Goal: Task Accomplishment & Management: Complete application form

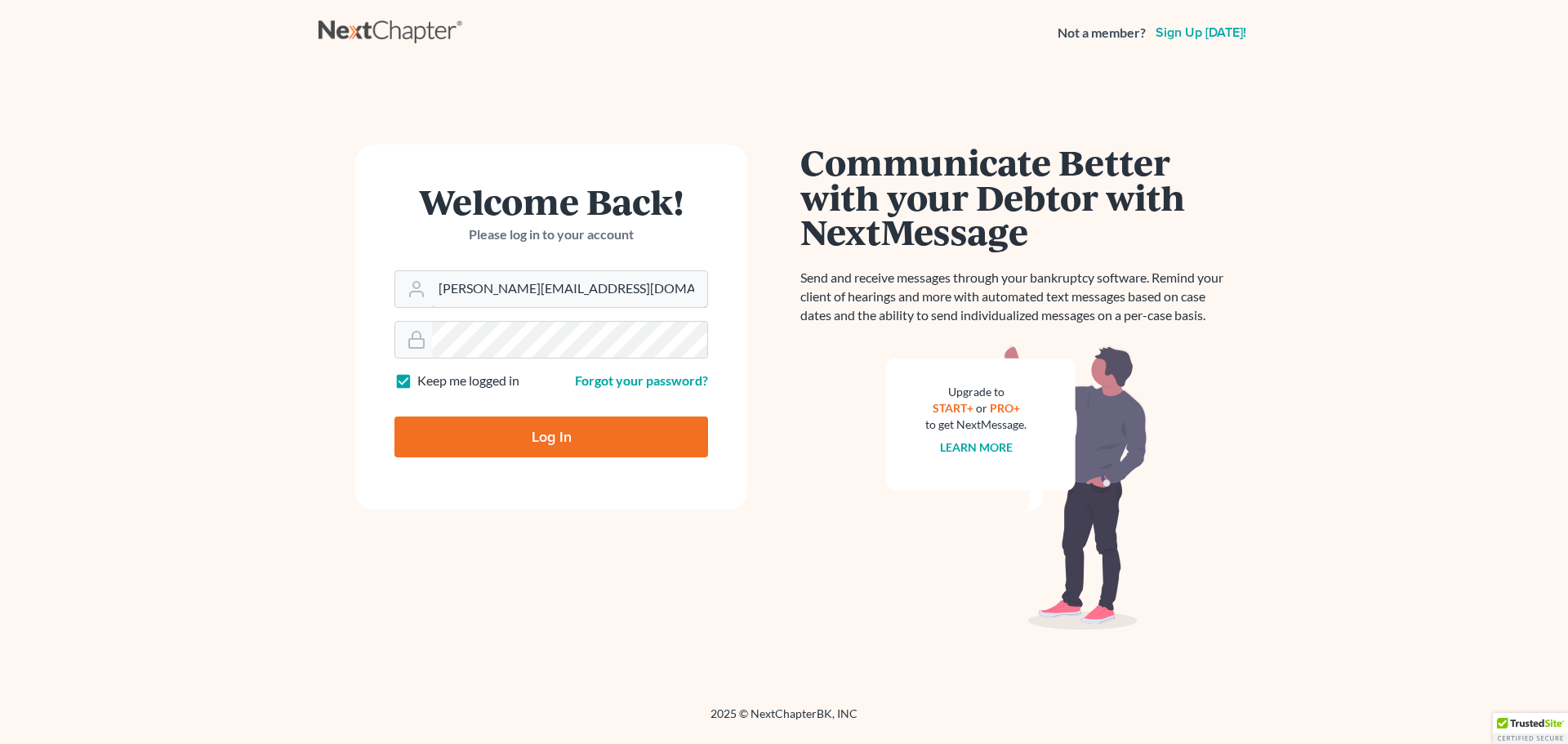
drag, startPoint x: 600, startPoint y: 296, endPoint x: 274, endPoint y: 282, distance: 326.3
click at [274, 282] on main "Welcome Back! Please log in to your account Email Address katelyn@brandonlawyer…" at bounding box center [784, 366] width 1568 height 601
type input "kvinson@jennislaw.com"
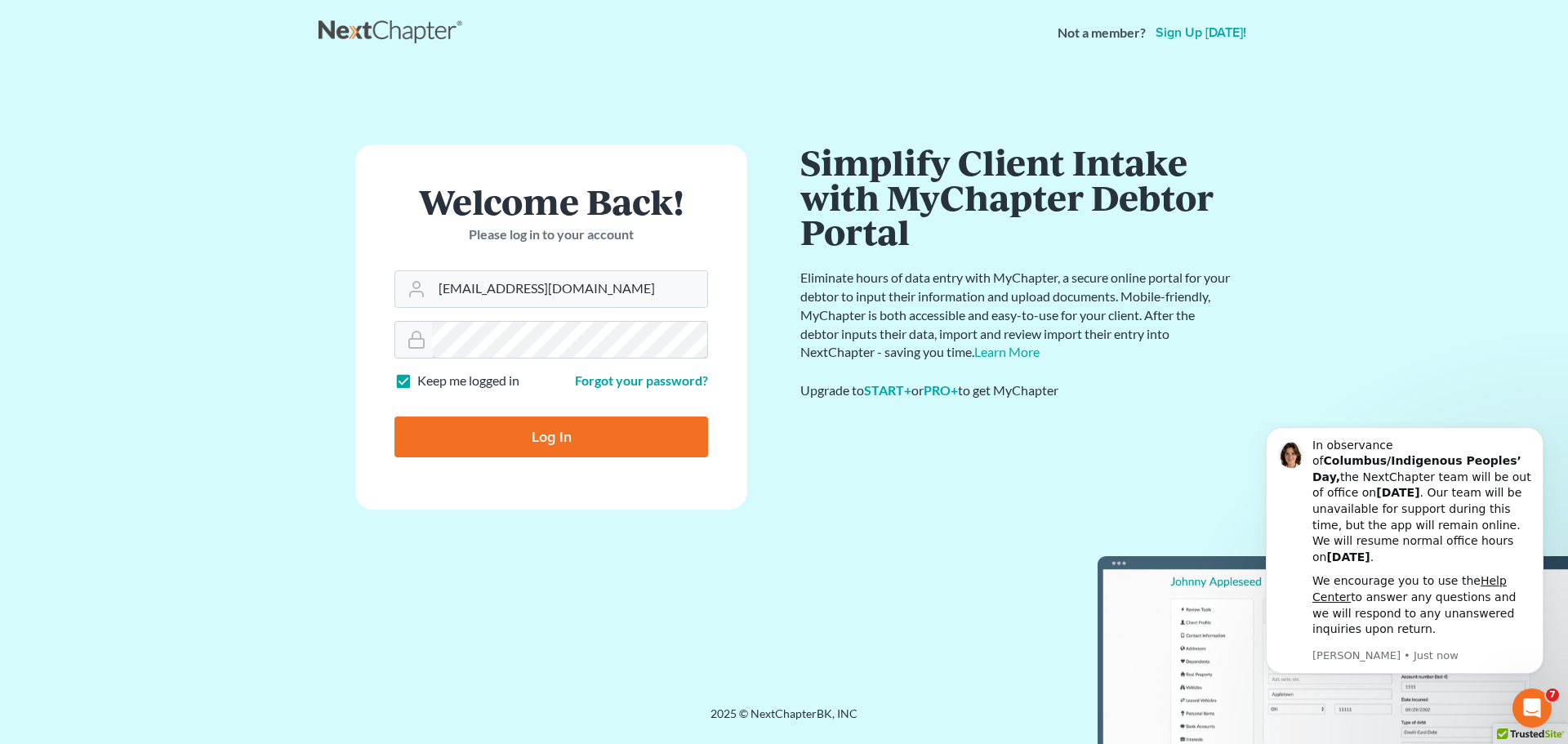
click at [395, 416] on input "Log In" at bounding box center [551, 436] width 313 height 41
type input "Thinking..."
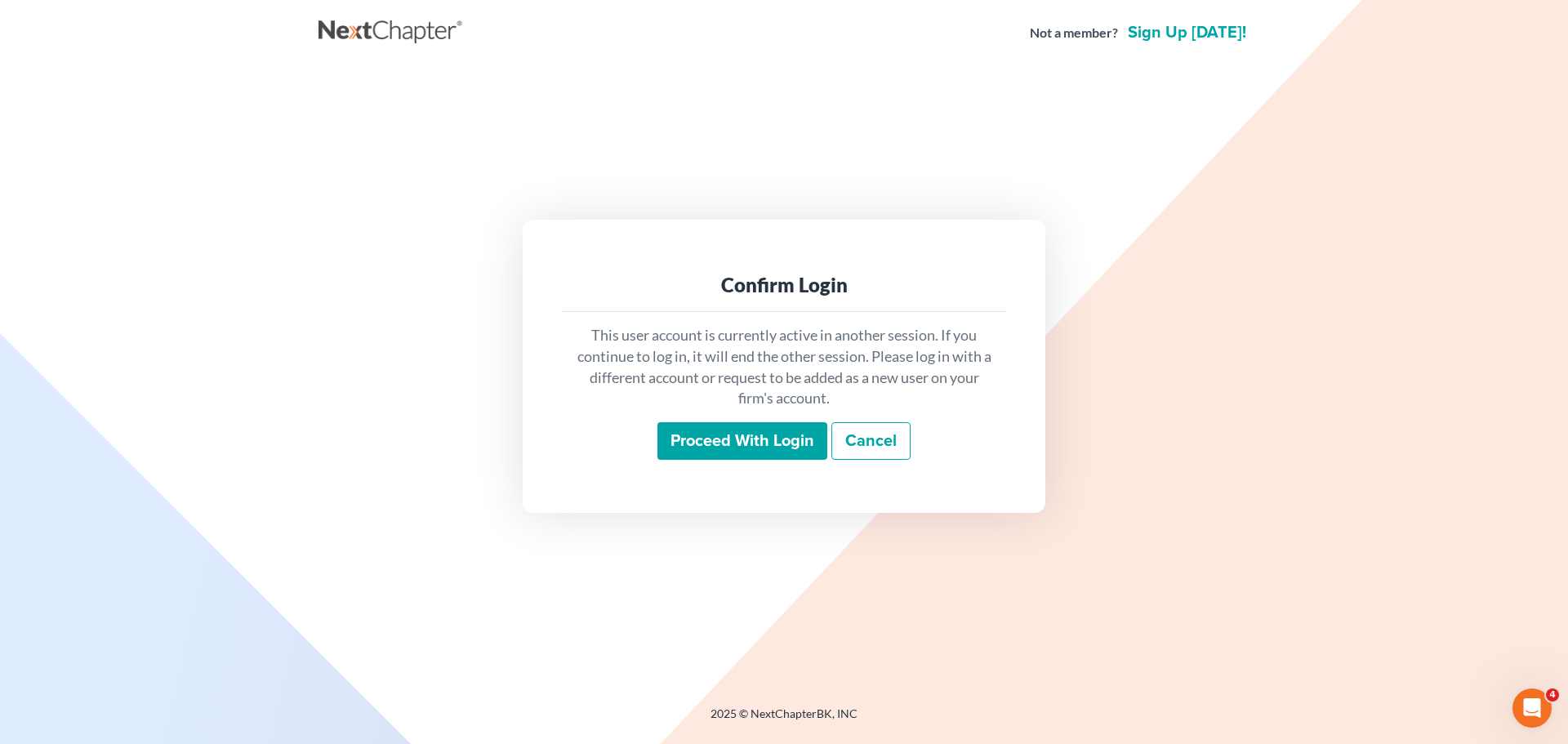
click at [794, 456] on input "Proceed with login" at bounding box center [742, 440] width 170 height 37
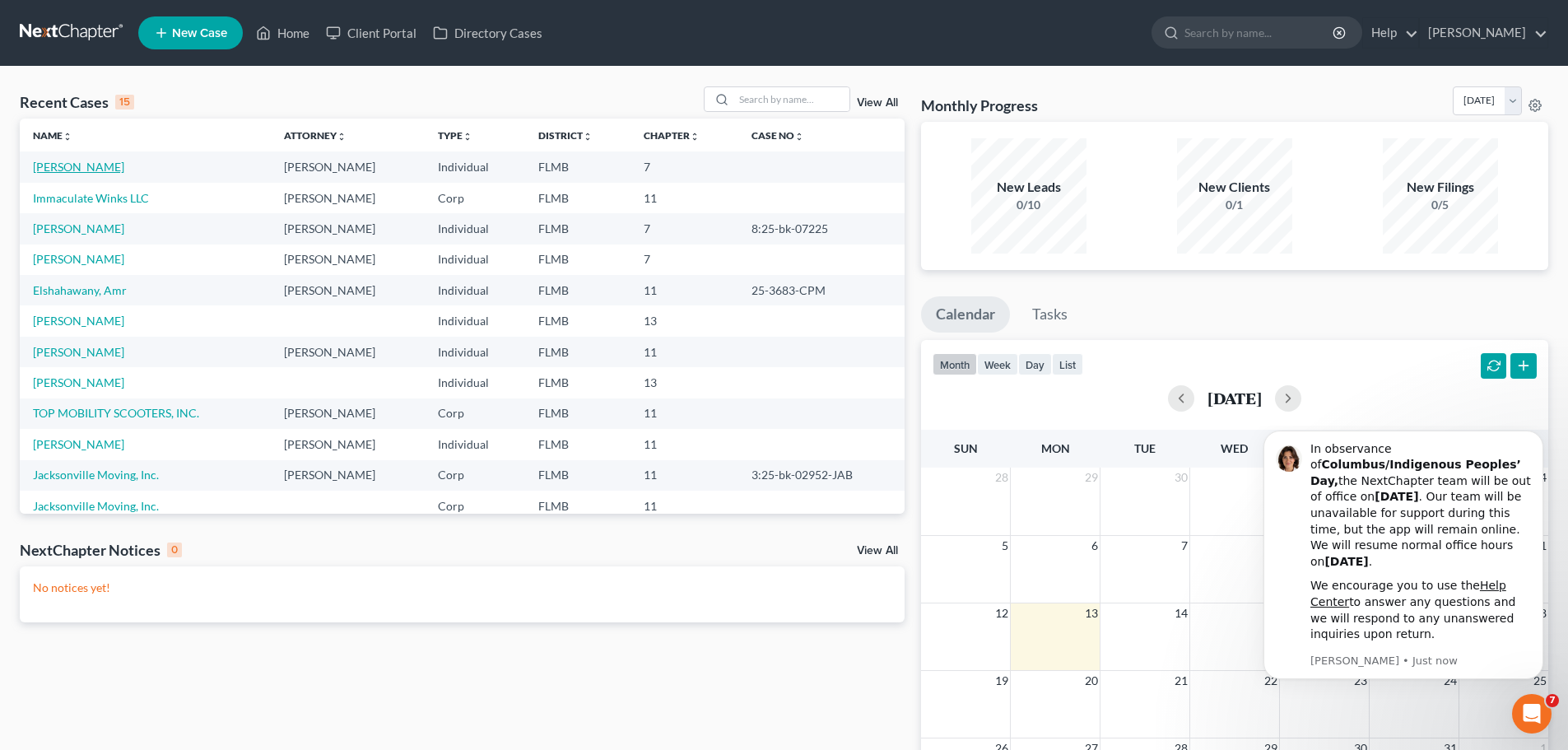
click at [111, 167] on link "Schittino, Frank" at bounding box center [78, 166] width 91 height 14
select select "1"
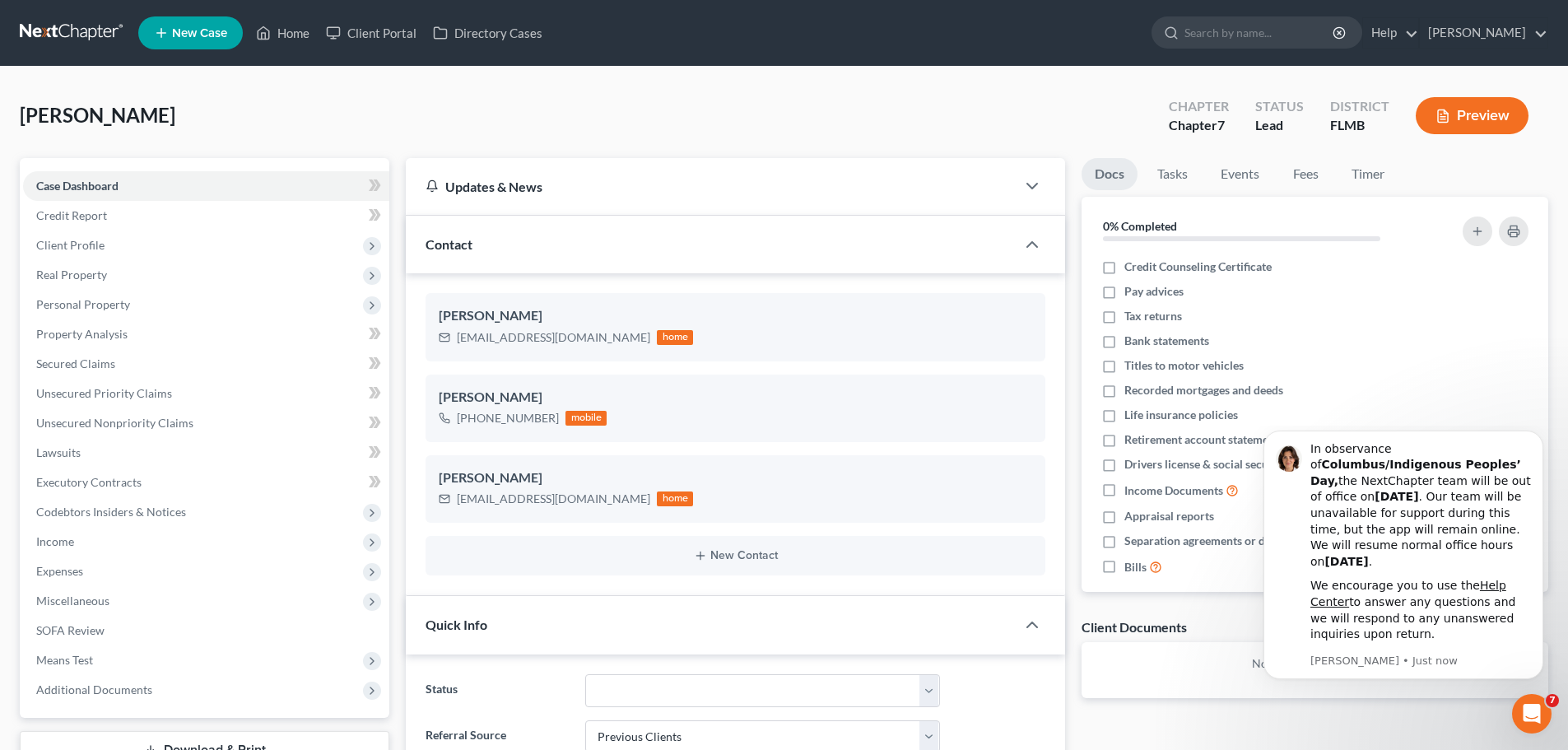
scroll to position [286, 0]
click at [993, 135] on div "Schittino, Frank Upgraded Chapter Chapter 7 Status Lead District FLMB Preview" at bounding box center [784, 122] width 1529 height 72
click at [1531, 446] on button "Dismiss notification" at bounding box center [1539, 436] width 22 height 22
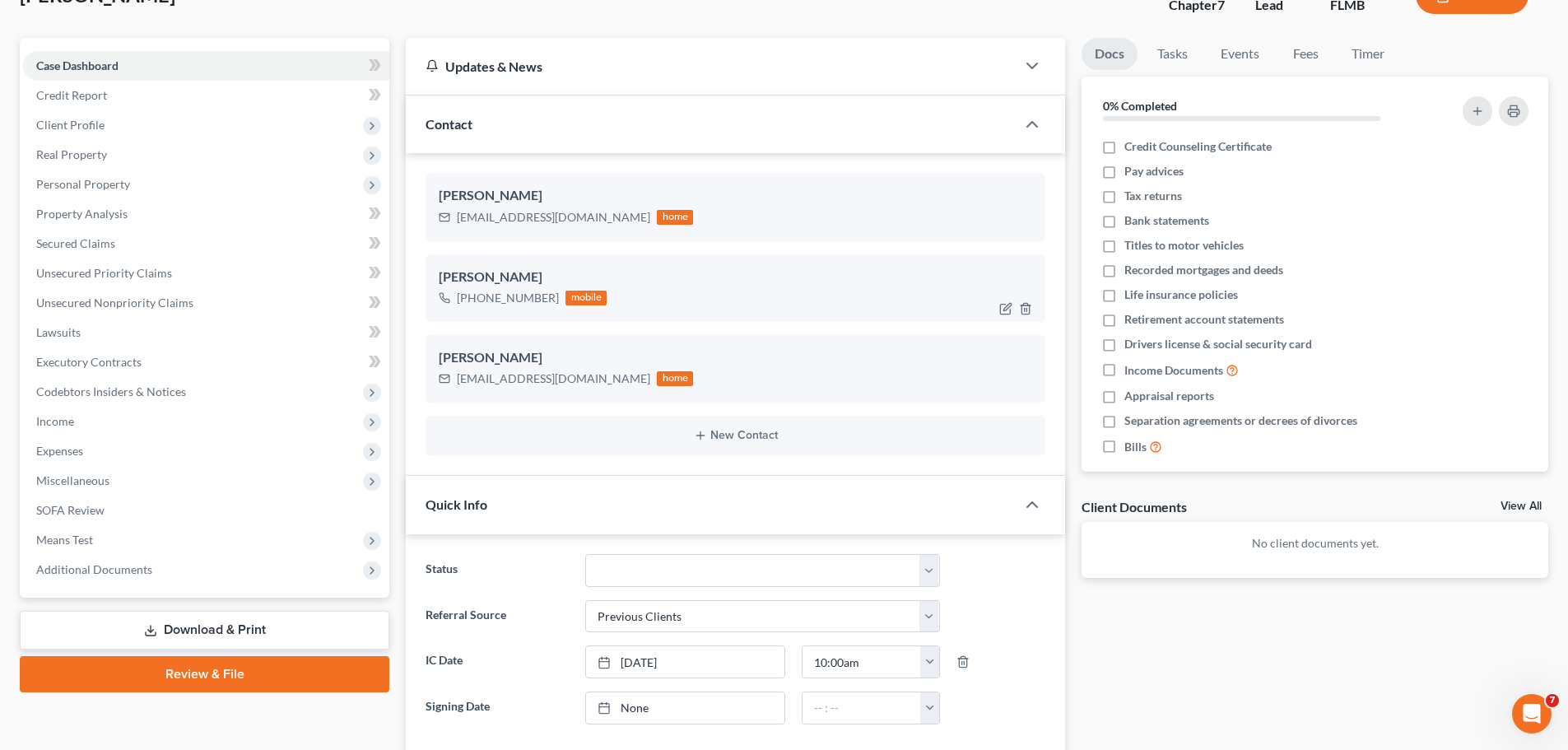
scroll to position [82, 0]
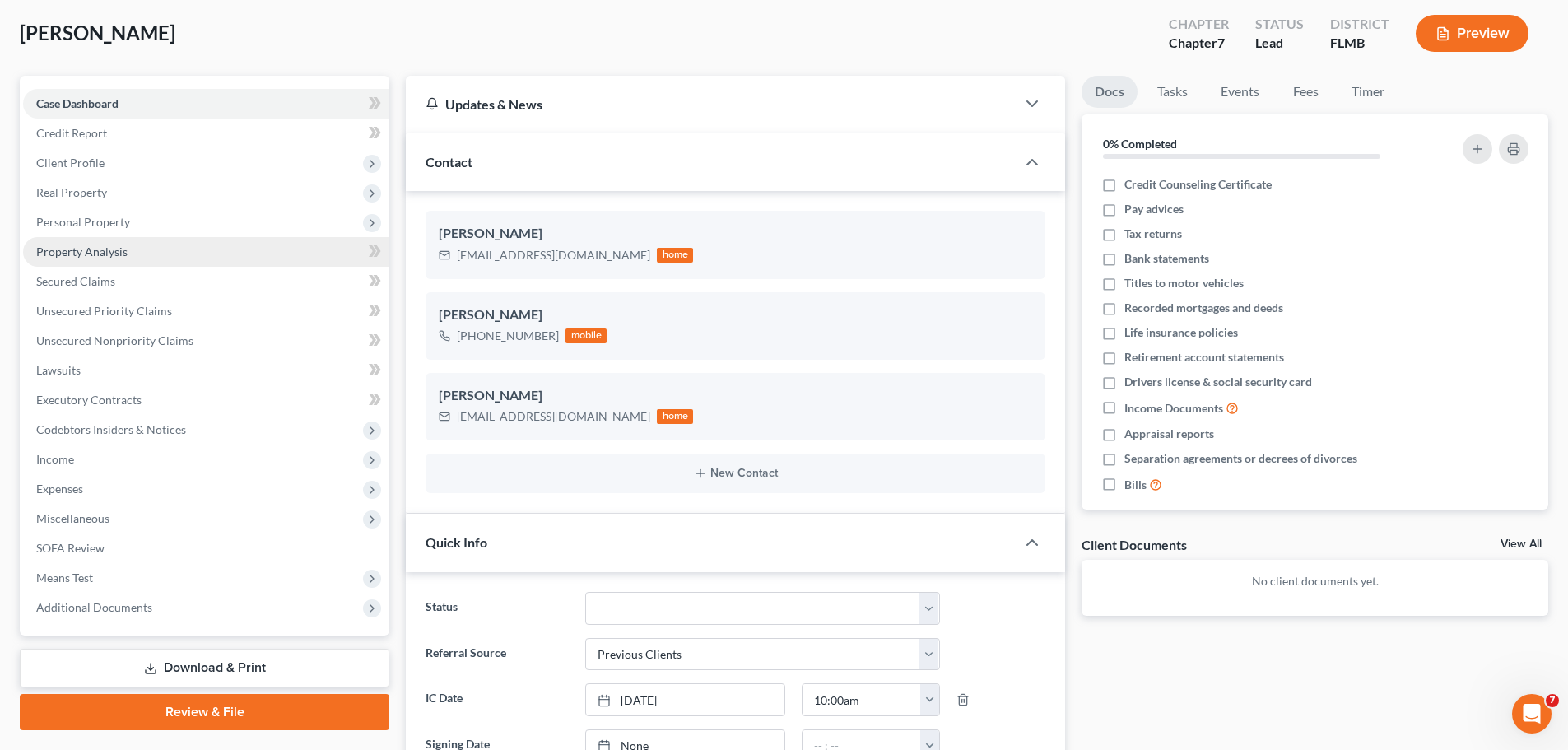
click at [197, 242] on link "Property Analysis" at bounding box center [206, 252] width 366 height 29
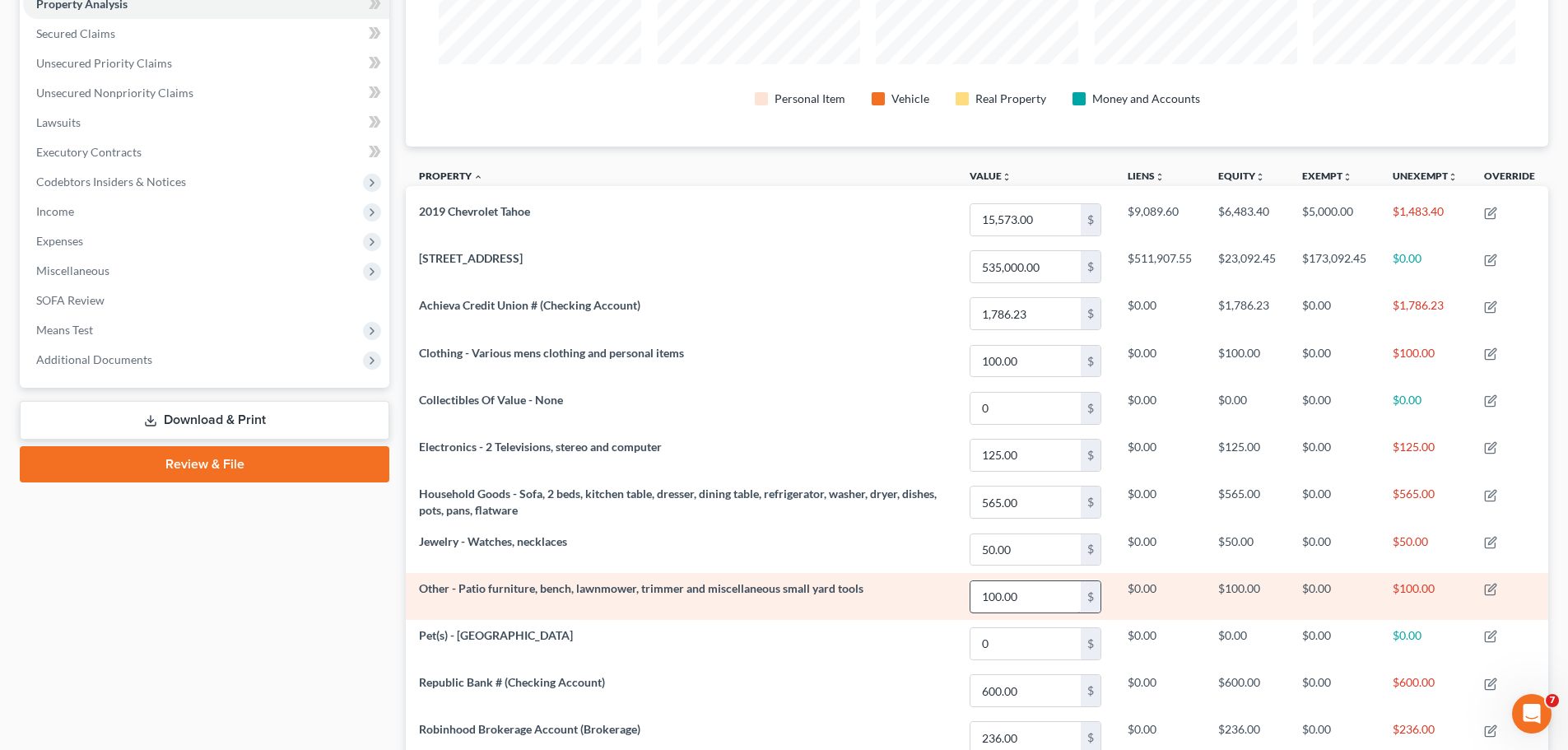
scroll to position [329, 0]
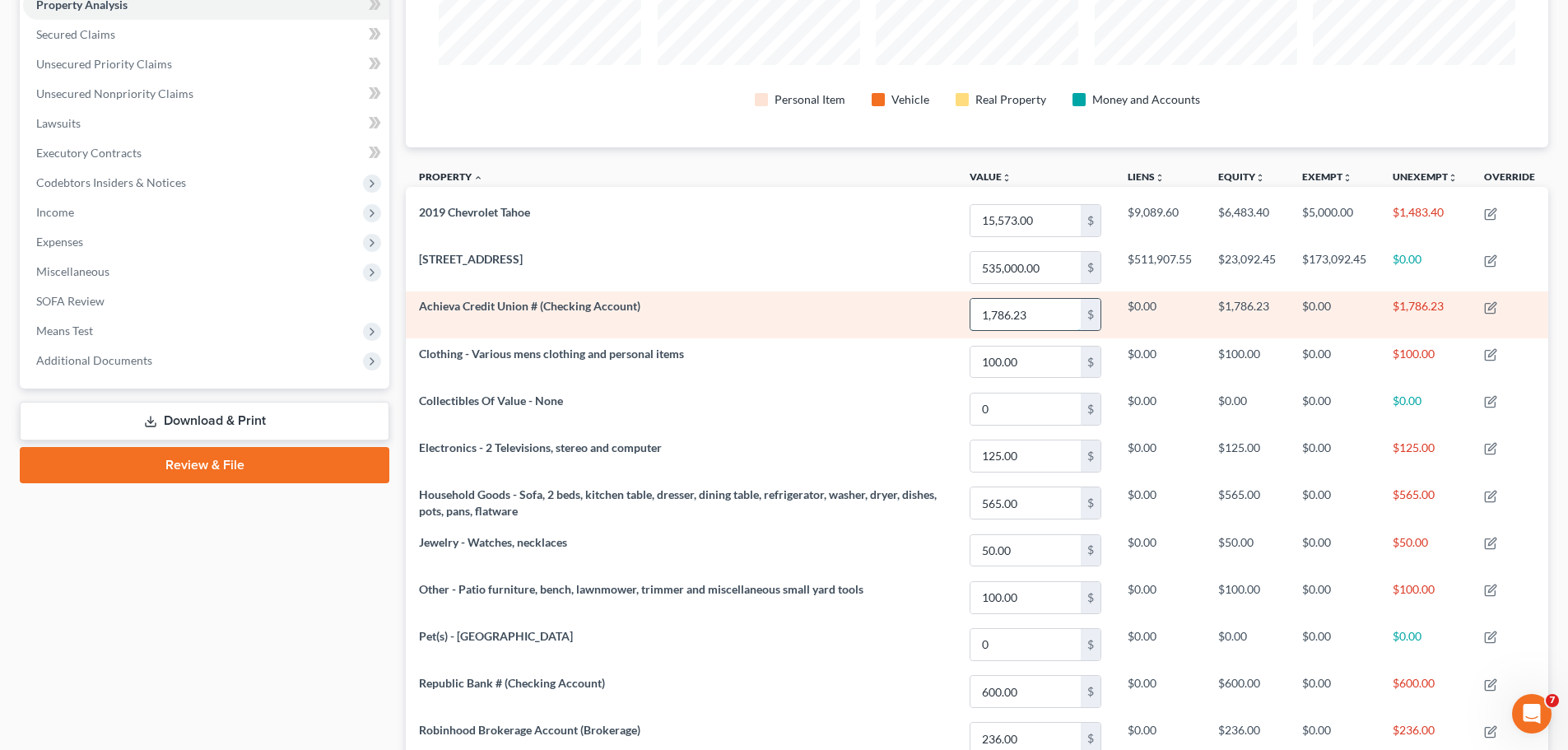
click at [1031, 312] on input "1,786.23" at bounding box center [1026, 314] width 110 height 31
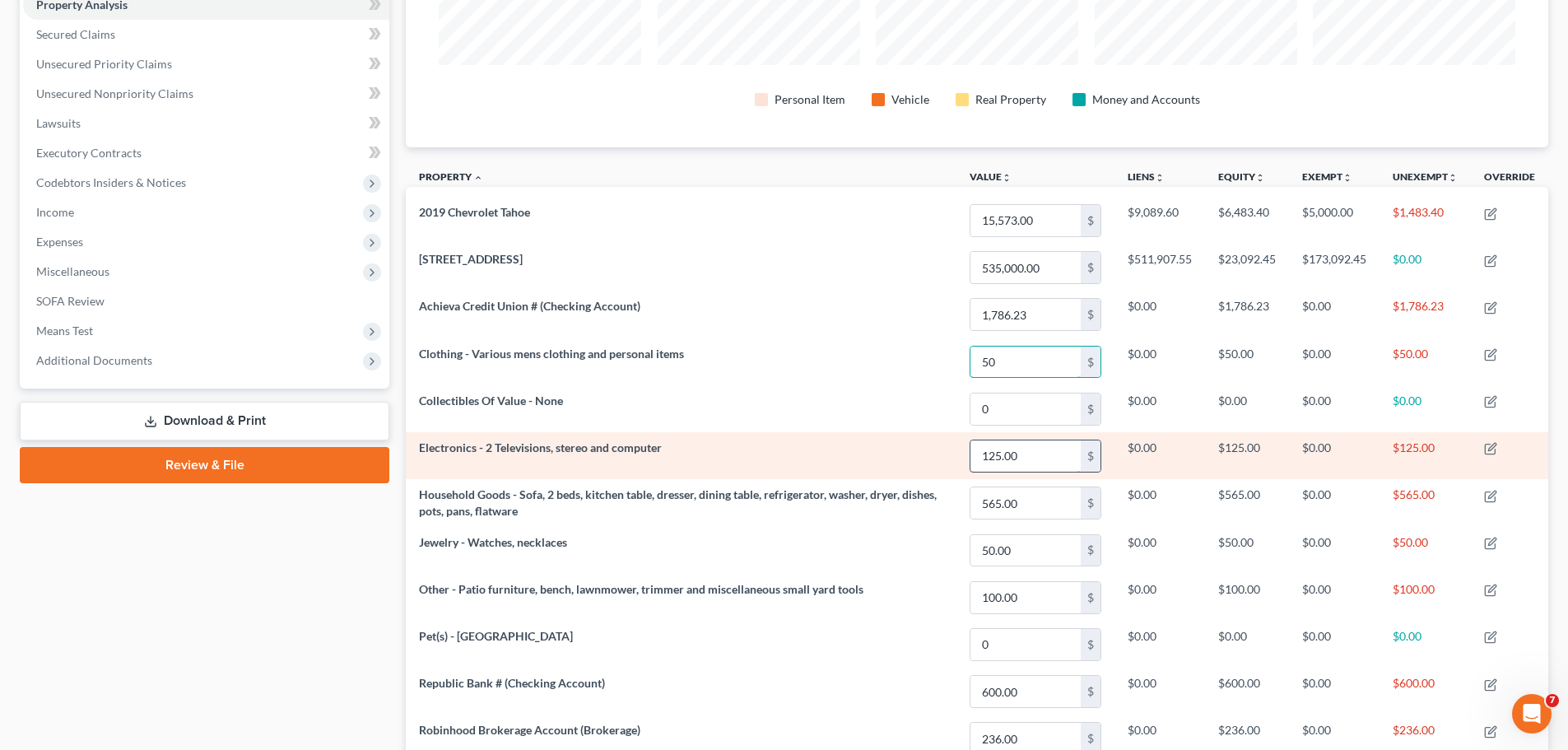
type input "50"
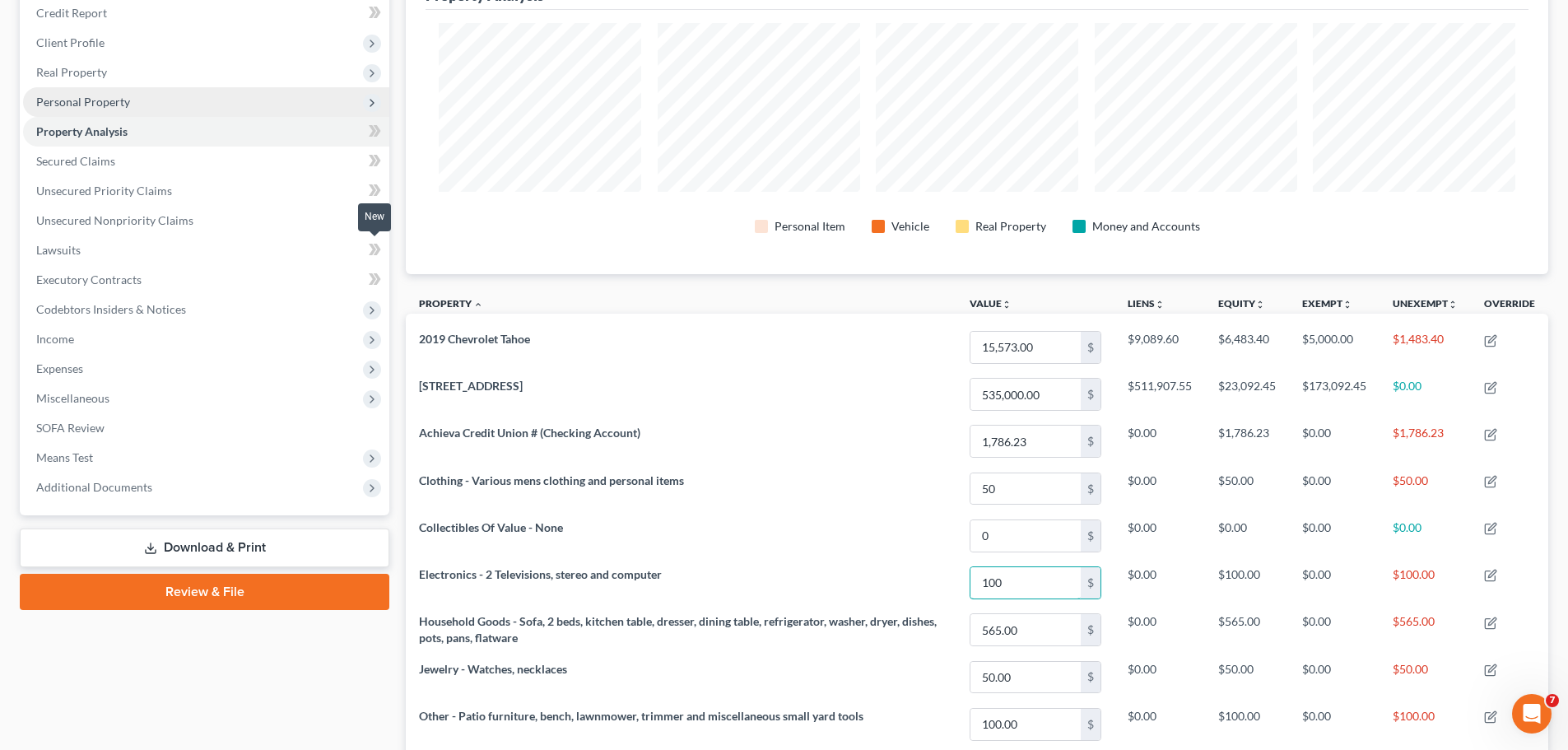
scroll to position [174, 0]
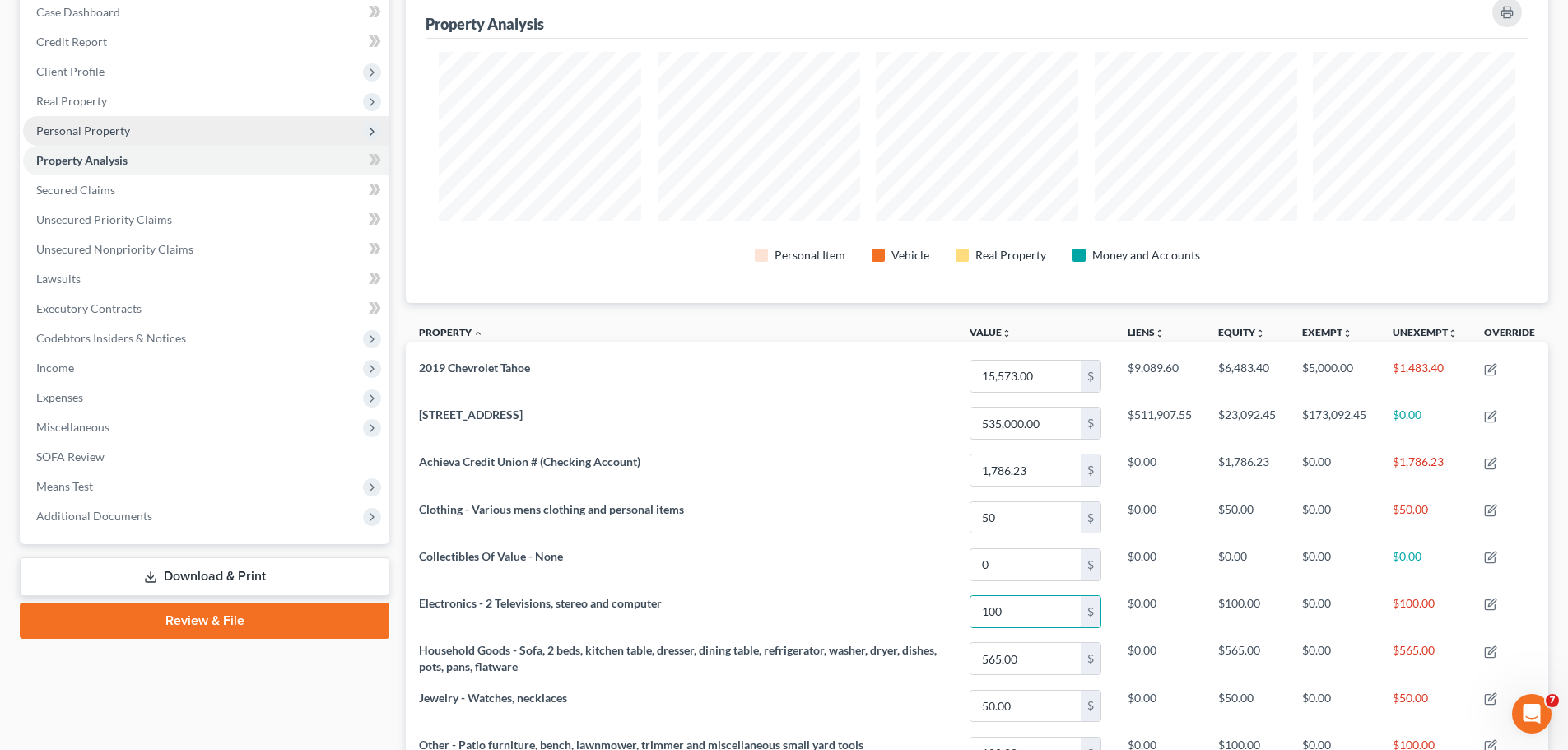
type input "100"
click at [171, 136] on span "Personal Property" at bounding box center [206, 130] width 366 height 29
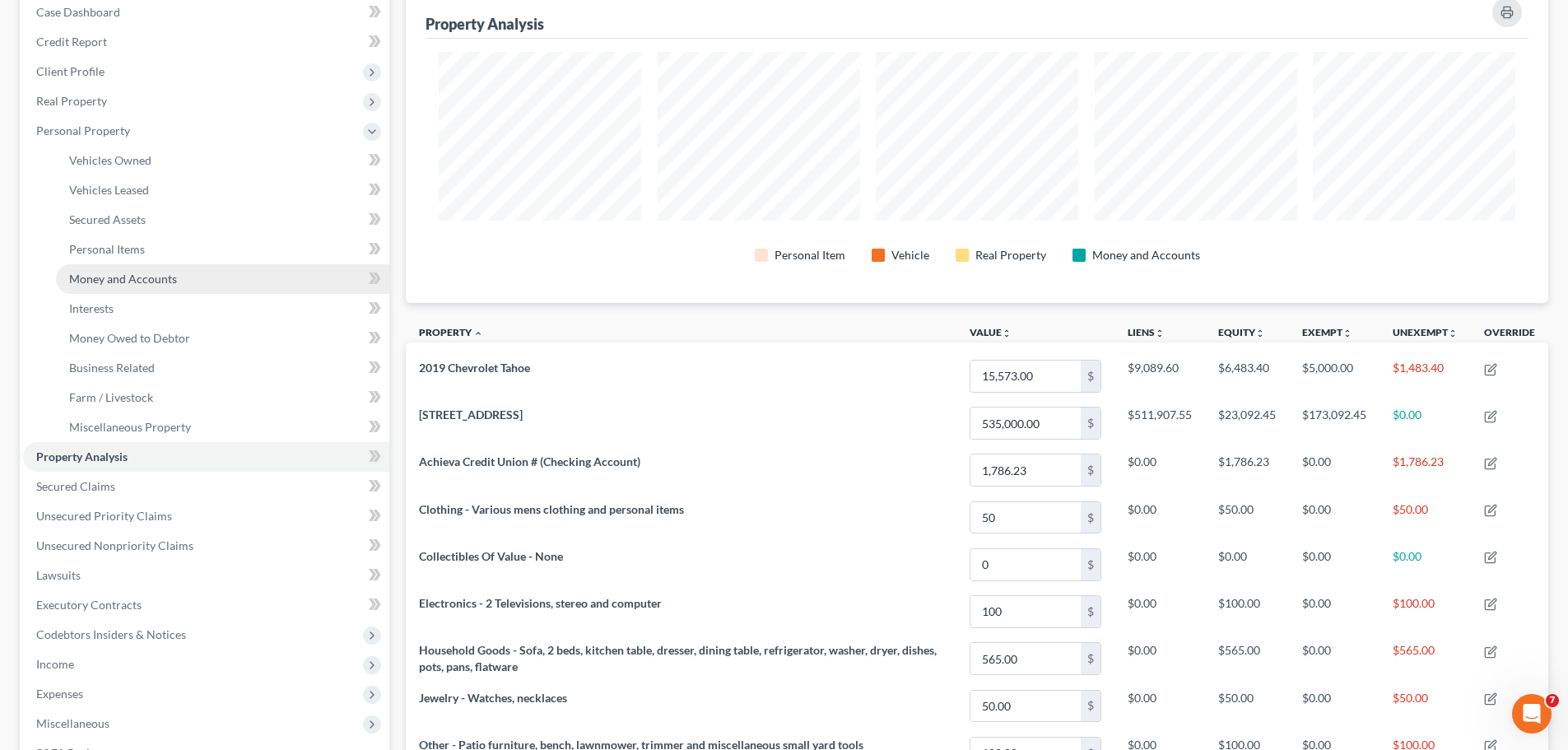
click at [137, 277] on span "Money and Accounts" at bounding box center [123, 278] width 108 height 14
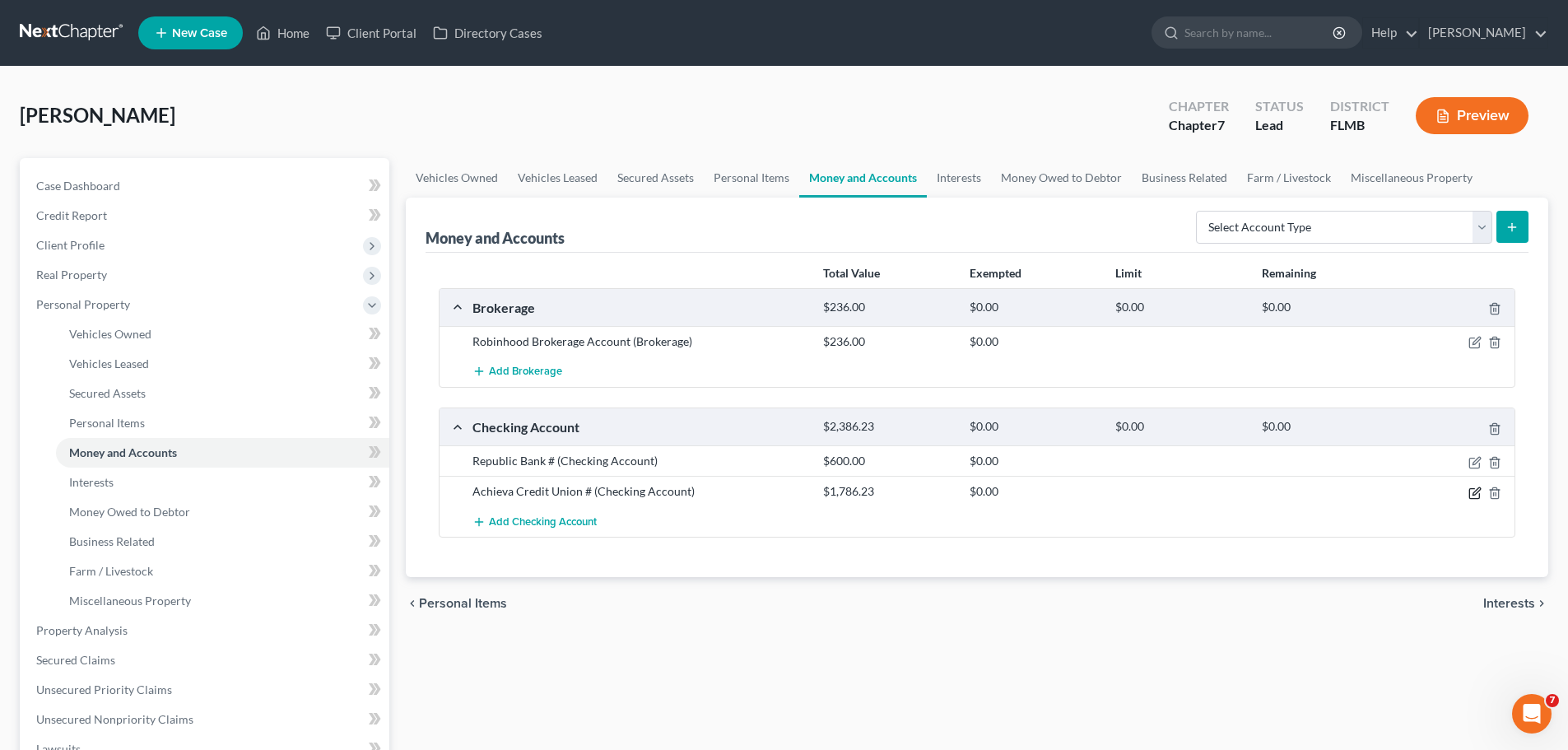
click at [1470, 488] on icon "button" at bounding box center [1474, 493] width 10 height 10
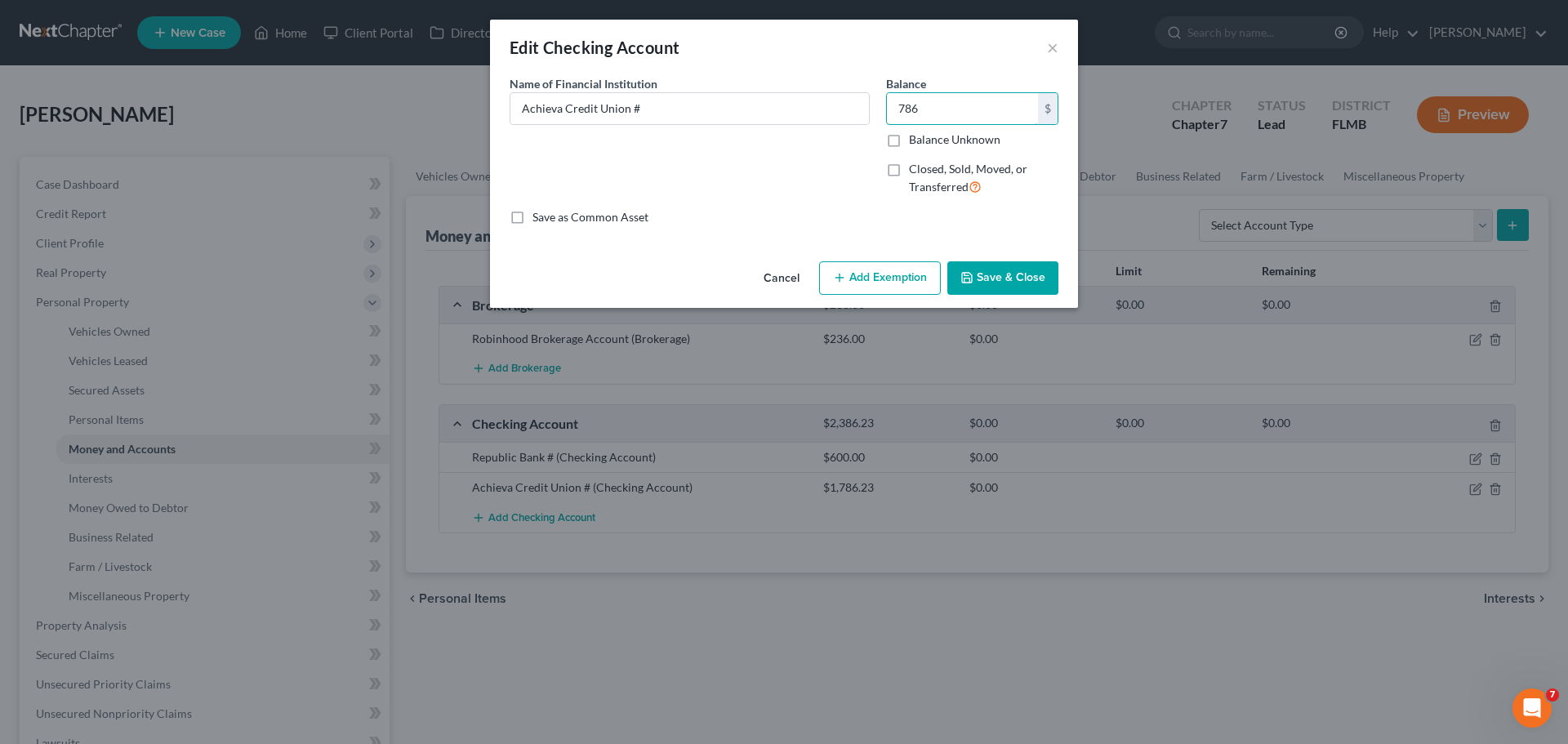
type input "786"
click at [939, 231] on div "An exemption set must first be selected from the Filing Information section. Co…" at bounding box center [784, 165] width 588 height 180
click at [852, 294] on button "Add Exemption" at bounding box center [880, 278] width 122 height 34
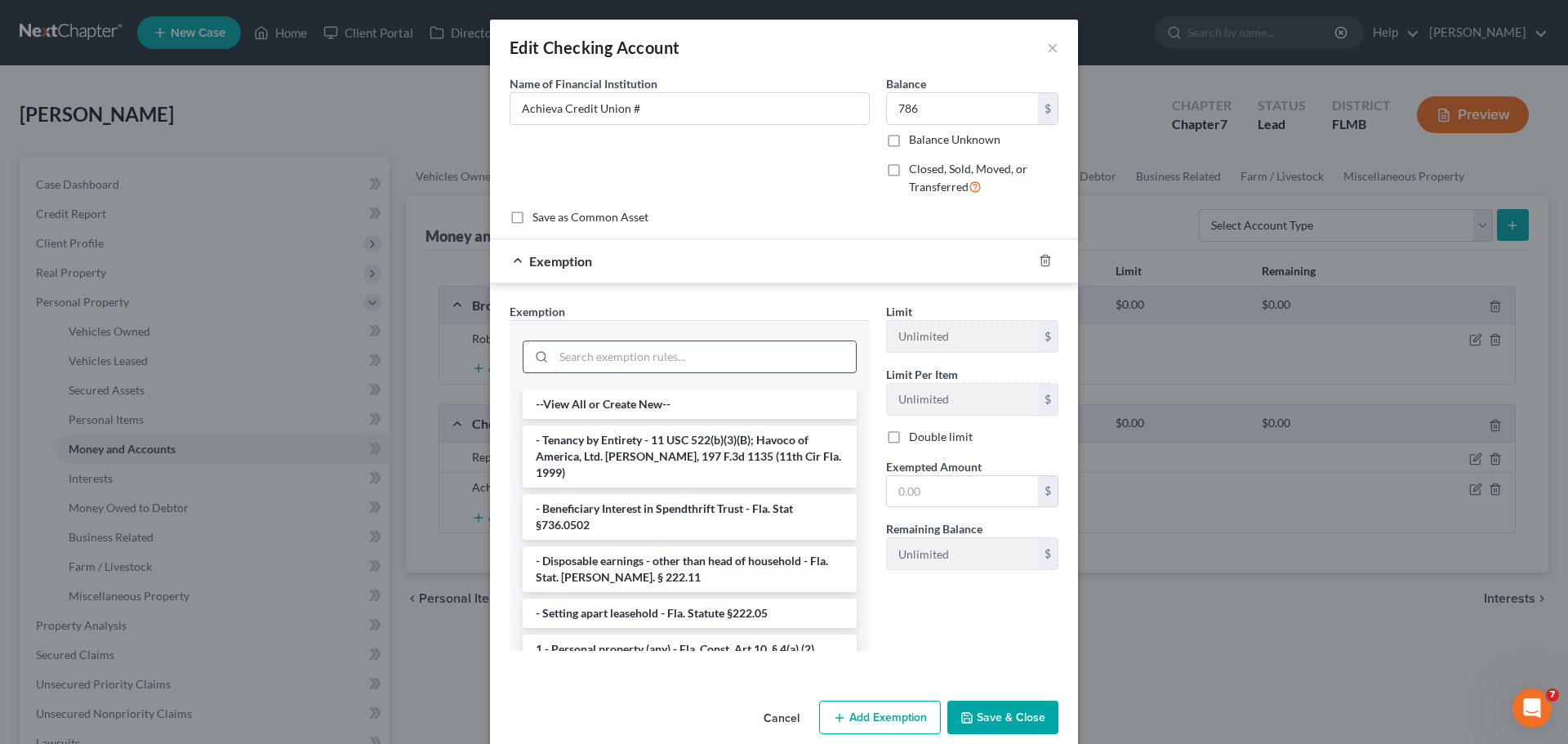
click at [722, 362] on input "search" at bounding box center [705, 357] width 302 height 31
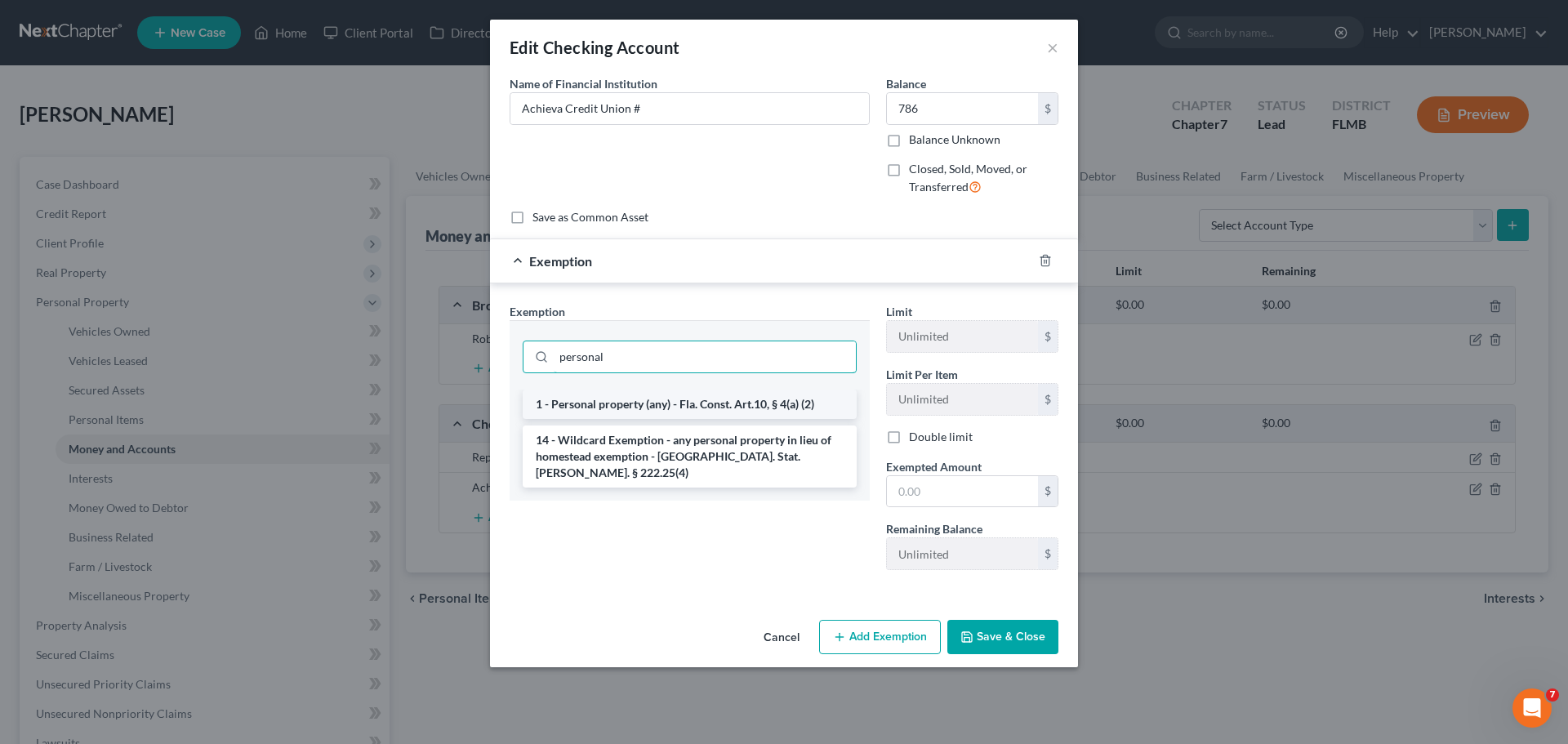
type input "personal"
click at [746, 409] on li "1 - Personal property (any) - Fla. Const. Art.10, § 4(a) (2)" at bounding box center [689, 404] width 334 height 29
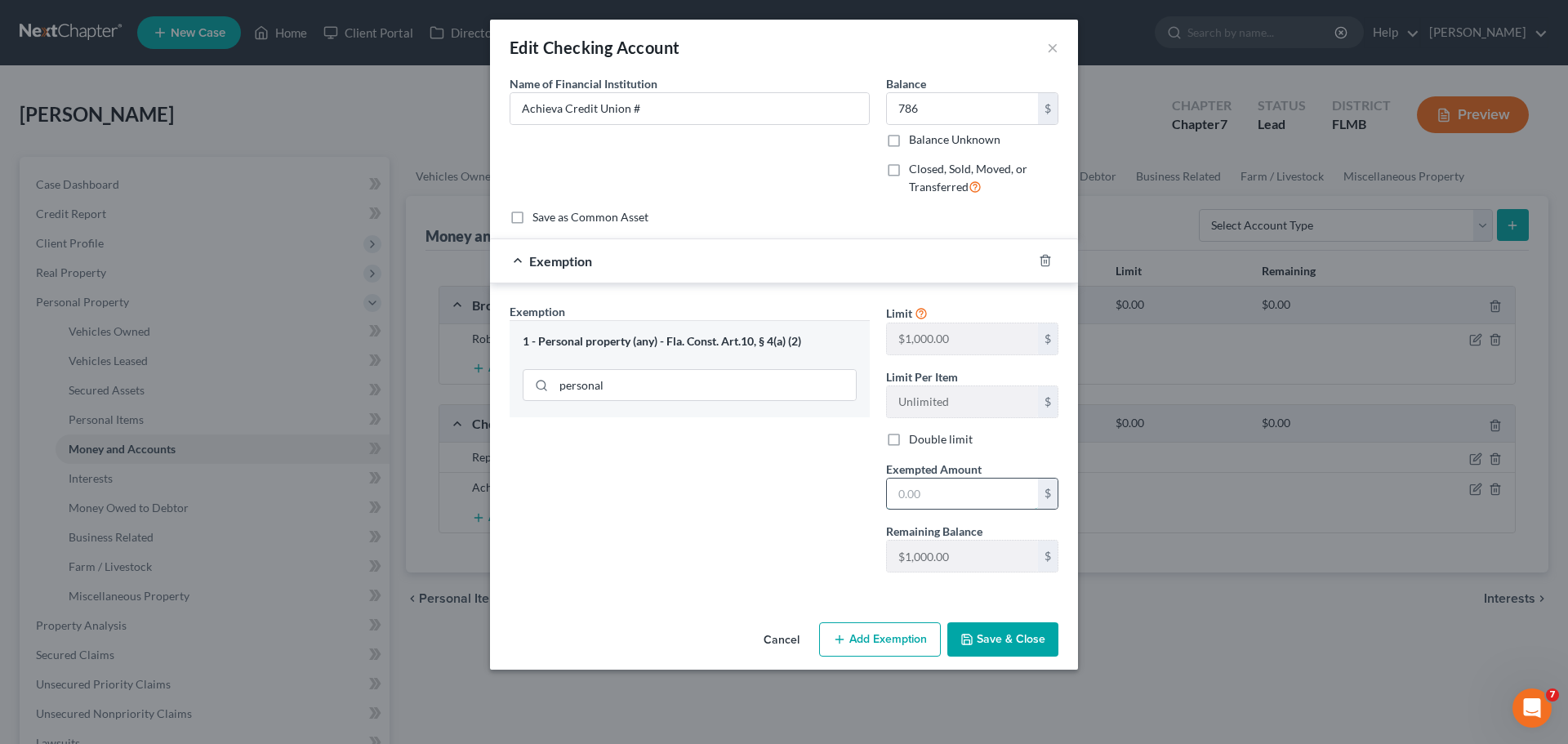
click at [955, 494] on input "text" at bounding box center [963, 494] width 151 height 31
type input "786"
click at [959, 637] on button "Save & Close" at bounding box center [1002, 639] width 111 height 34
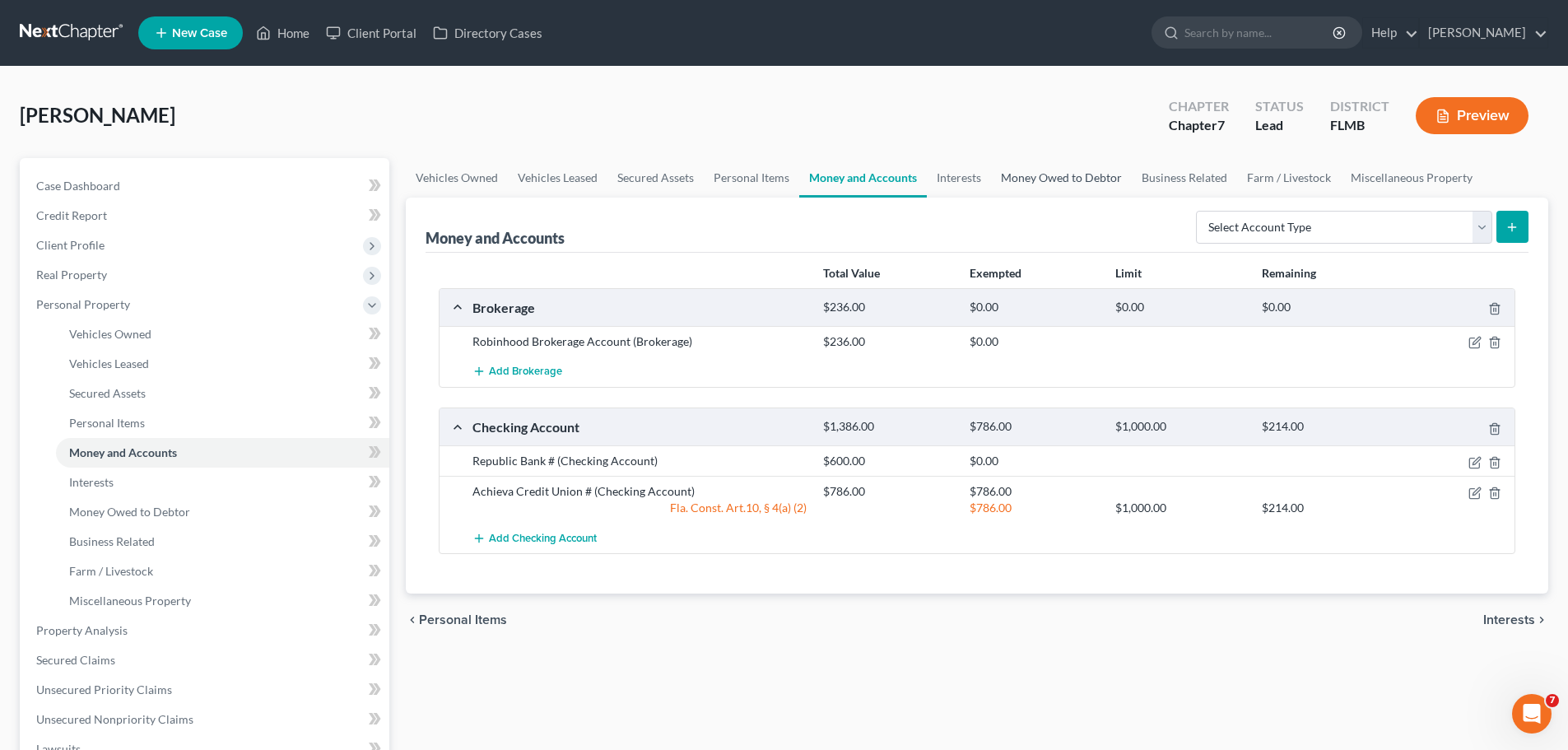
click at [1067, 163] on link "Money Owed to Debtor" at bounding box center [1061, 177] width 140 height 39
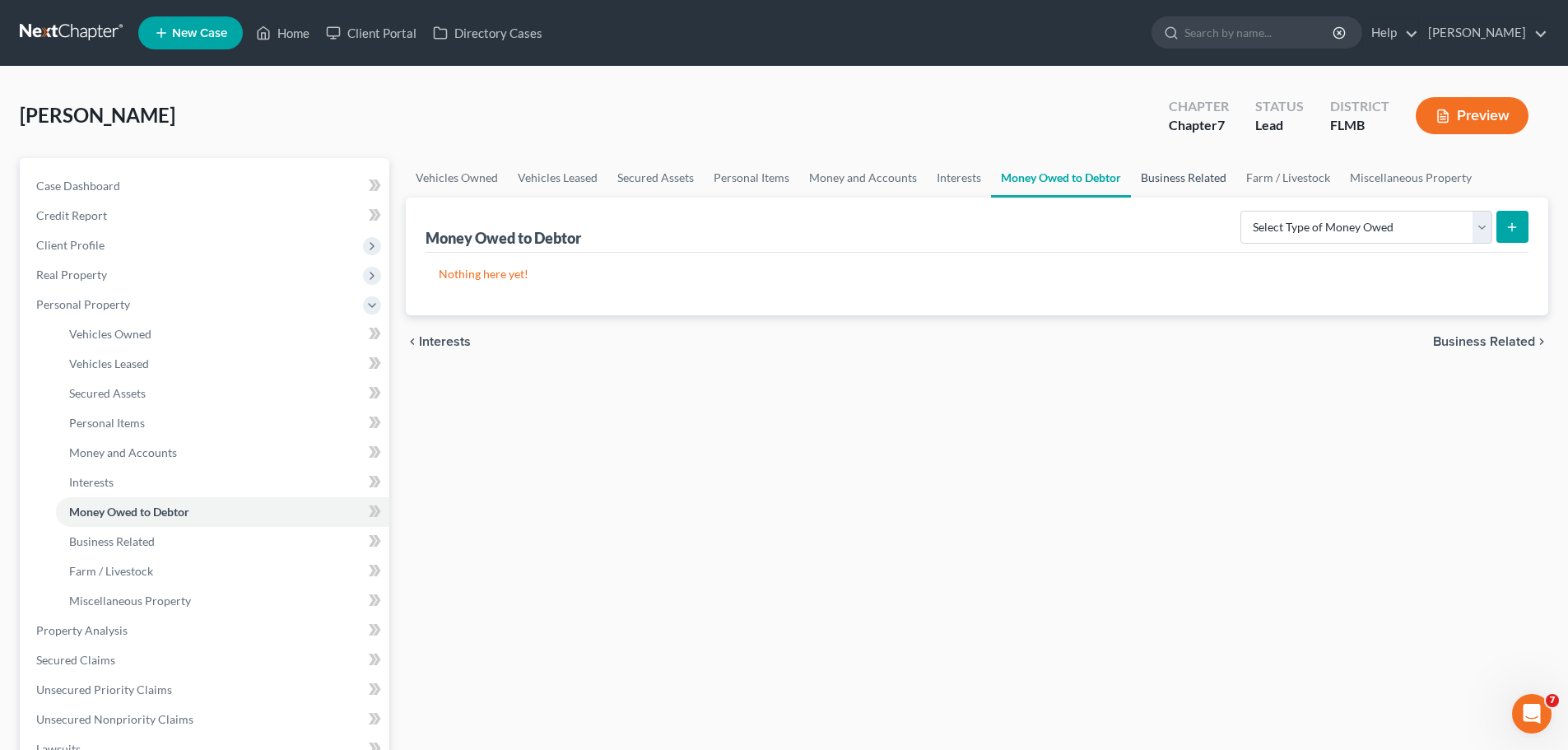
click at [1199, 183] on link "Business Related" at bounding box center [1184, 177] width 105 height 39
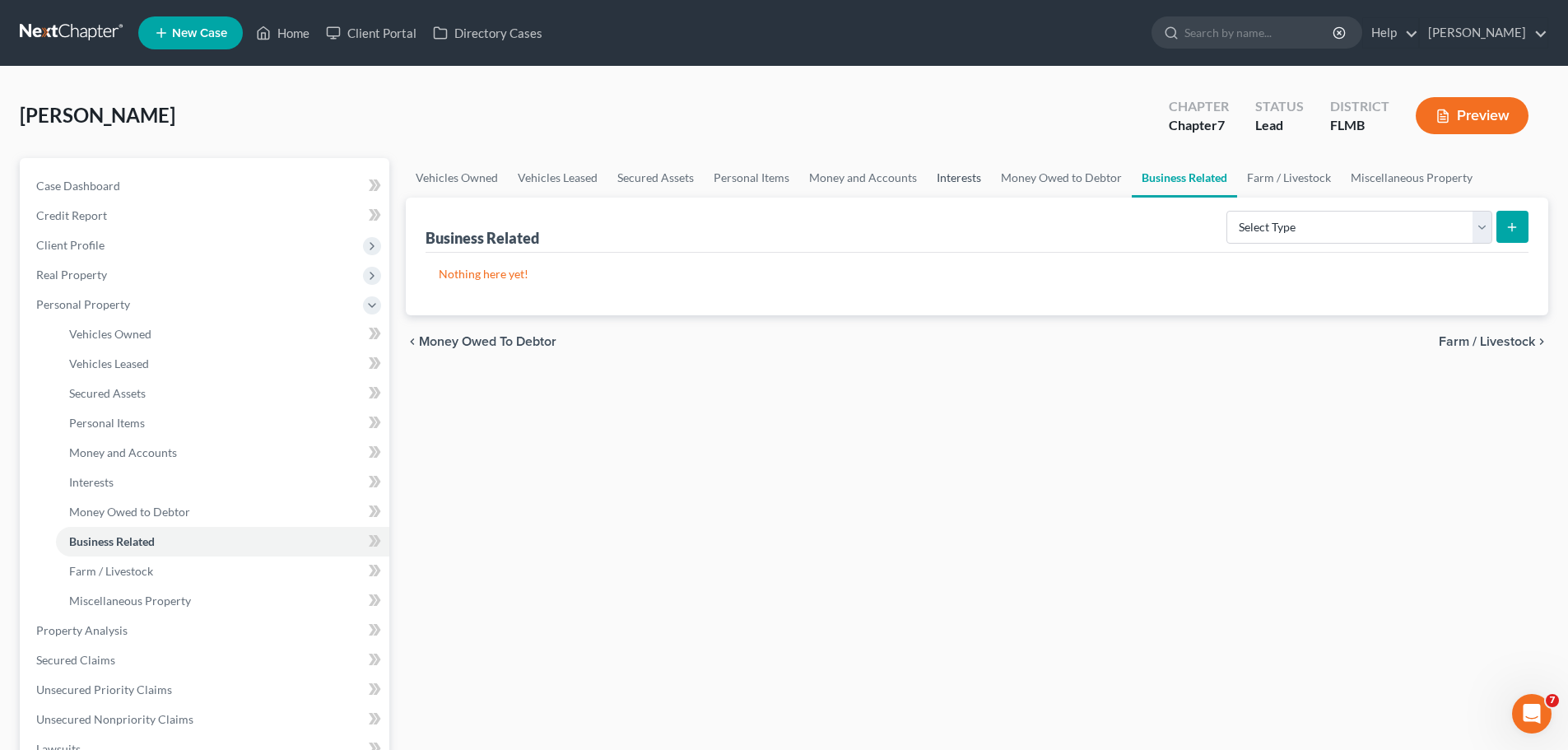
click at [971, 183] on link "Interests" at bounding box center [959, 177] width 64 height 39
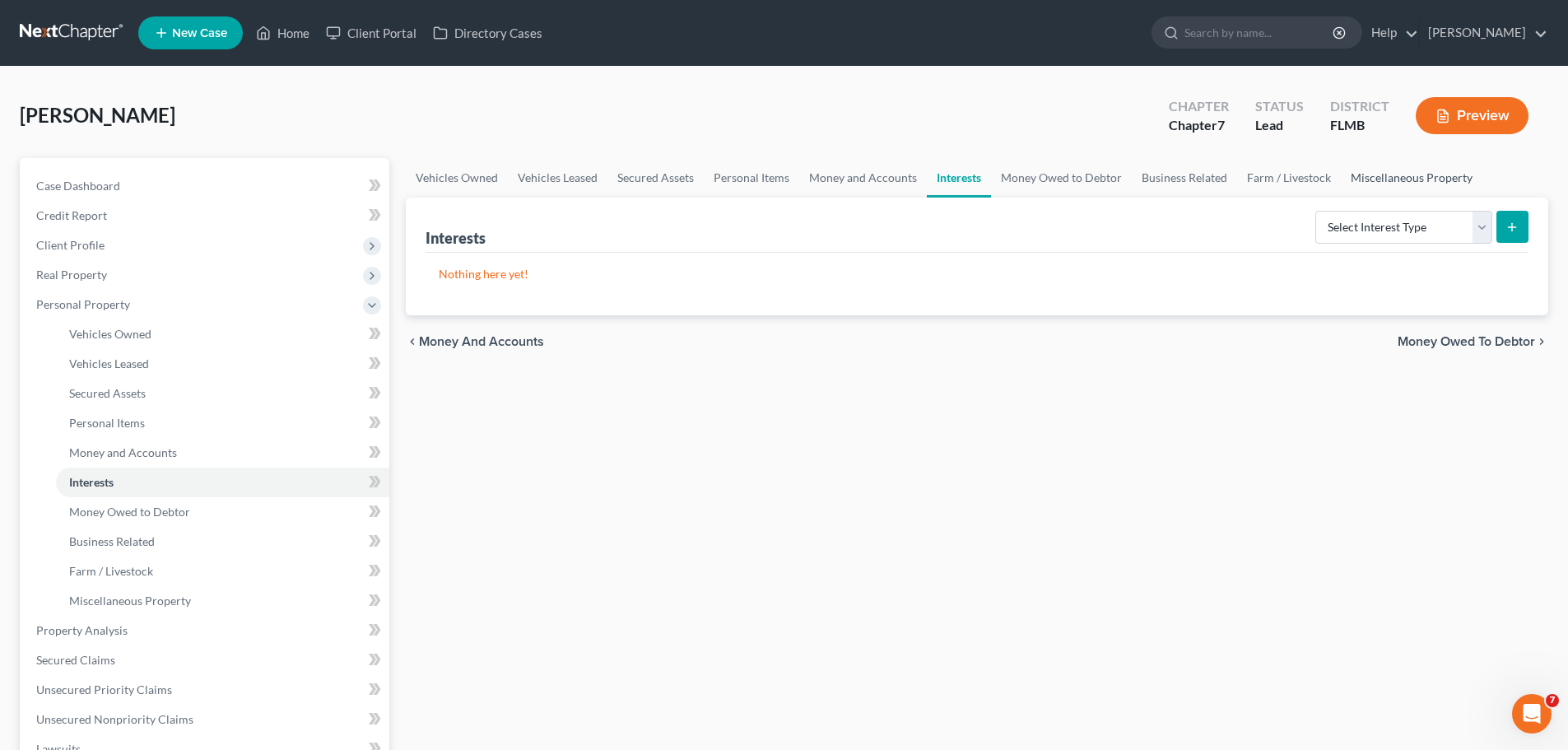
click at [1364, 177] on link "Miscellaneous Property" at bounding box center [1411, 177] width 141 height 39
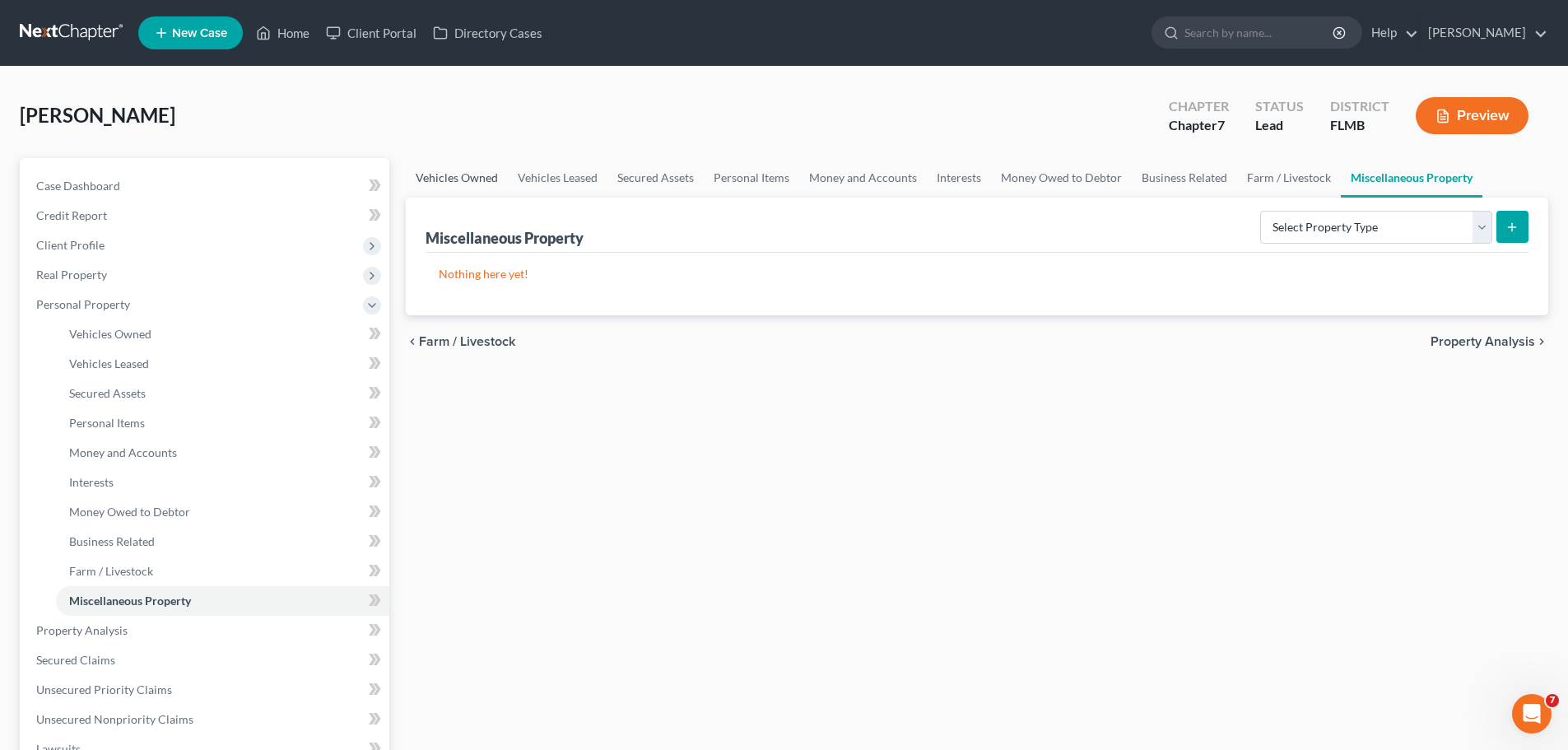
click at [484, 177] on link "Vehicles Owned" at bounding box center [457, 177] width 102 height 39
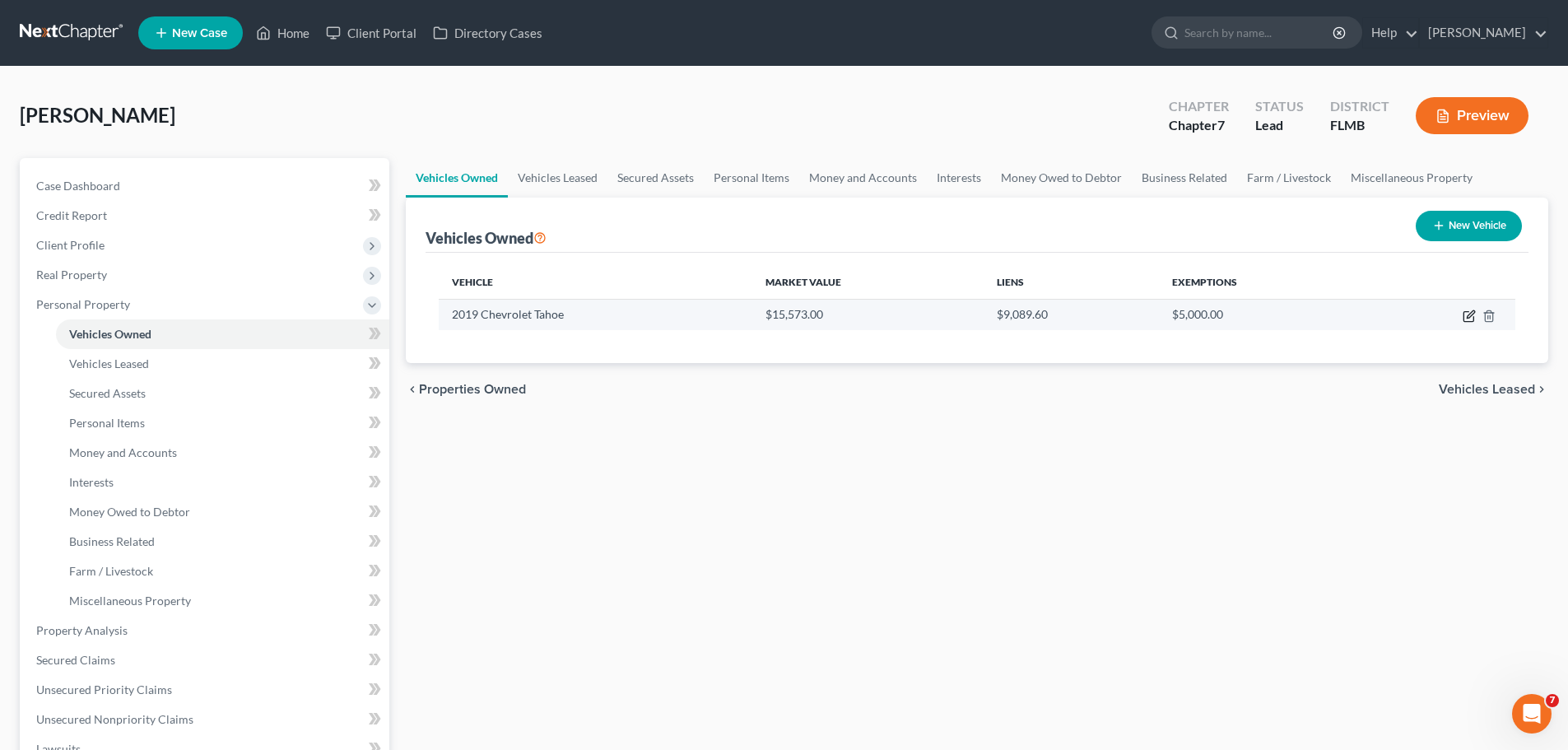
click at [1464, 315] on icon "button" at bounding box center [1469, 317] width 10 height 10
select select "0"
select select "7"
select select "3"
select select "0"
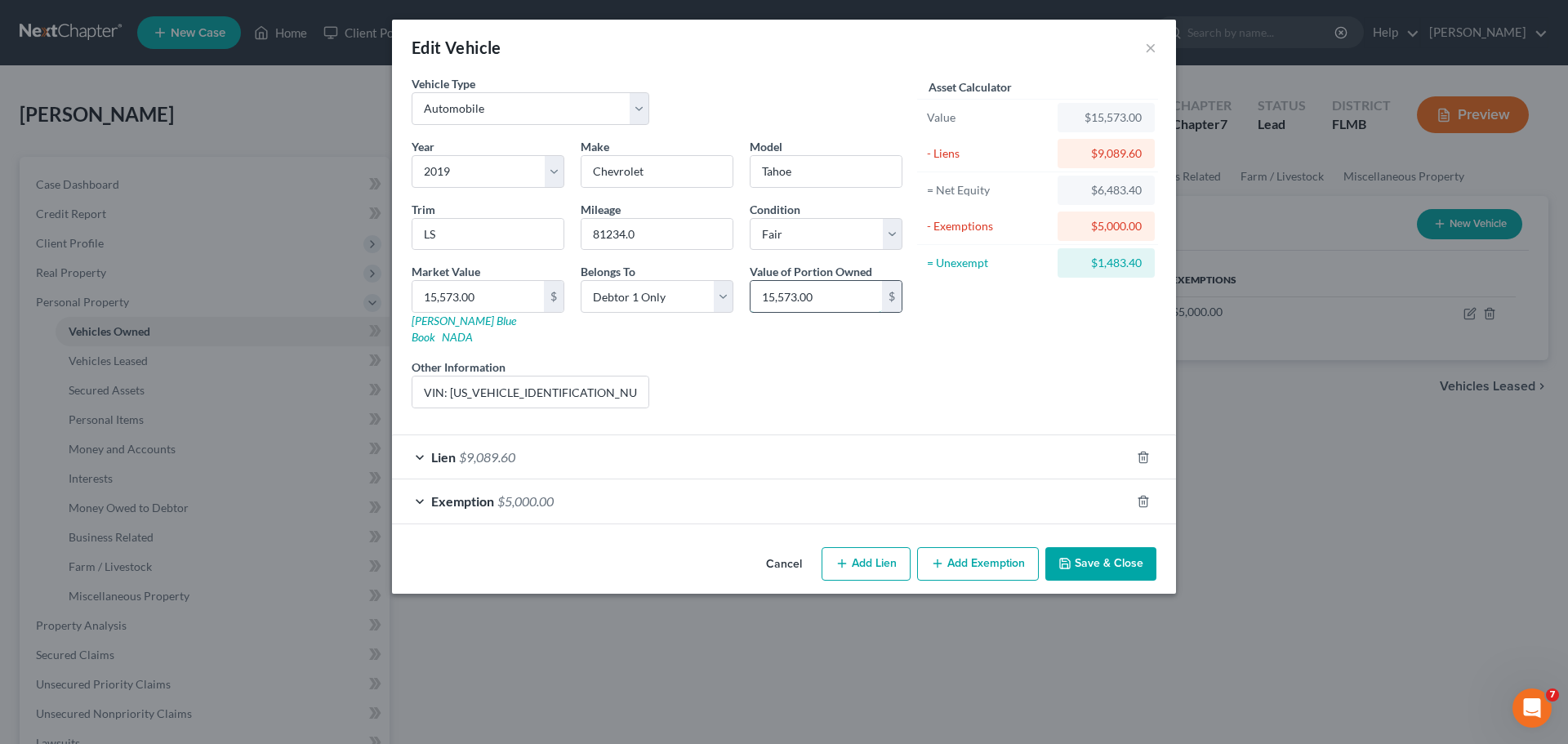
click at [845, 296] on input "15,573.00" at bounding box center [816, 296] width 132 height 31
type input "1"
type input "1.00"
type input "14"
type input "14.00"
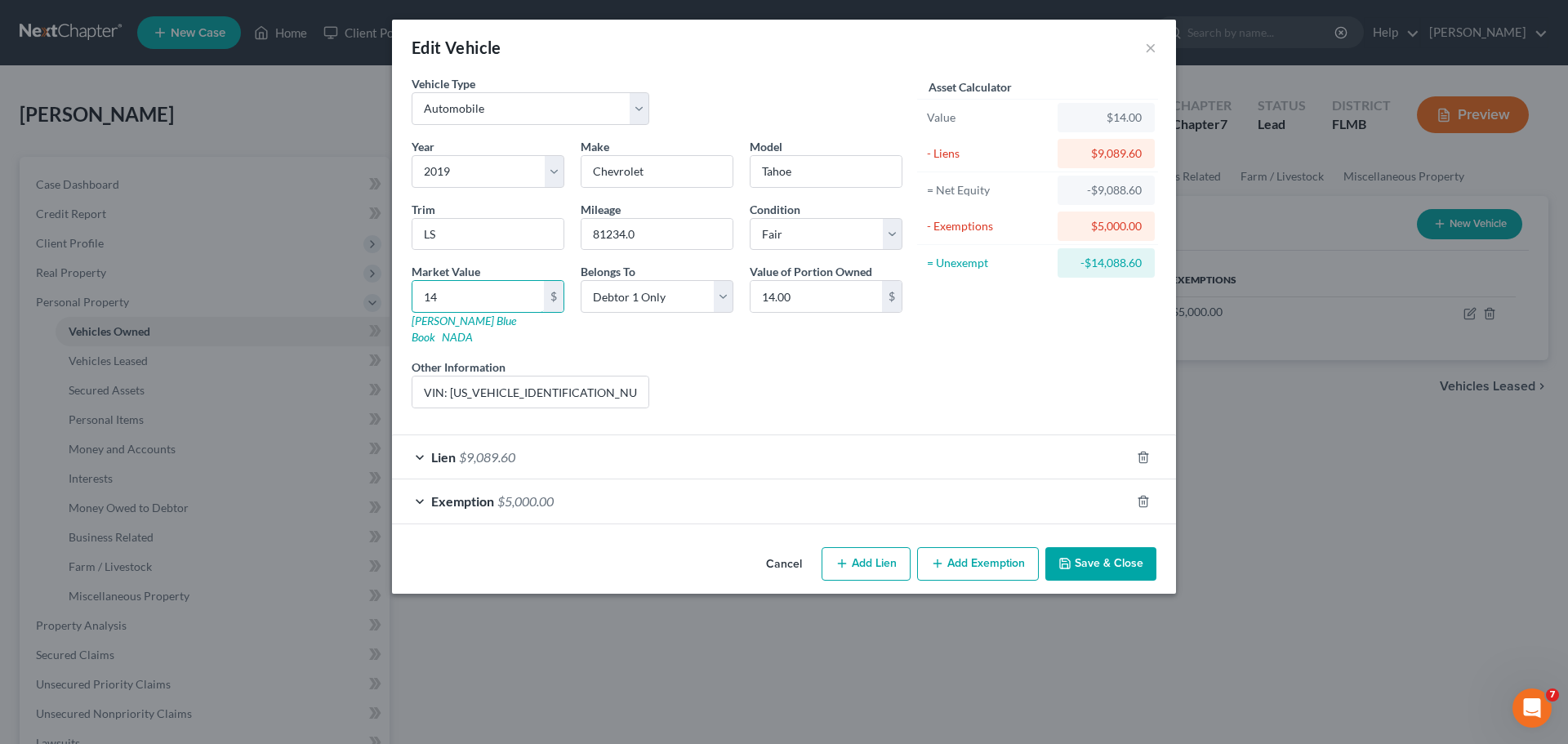
type input "142"
type input "142.00"
type input "1420"
type input "1,420.00"
type input "1,4200"
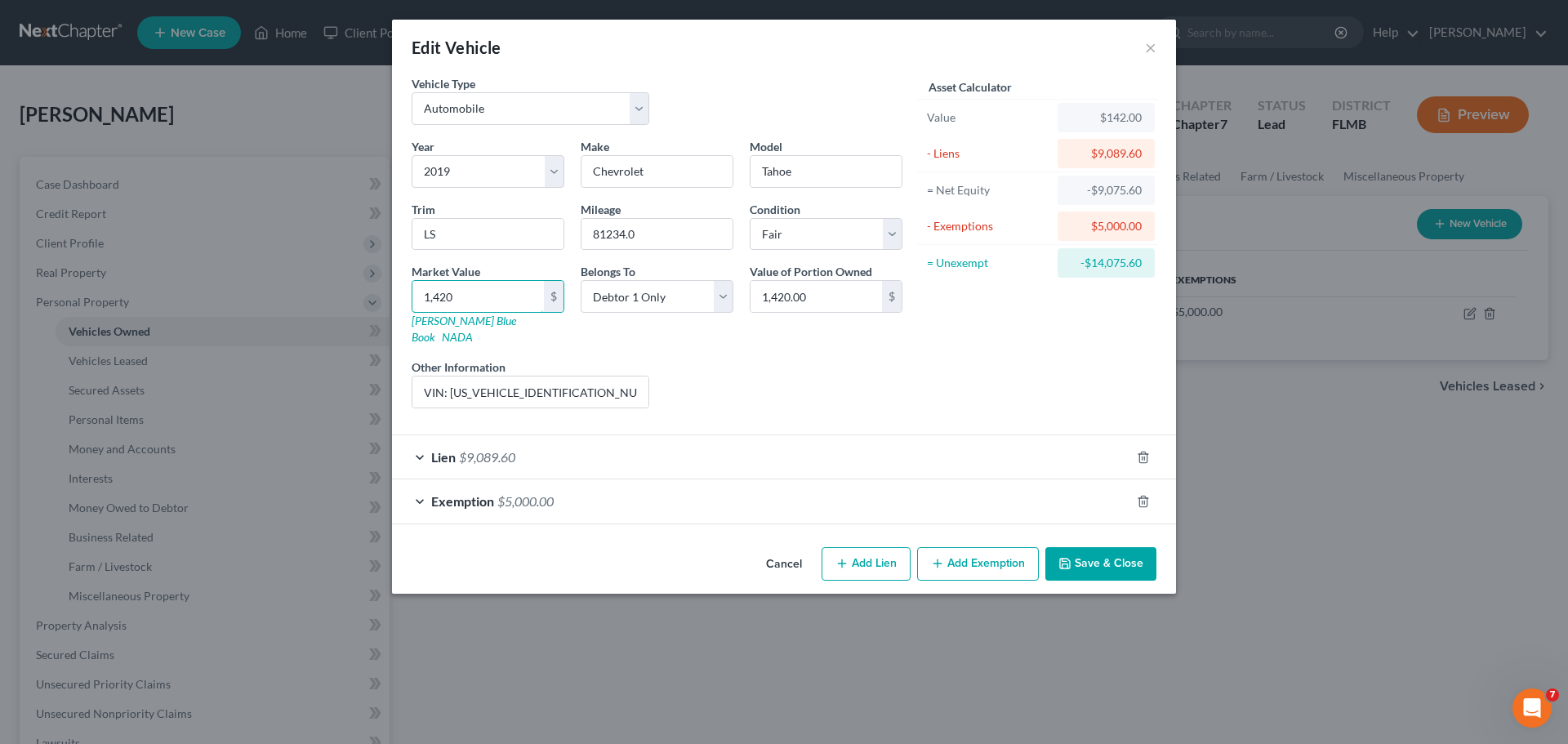
type input "14,200.00"
type input "14,200"
click at [795, 362] on div "Liens Select" at bounding box center [784, 383] width 254 height 50
click at [1097, 547] on button "Save & Close" at bounding box center [1101, 564] width 111 height 34
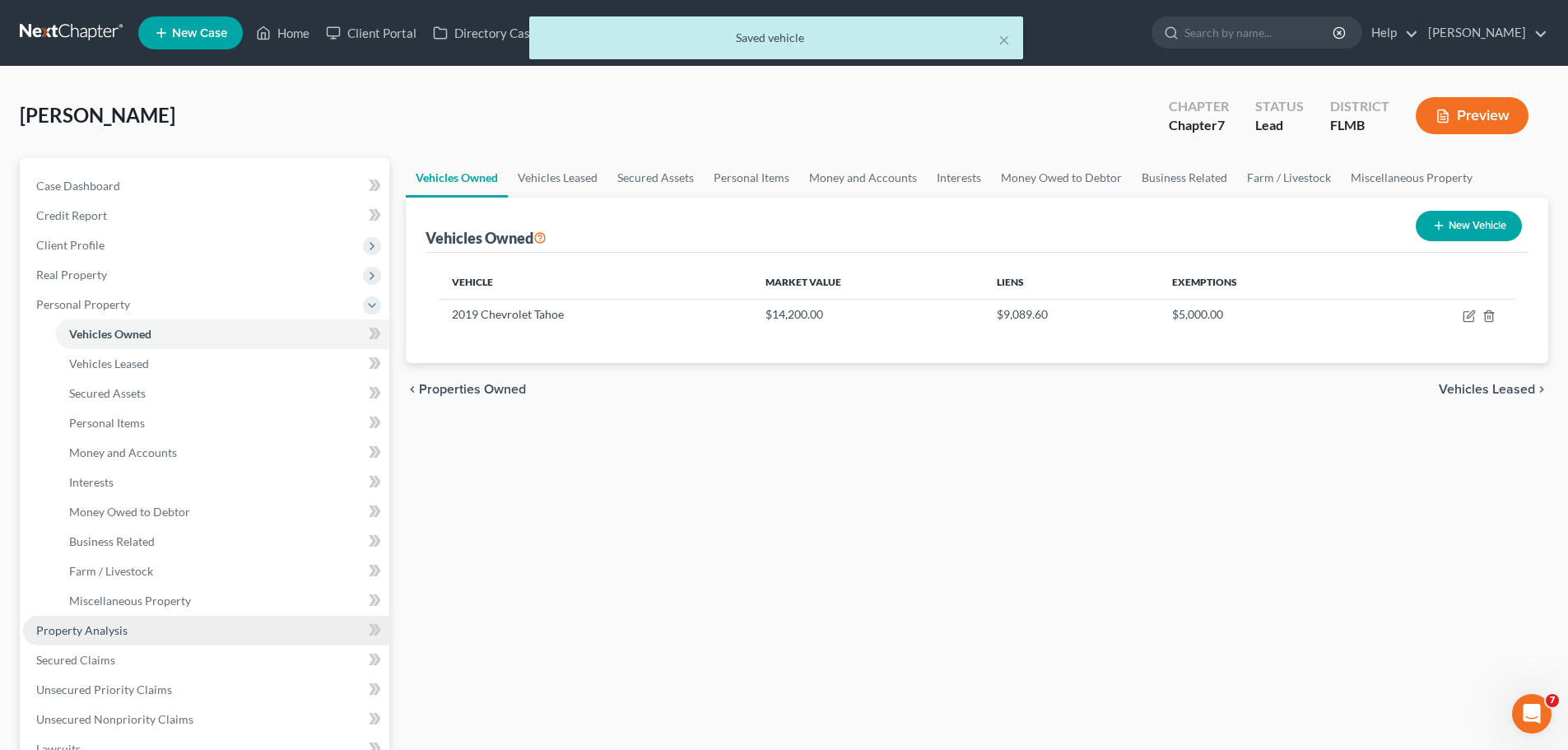
click at [123, 626] on span "Property Analysis" at bounding box center [81, 630] width 91 height 14
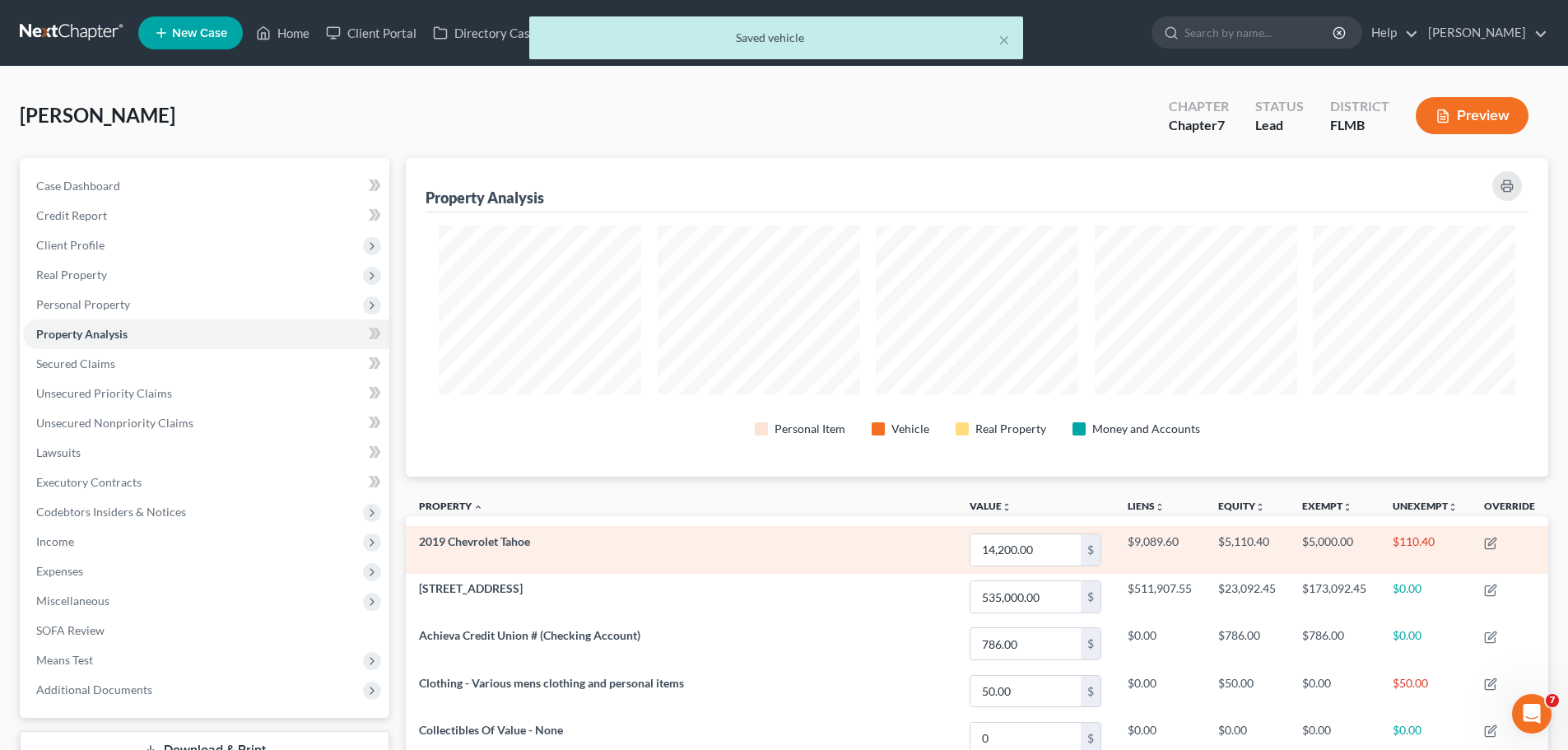
scroll to position [319, 1143]
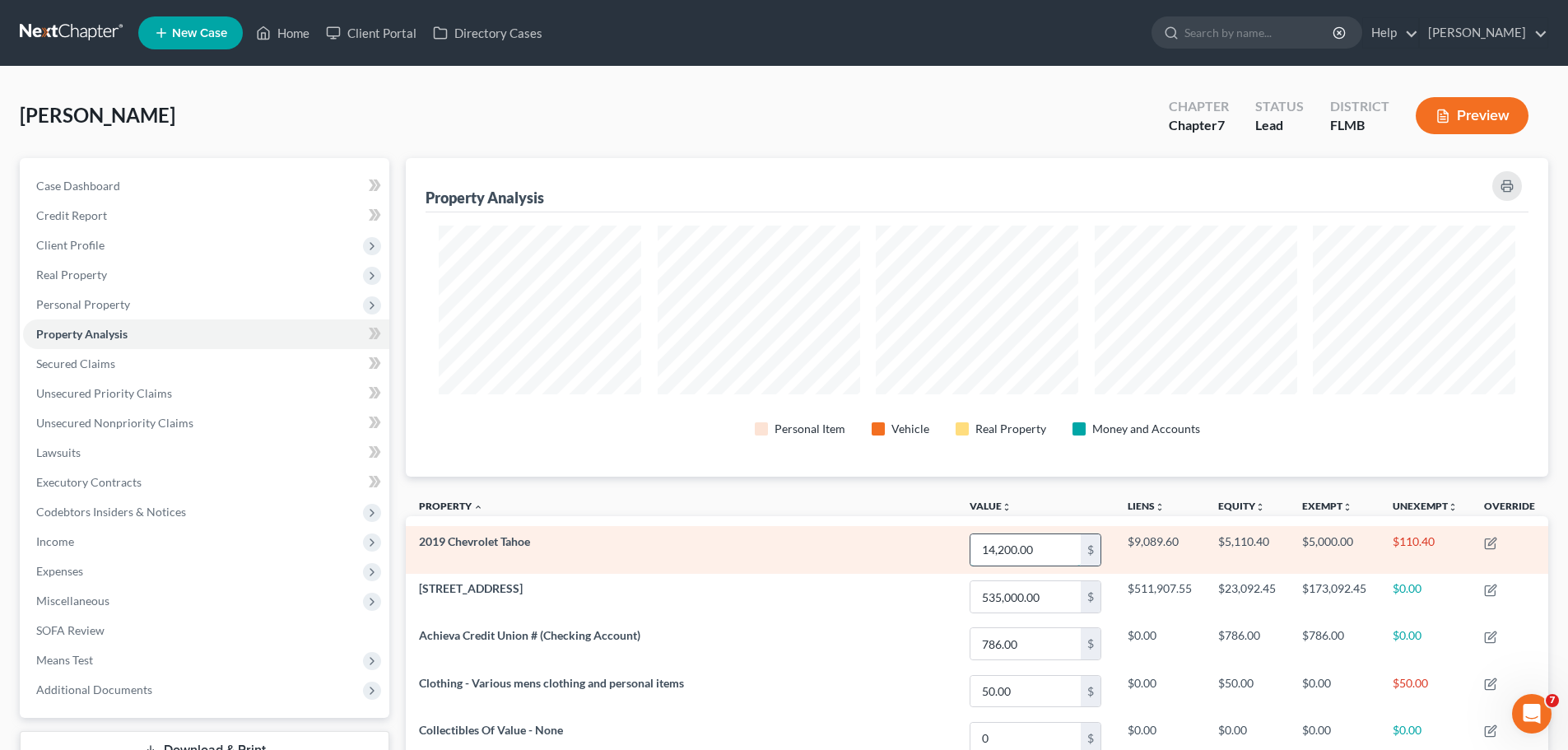
click at [997, 548] on input "14,200.00" at bounding box center [1026, 549] width 110 height 31
click at [999, 548] on input "14,200.00" at bounding box center [1026, 549] width 110 height 31
click at [1217, 568] on td "-$7,689.60" at bounding box center [1247, 549] width 84 height 47
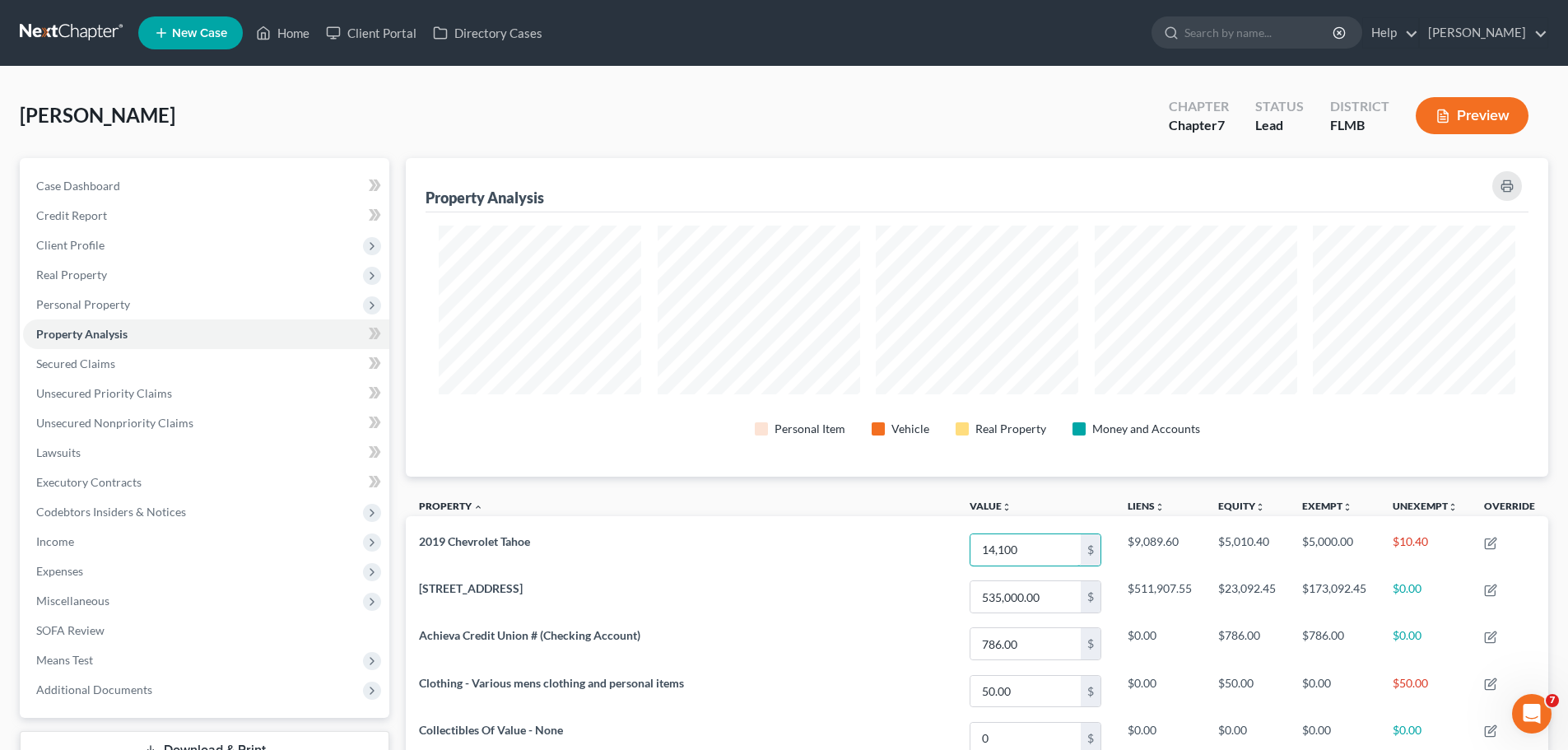
type input "14,100"
click at [1368, 461] on div "Personal Item Vehicle Real Property Money and Accounts" at bounding box center [977, 344] width 1103 height 264
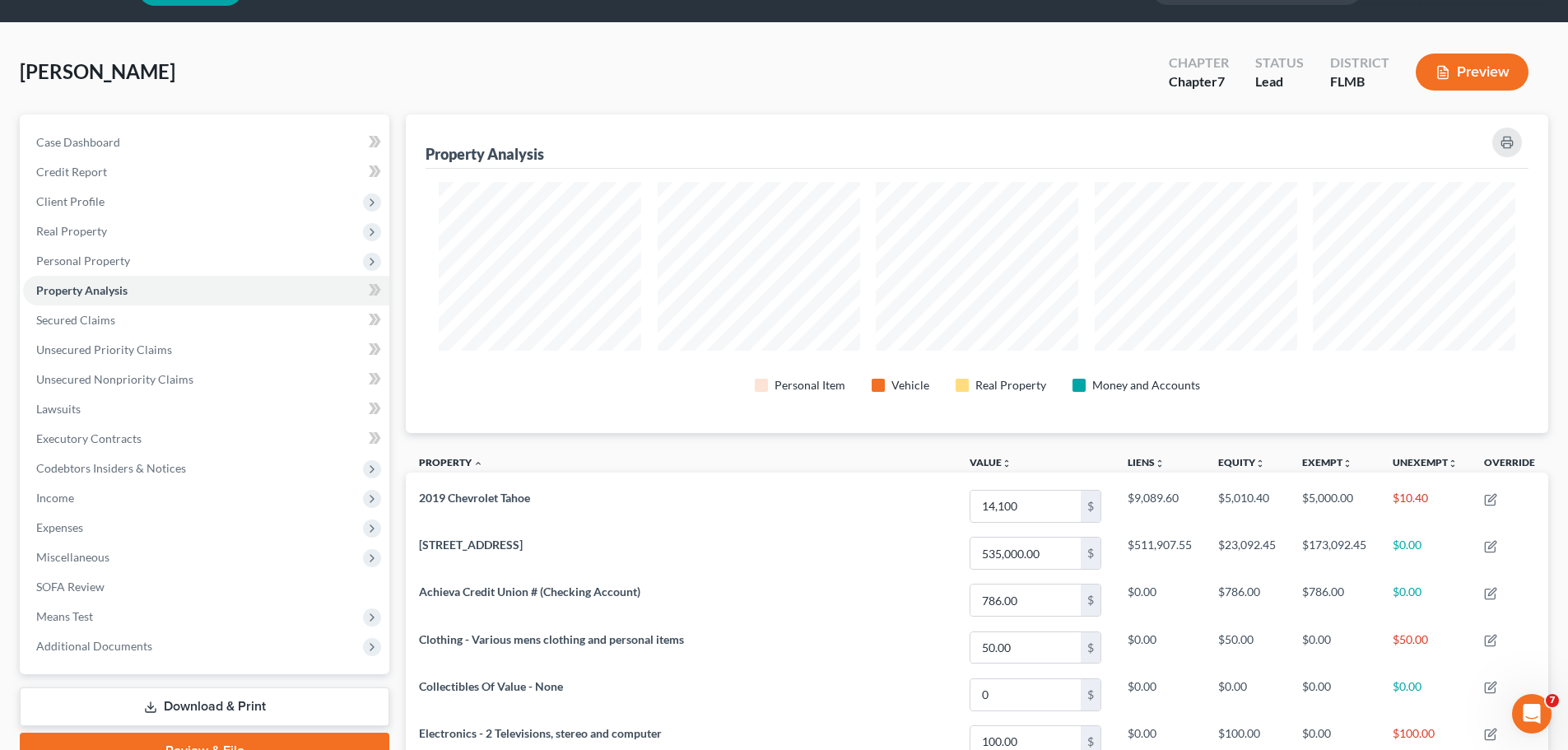
scroll to position [82, 0]
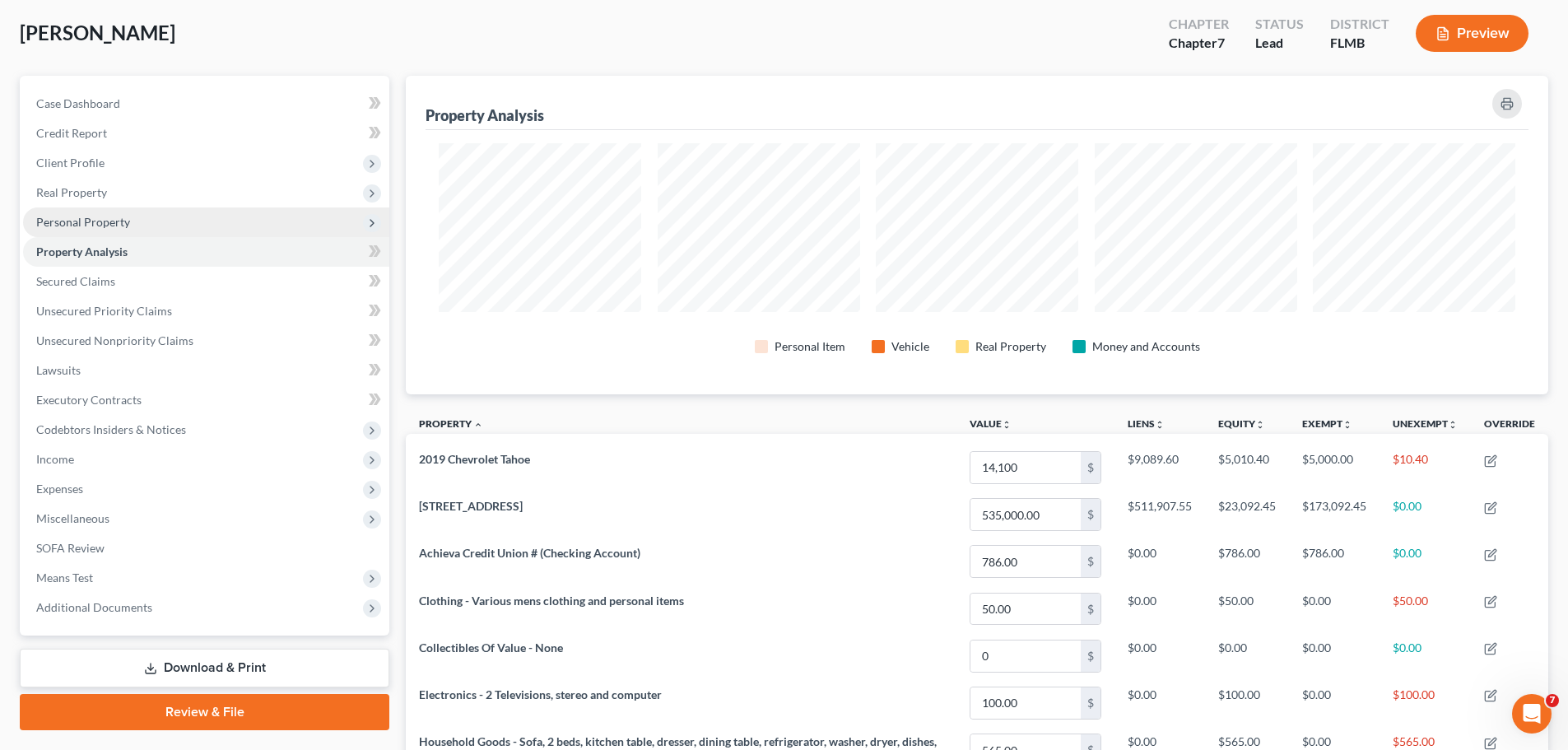
click at [135, 231] on span "Personal Property" at bounding box center [206, 222] width 366 height 29
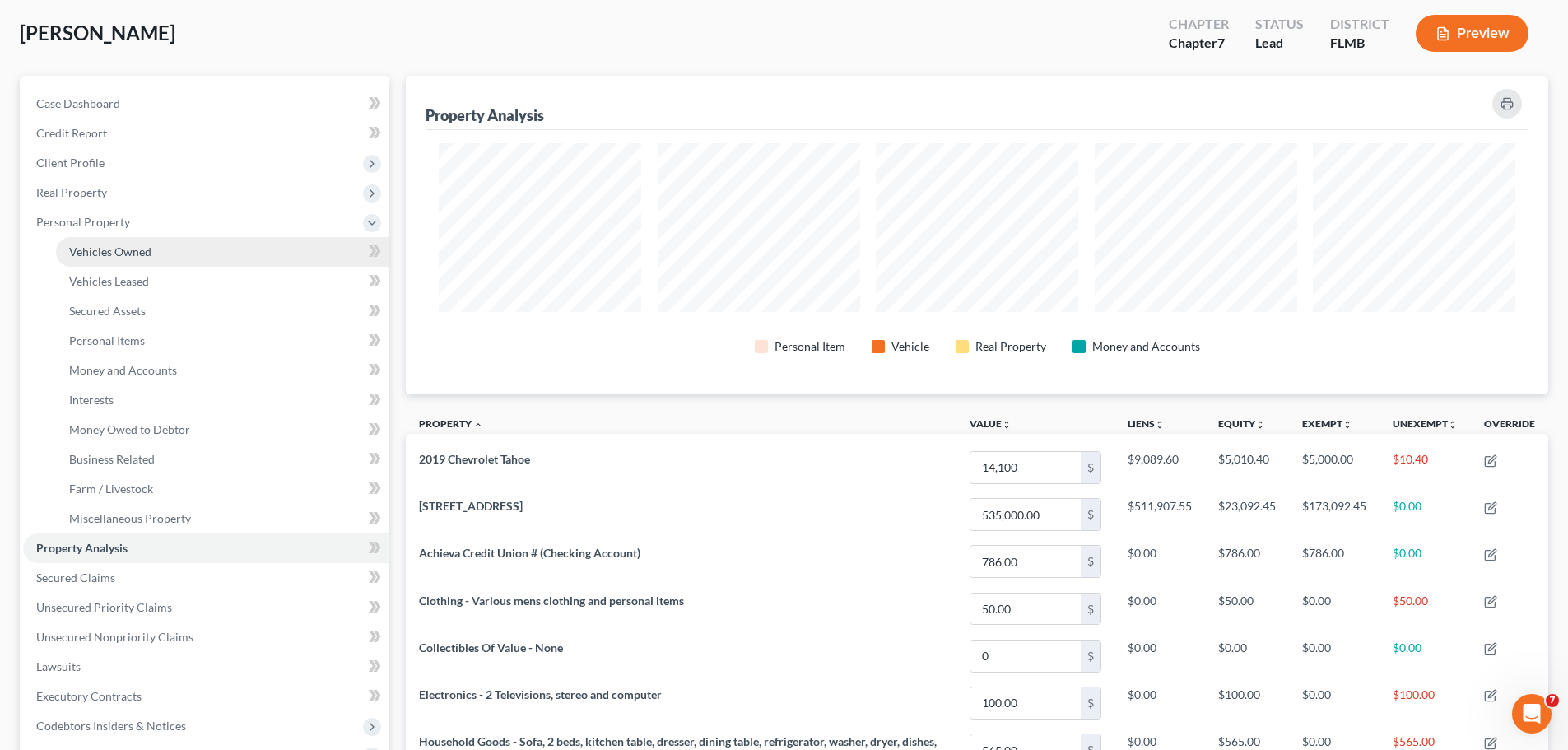
click at [137, 247] on span "Vehicles Owned" at bounding box center [110, 251] width 82 height 14
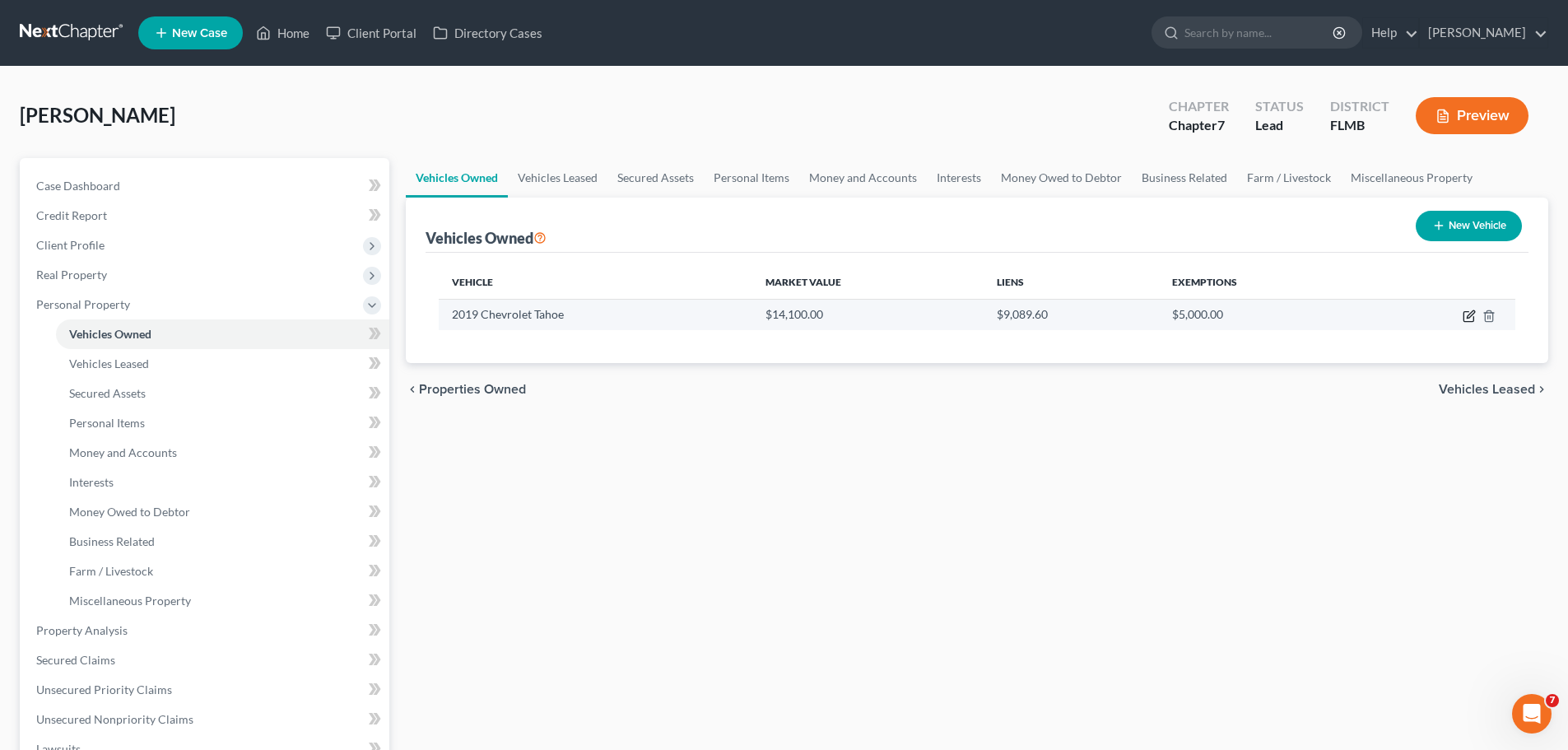
click at [1464, 319] on icon "button" at bounding box center [1469, 317] width 10 height 10
select select "0"
select select "7"
select select "3"
select select "0"
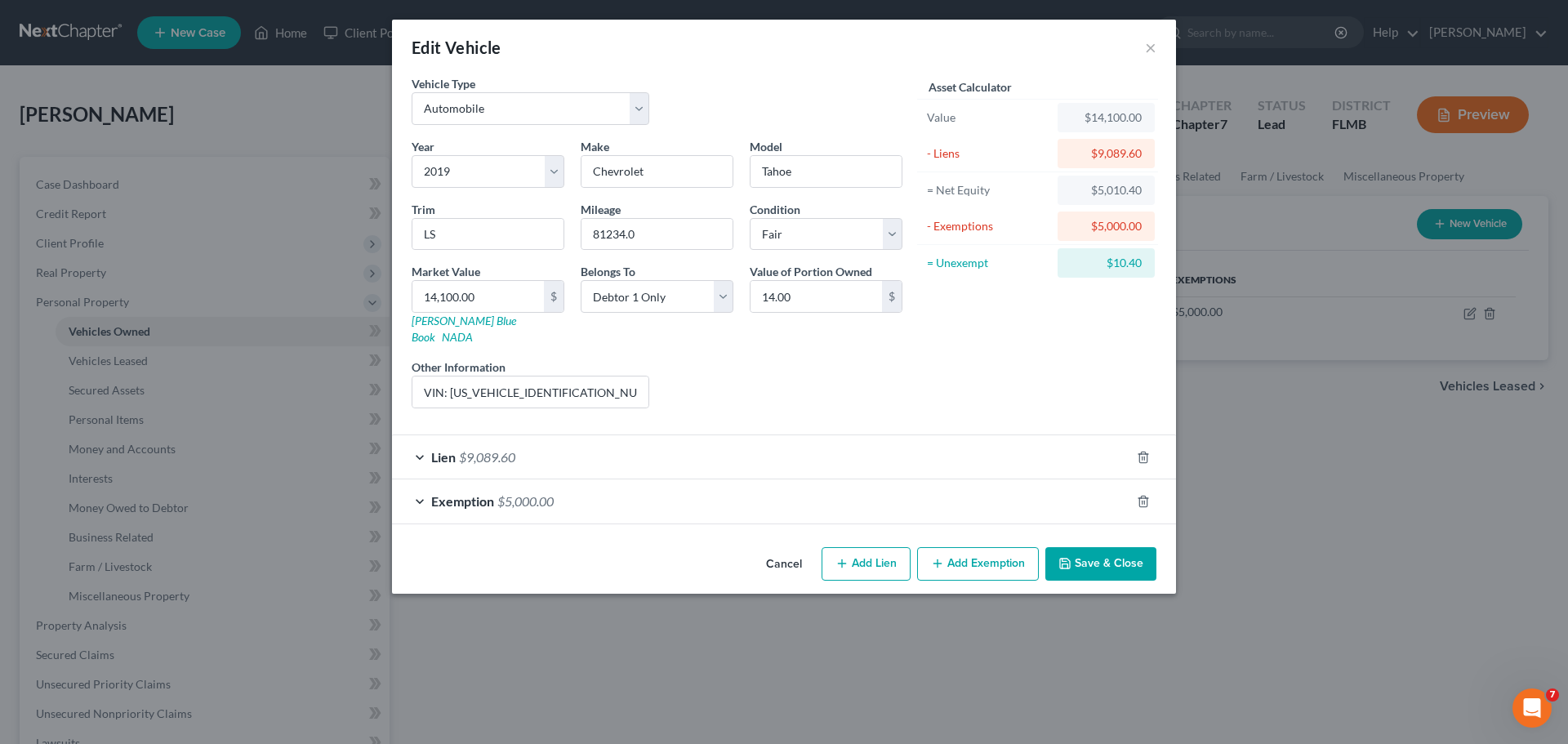
click at [968, 551] on button "Add Exemption" at bounding box center [978, 564] width 122 height 34
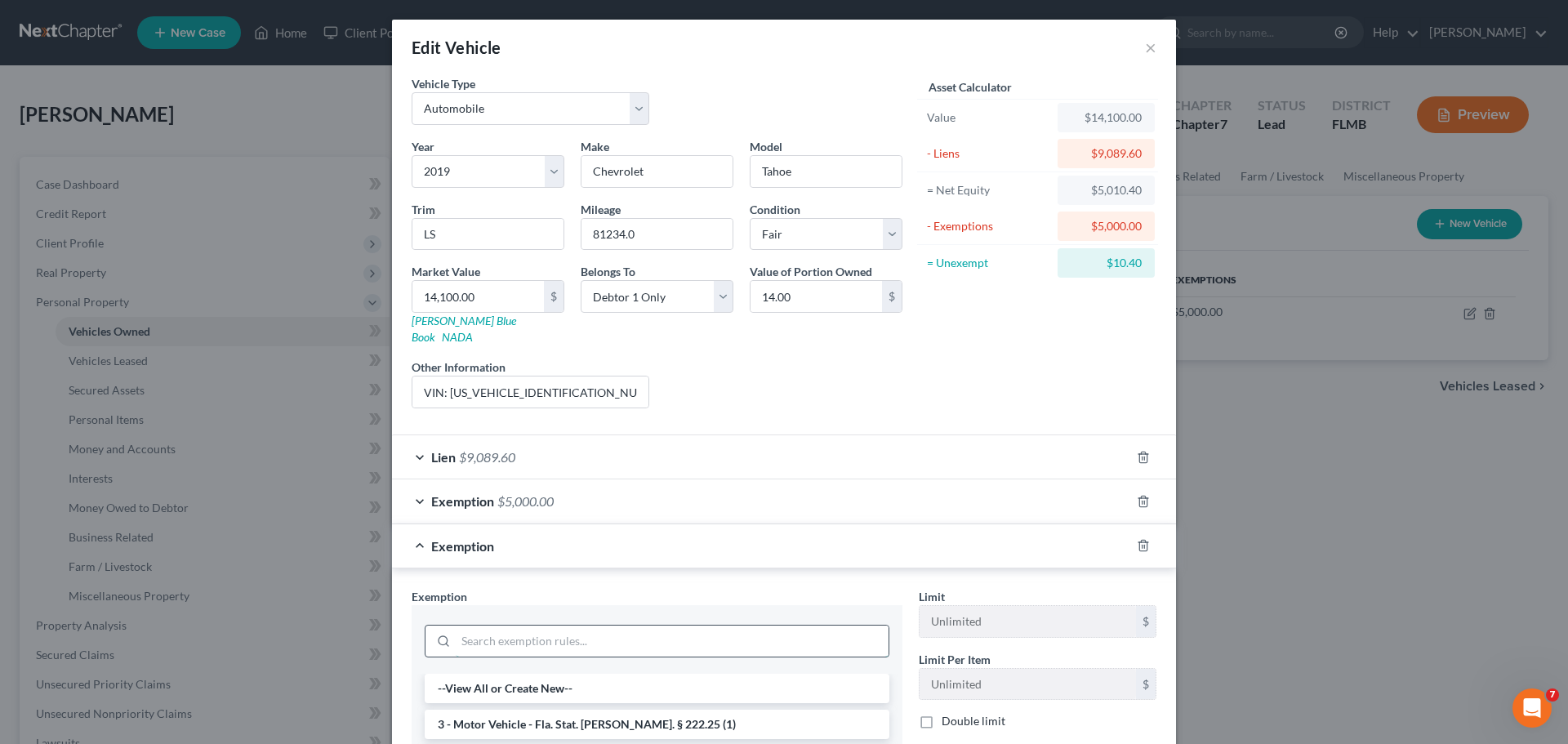
click at [576, 635] on input "search" at bounding box center [672, 640] width 433 height 31
type input "personal"
click at [532, 673] on li "1 - Personal property (any) - Fla. Const. Art.10, § 4(a) (2)" at bounding box center [657, 688] width 464 height 29
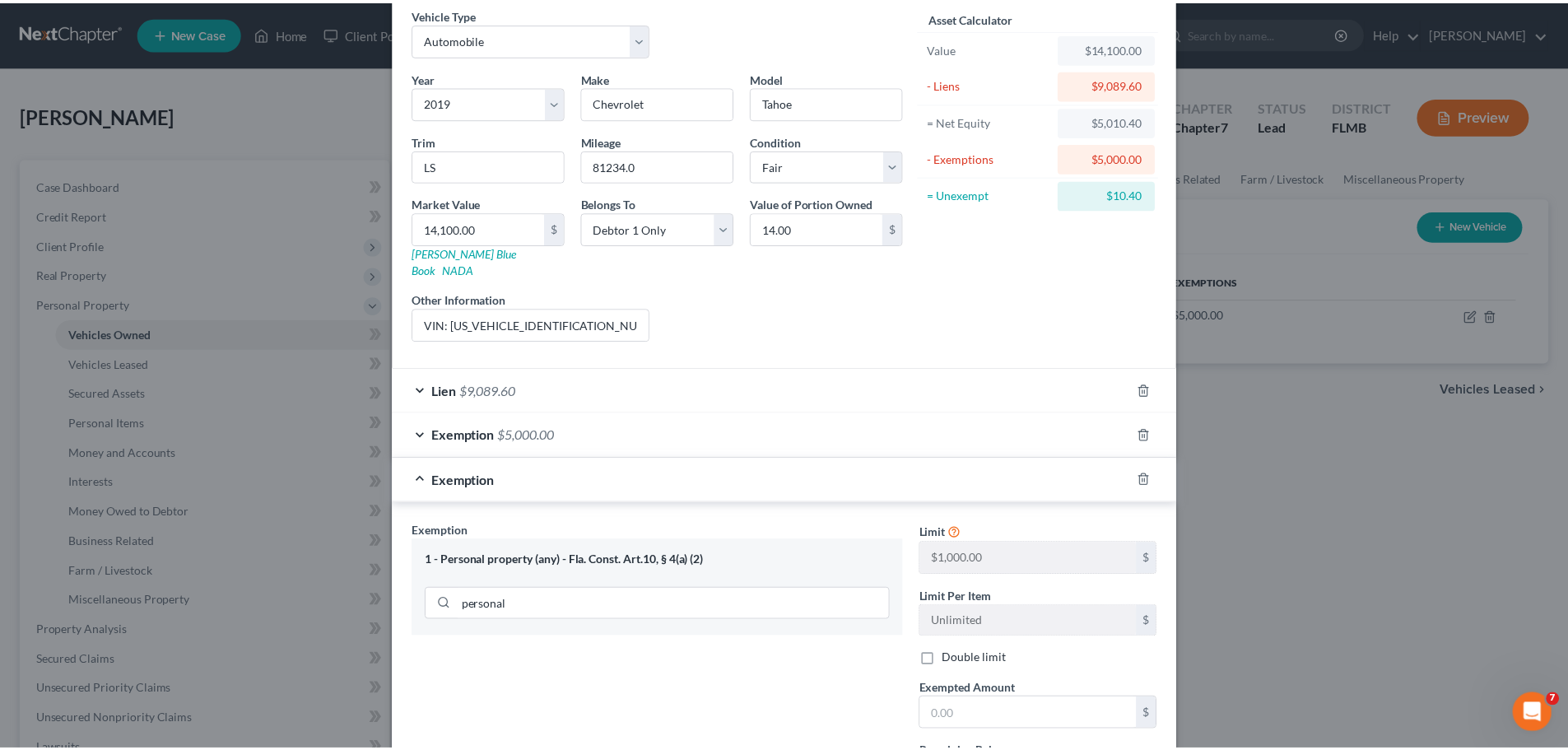
scroll to position [216, 0]
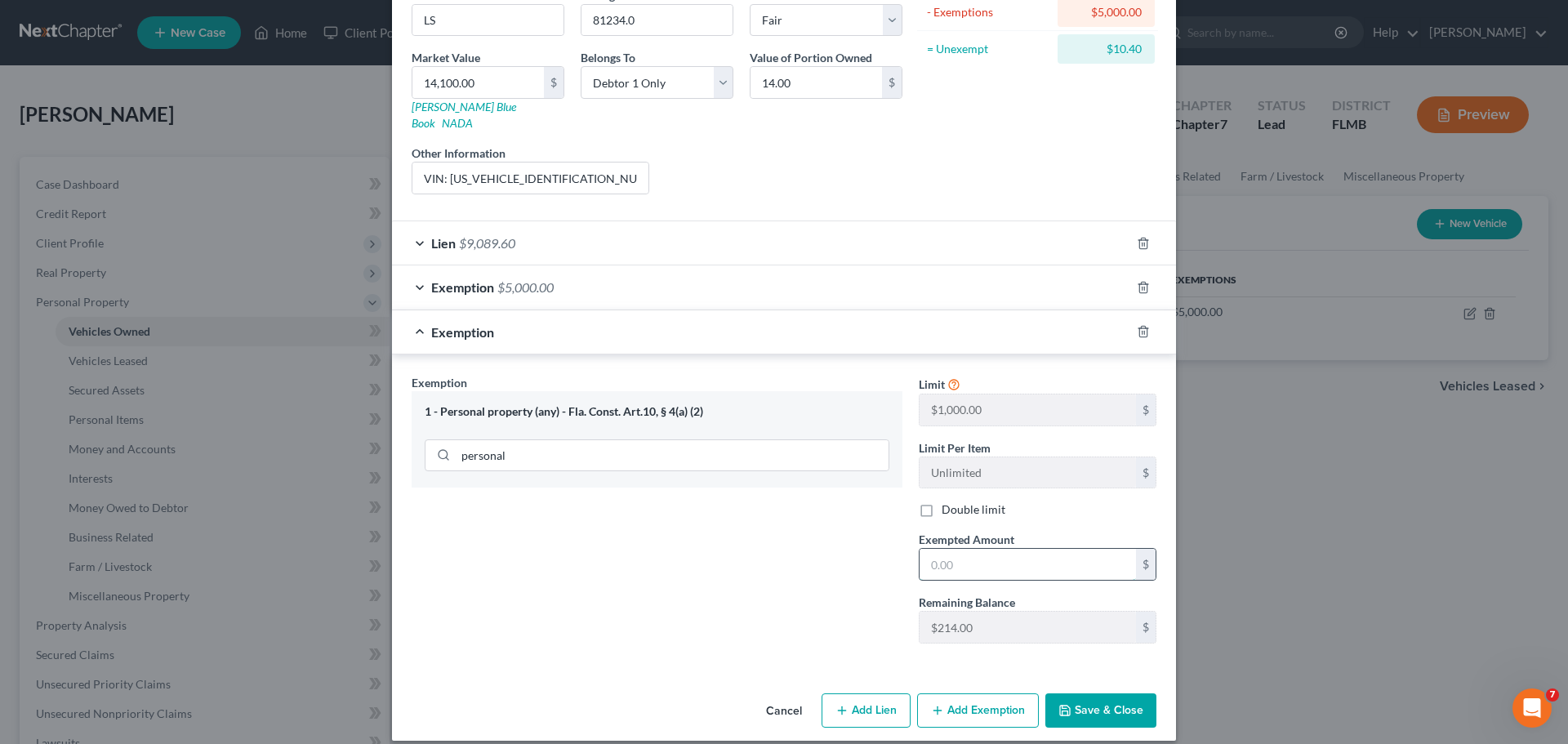
click at [1003, 549] on input "text" at bounding box center [1027, 564] width 216 height 31
type input "10.40"
click at [1098, 701] on button "Save & Close" at bounding box center [1101, 710] width 111 height 34
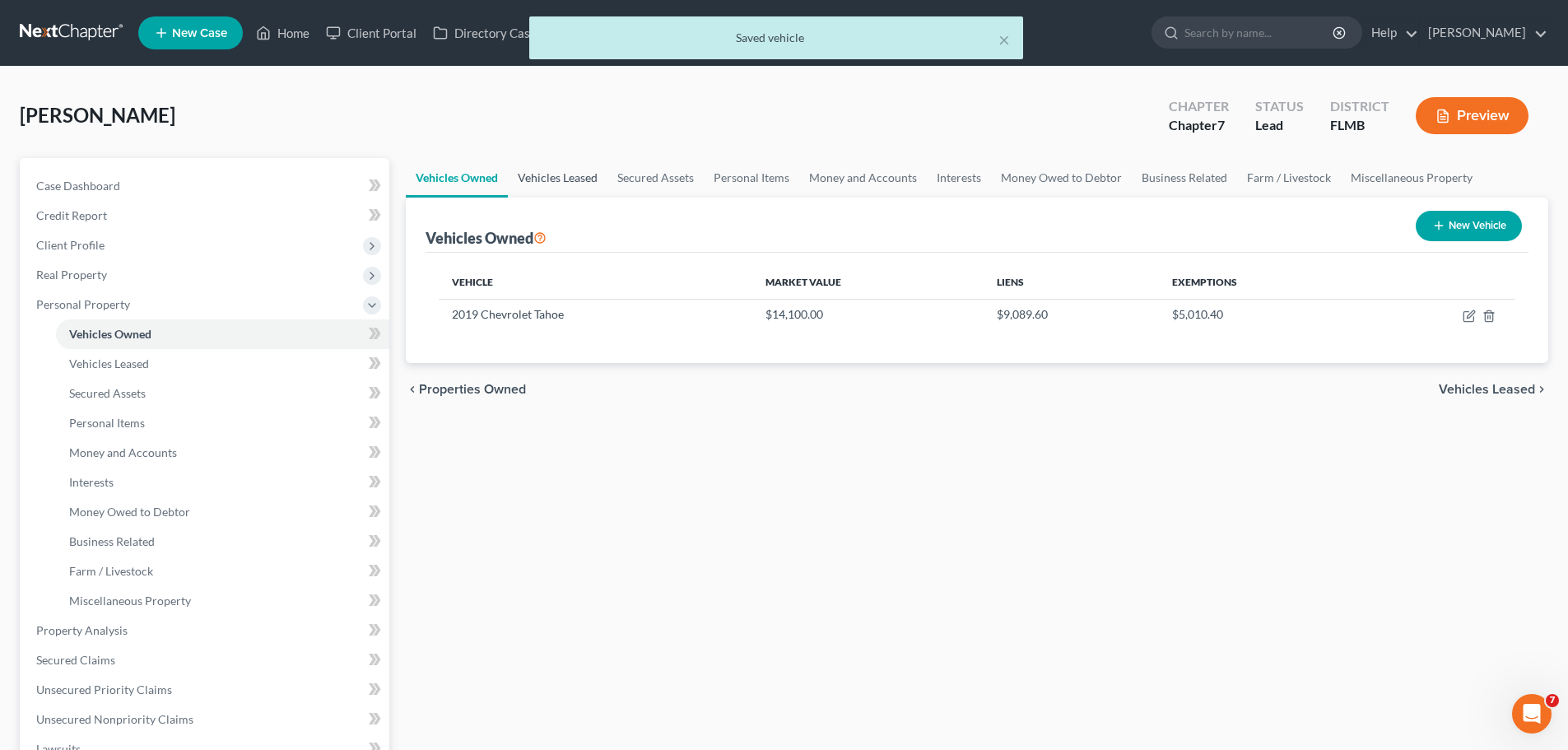
click at [563, 180] on link "Vehicles Leased" at bounding box center [557, 177] width 99 height 39
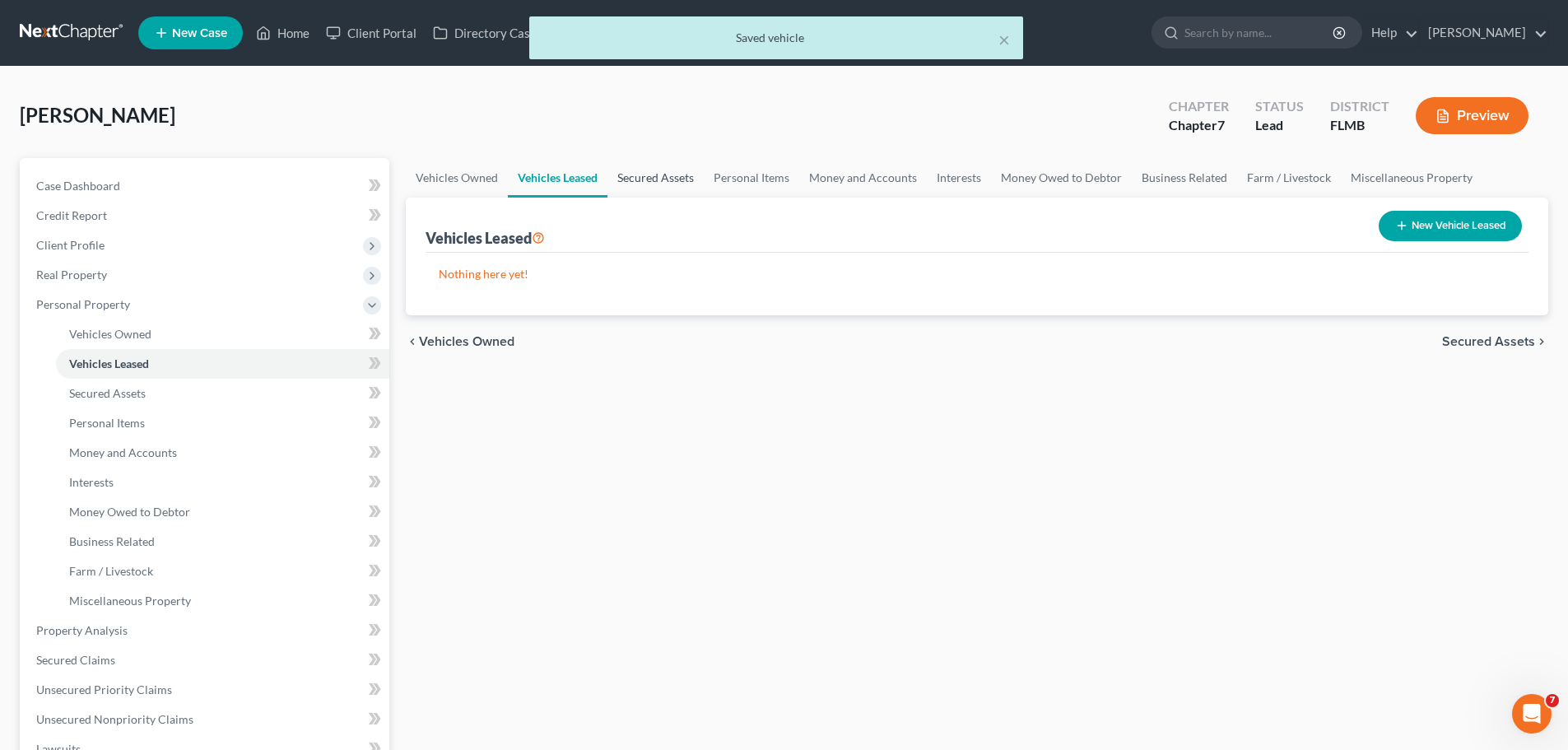
click at [675, 189] on link "Secured Assets" at bounding box center [655, 177] width 96 height 39
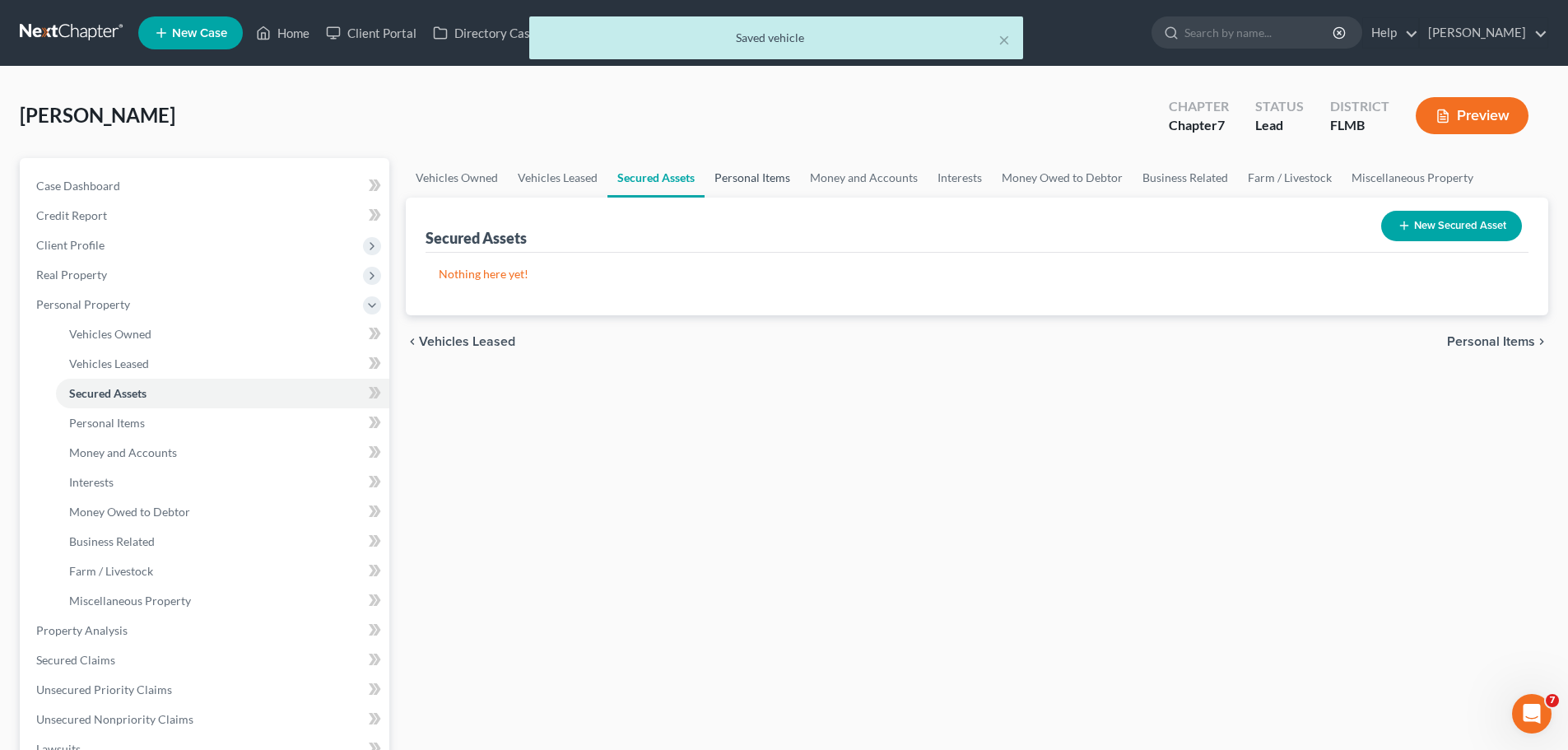
click at [783, 181] on link "Personal Items" at bounding box center [752, 177] width 95 height 39
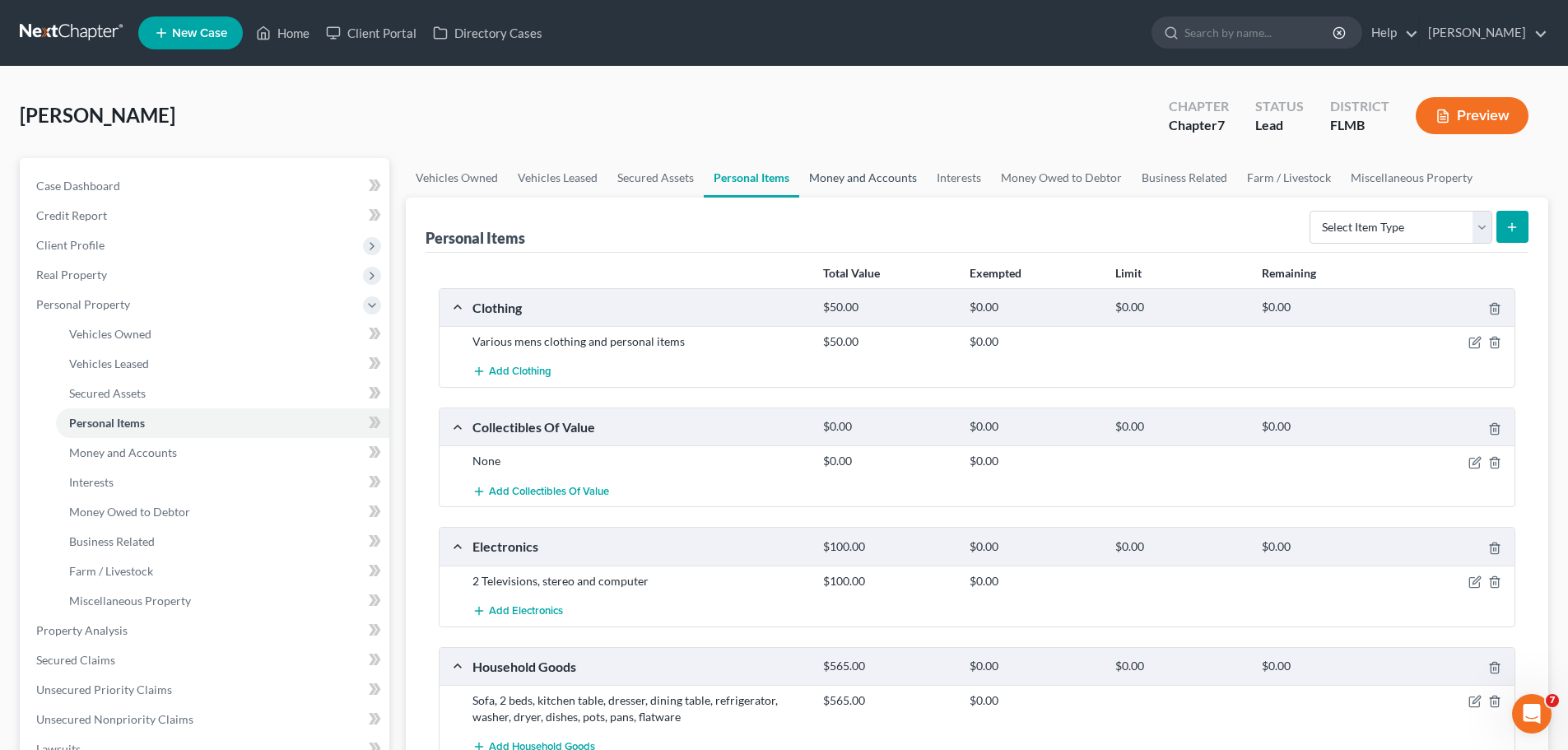
click at [881, 172] on link "Money and Accounts" at bounding box center [863, 177] width 128 height 39
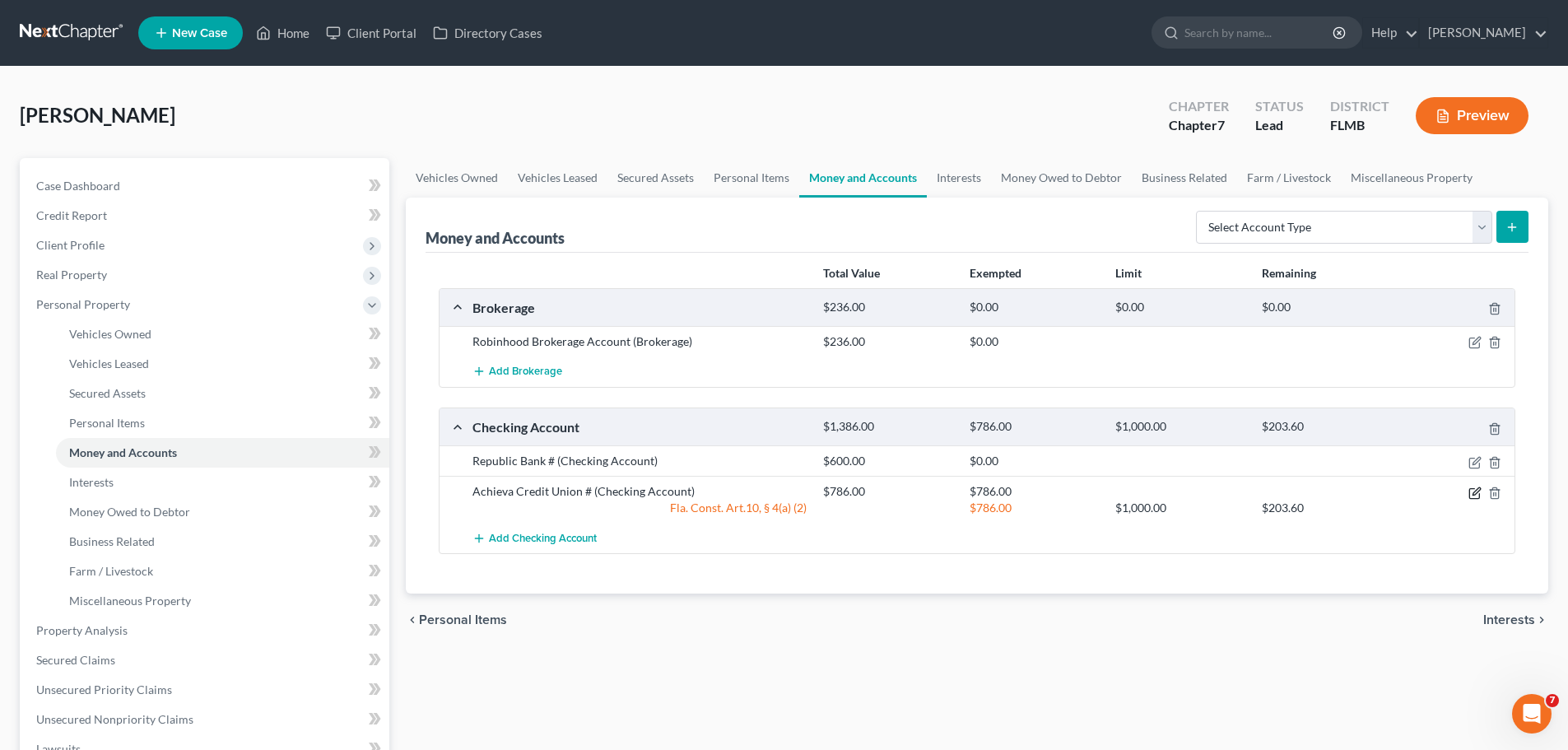
click at [1472, 494] on icon "button" at bounding box center [1475, 493] width 13 height 13
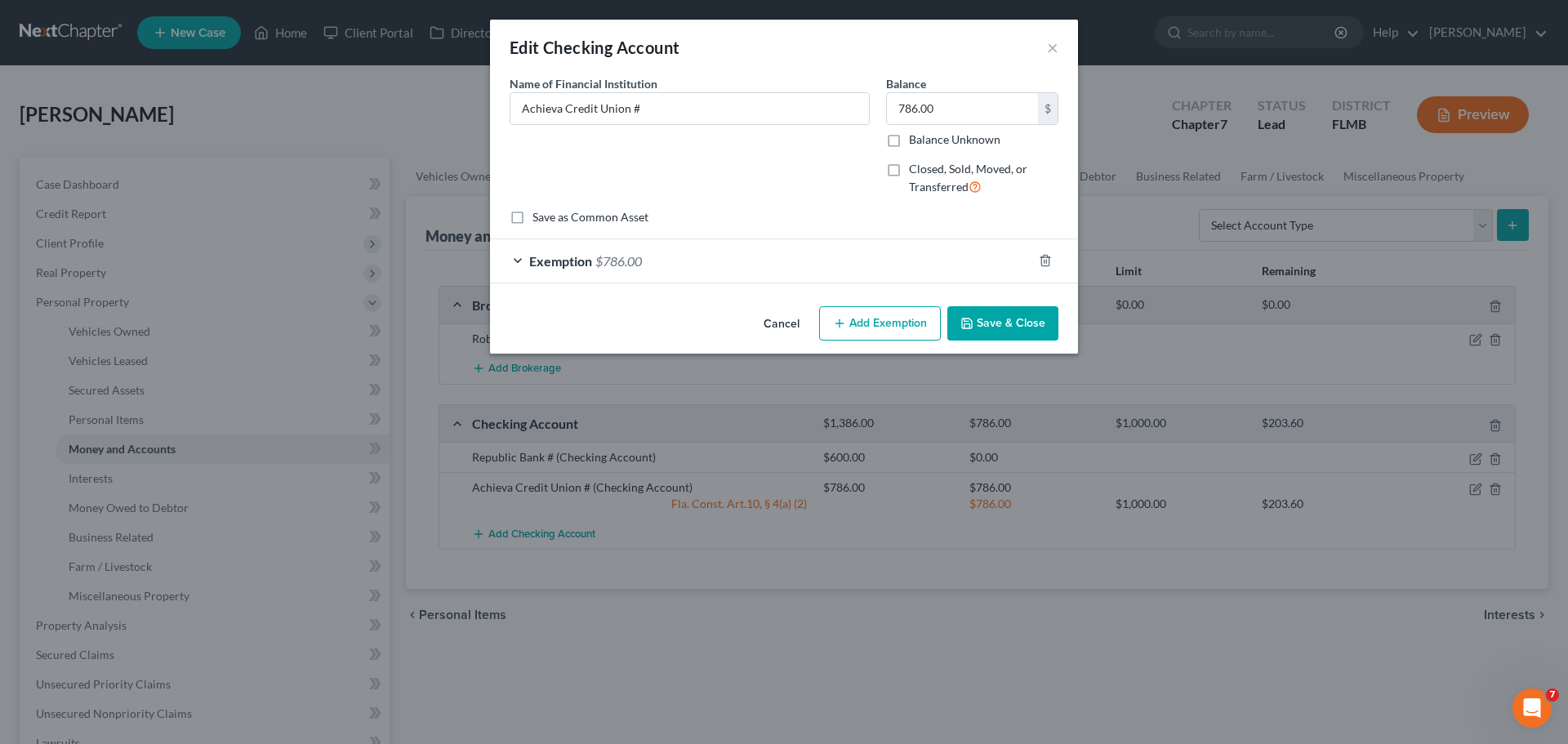
click at [703, 254] on div "Exemption $786.00" at bounding box center [761, 261] width 542 height 43
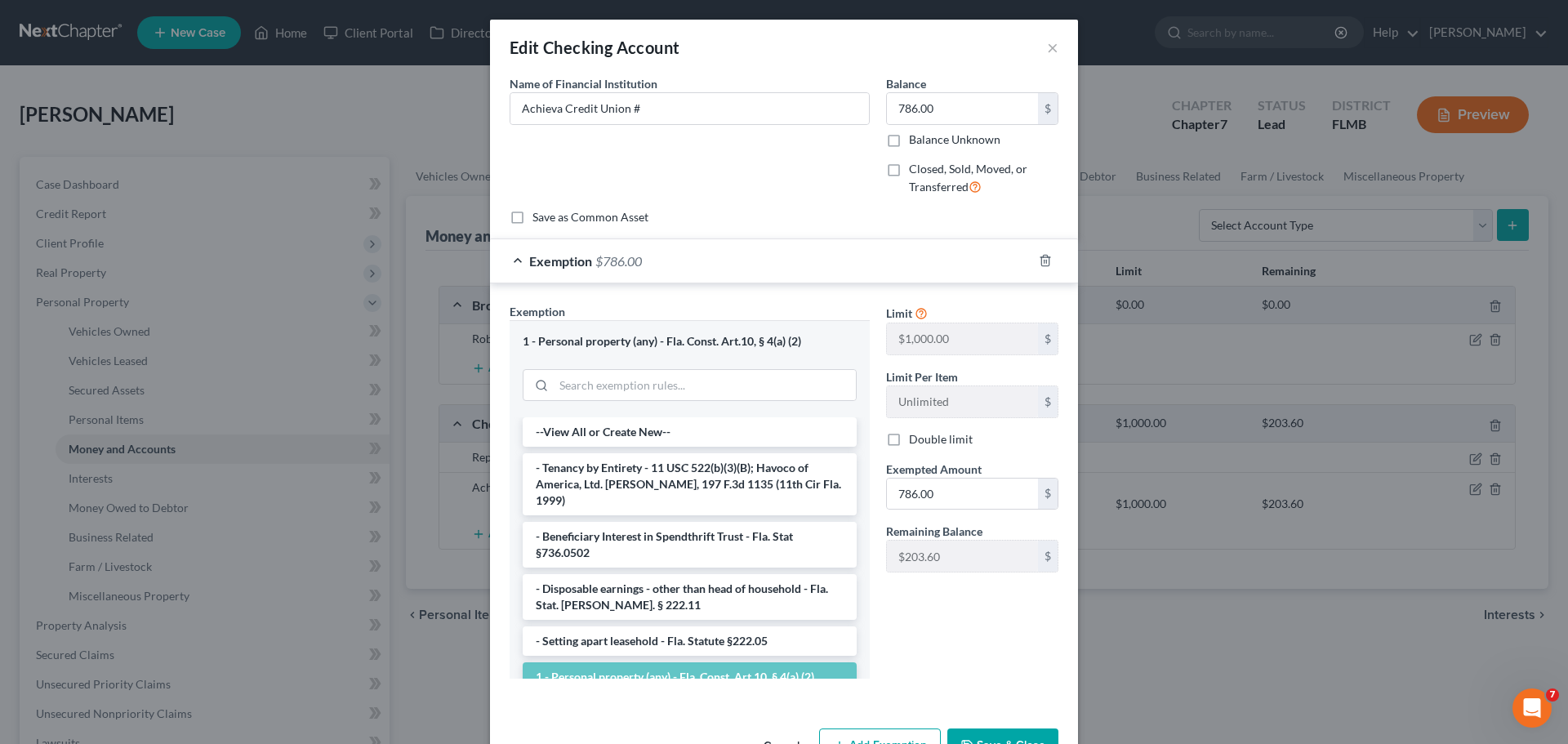
click at [703, 254] on div "Exemption $786.00" at bounding box center [761, 261] width 542 height 43
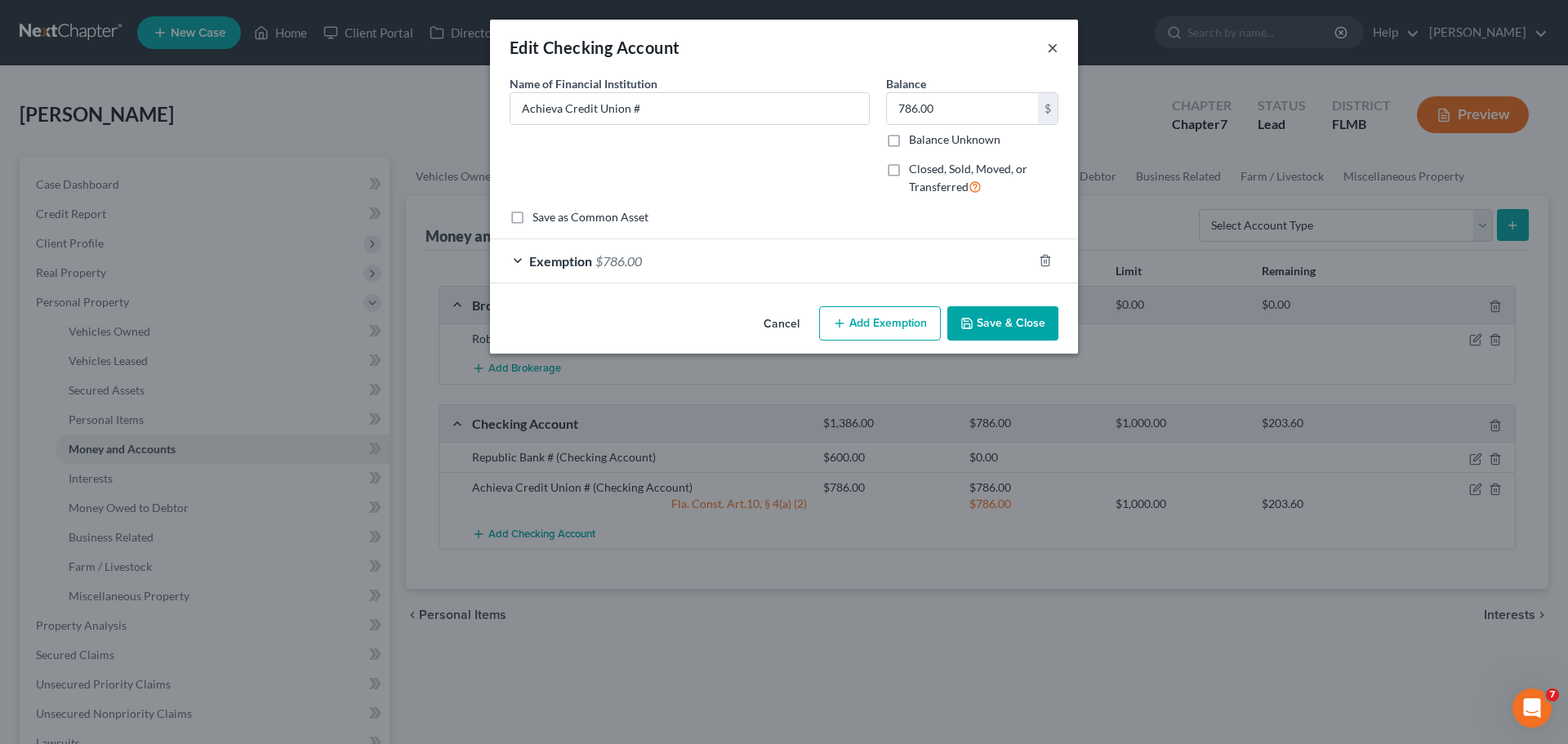
click at [1054, 47] on button "×" at bounding box center [1053, 47] width 12 height 20
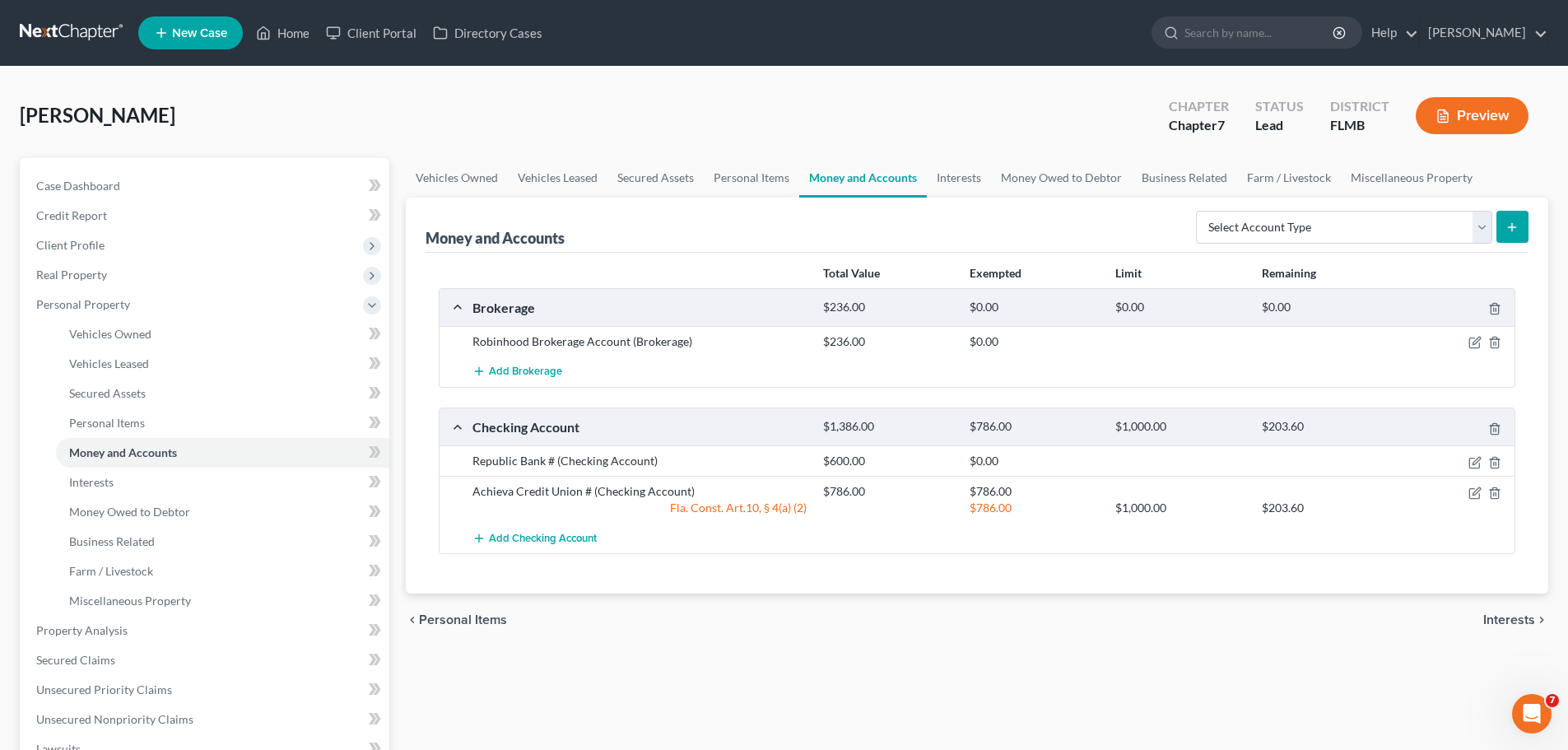
click at [630, 462] on div "Republic Bank # (Checking Account)" at bounding box center [639, 462] width 351 height 17
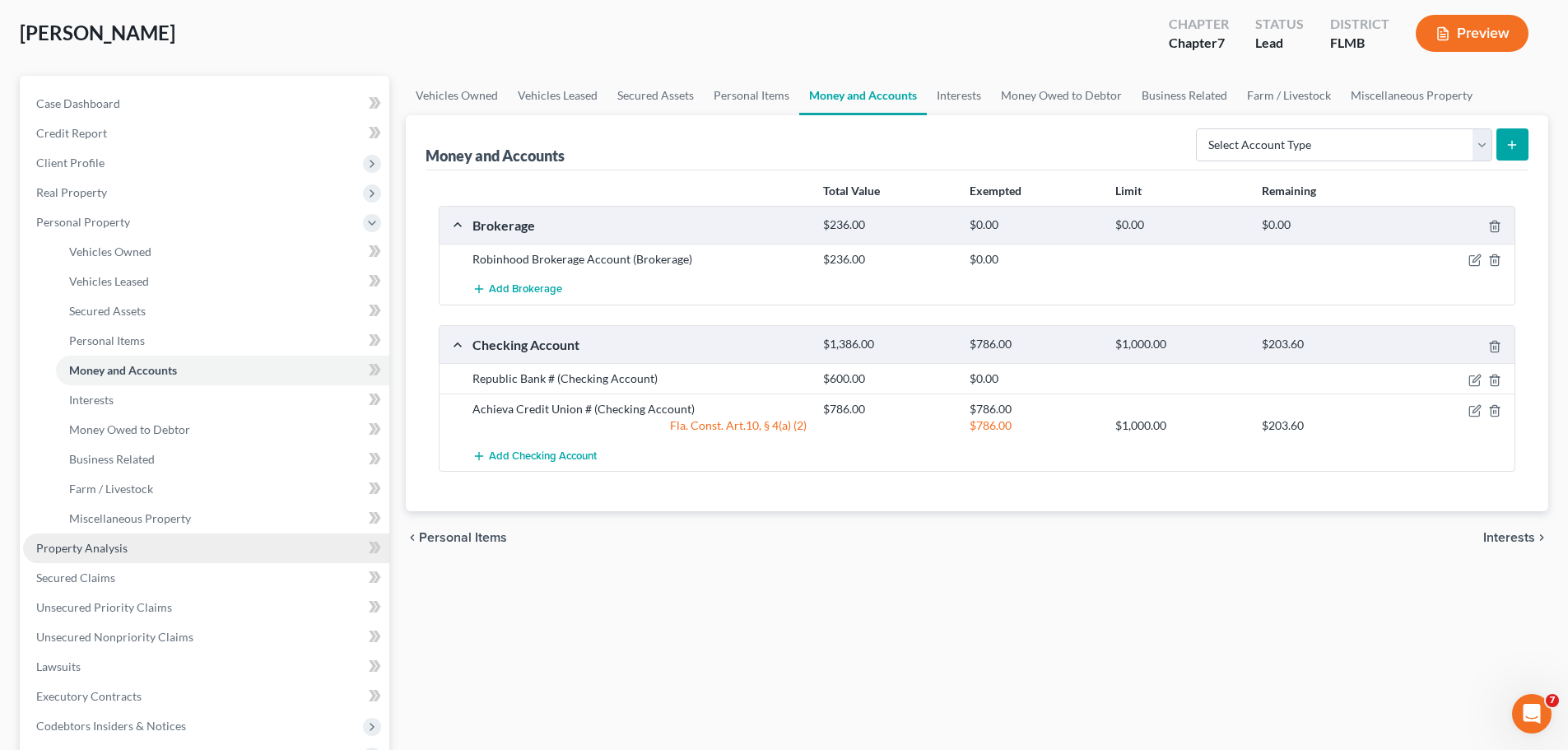
click at [135, 545] on link "Property Analysis" at bounding box center [206, 548] width 366 height 29
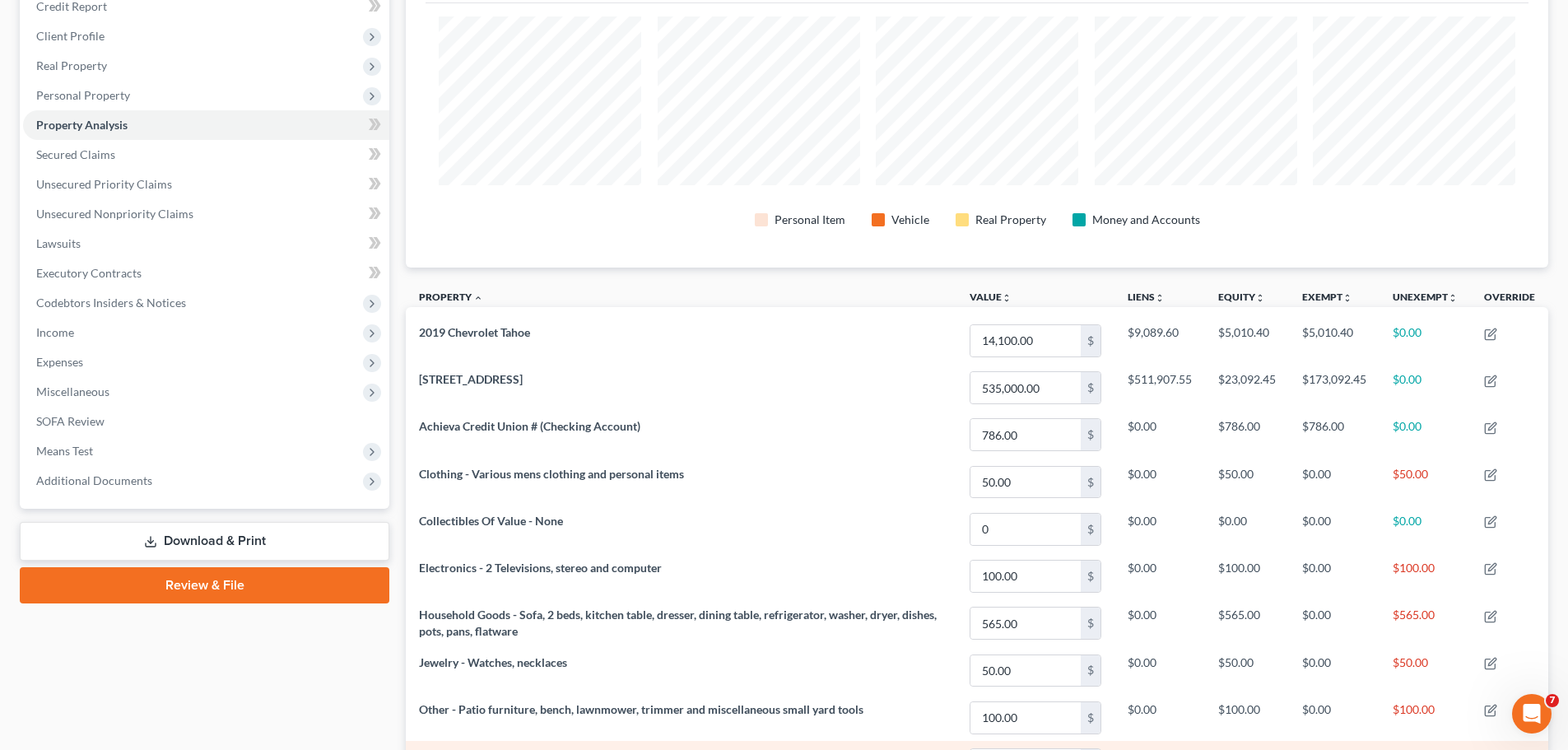
scroll to position [165, 0]
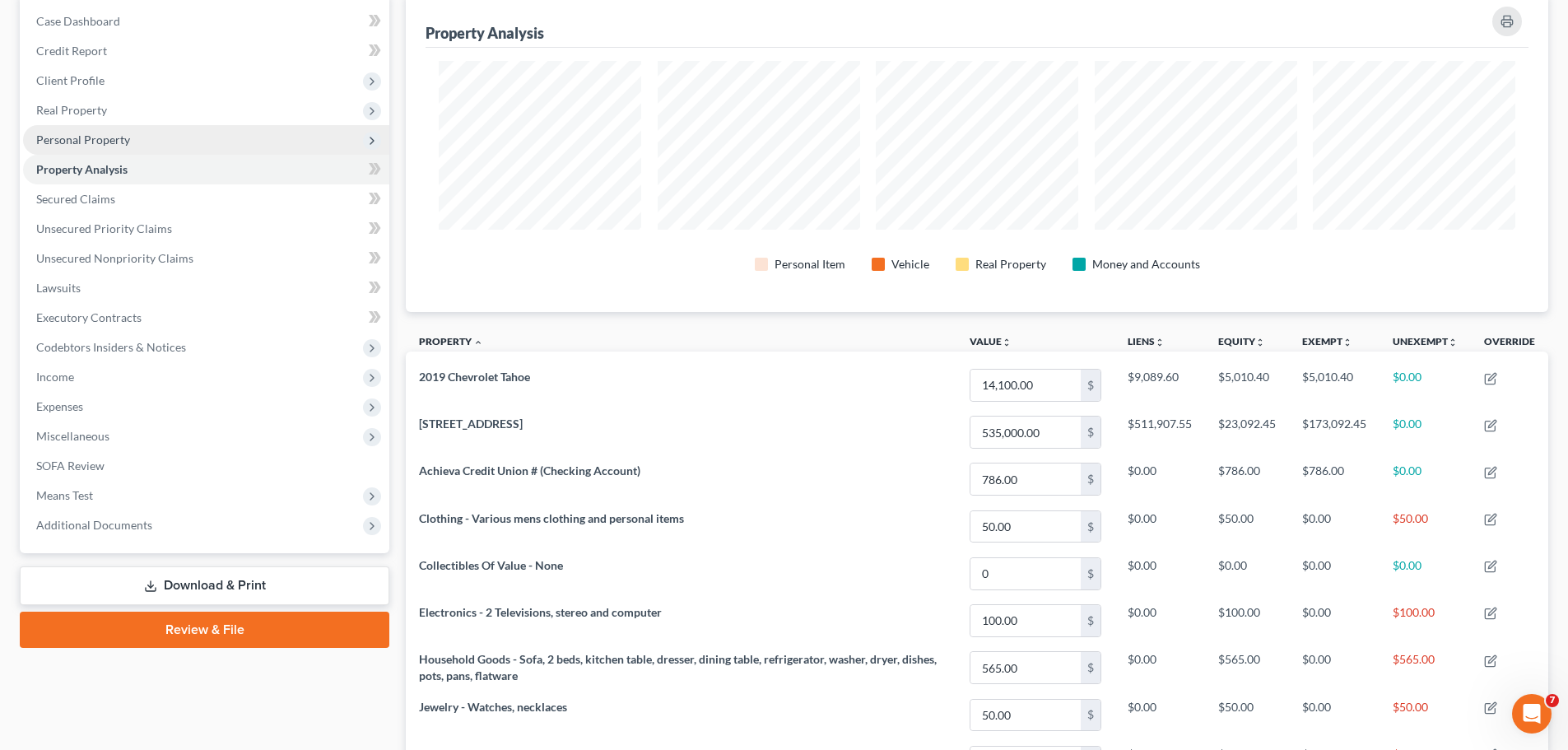
click at [141, 137] on span "Personal Property" at bounding box center [206, 140] width 366 height 29
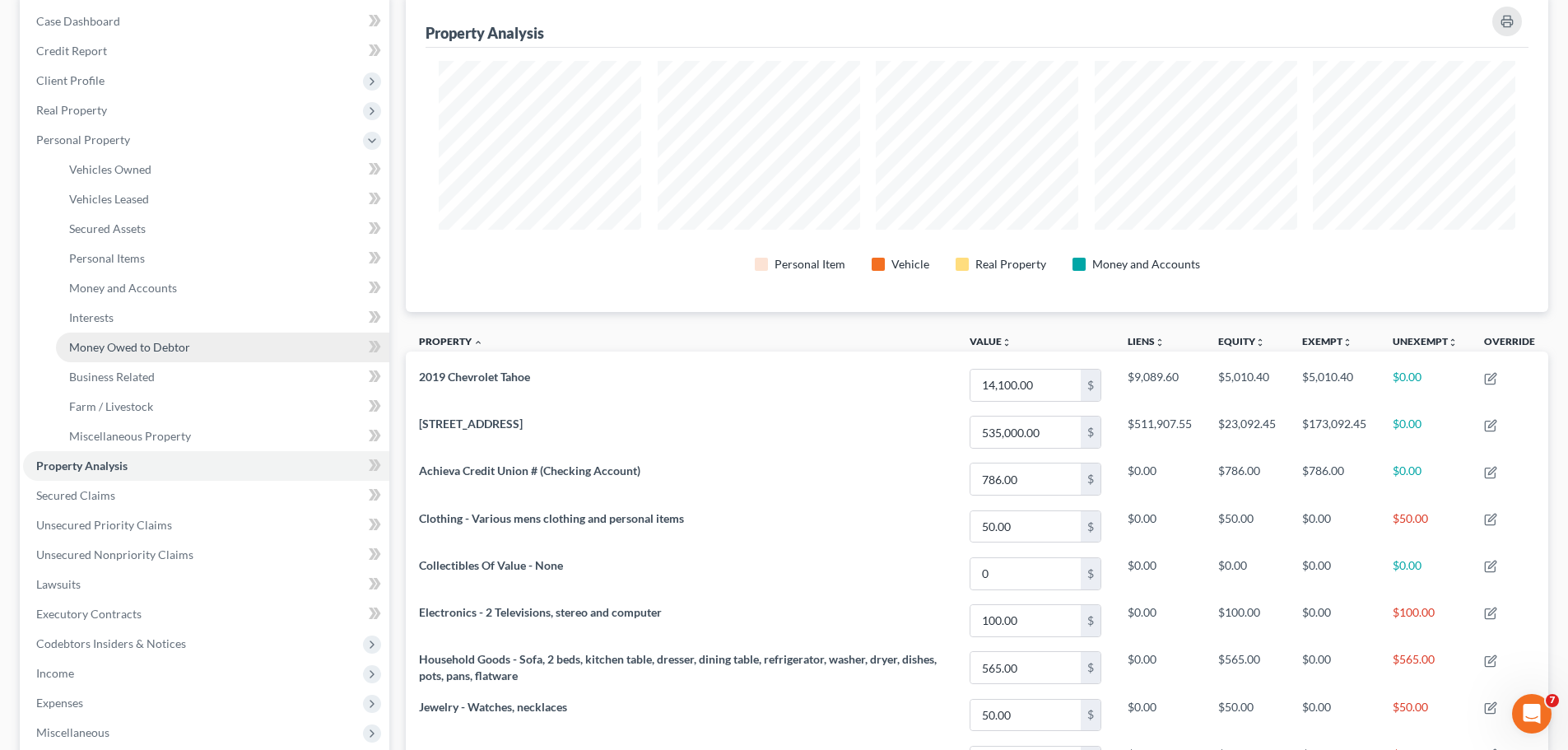
click at [135, 341] on span "Money Owed to Debtor" at bounding box center [130, 347] width 121 height 14
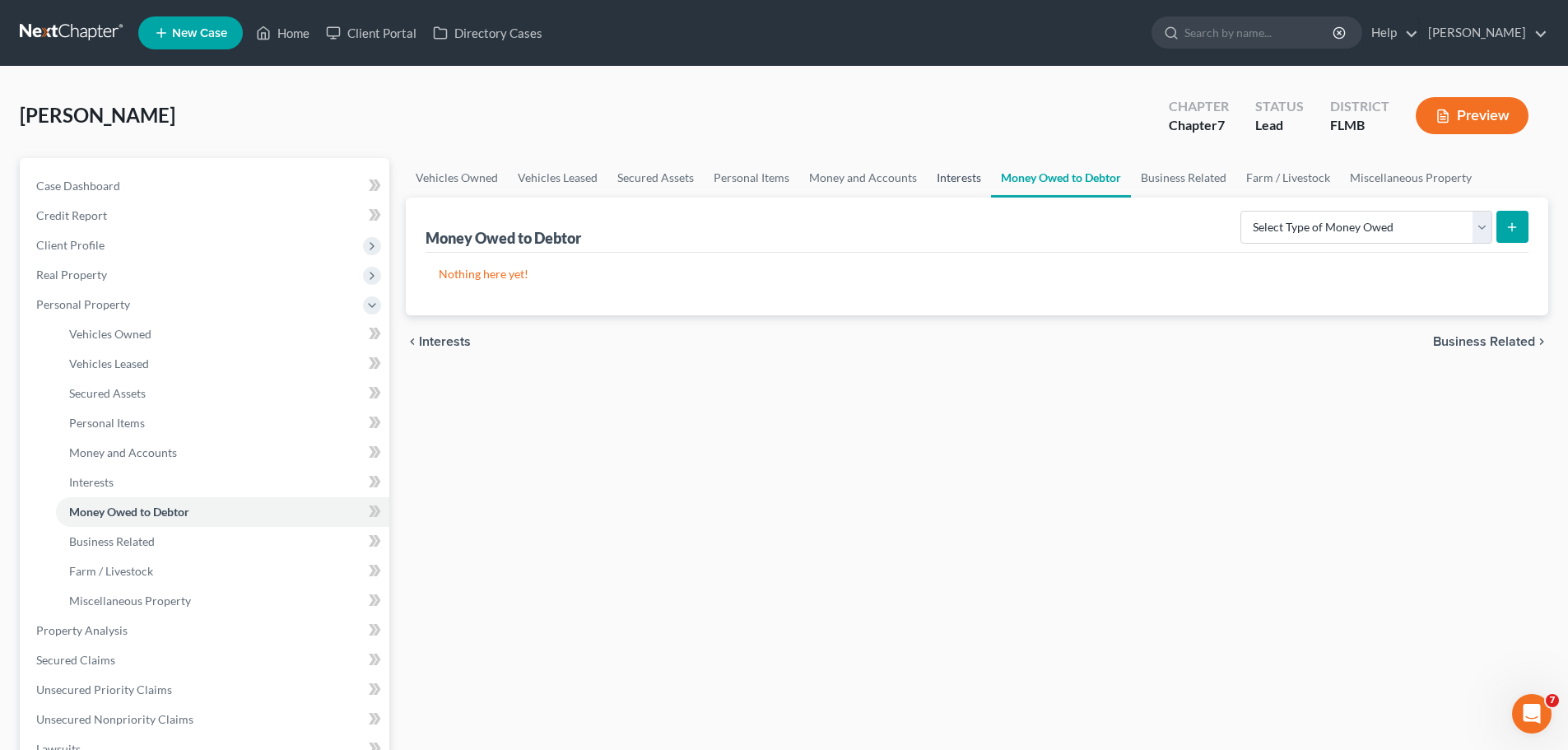
click at [949, 176] on link "Interests" at bounding box center [959, 177] width 64 height 39
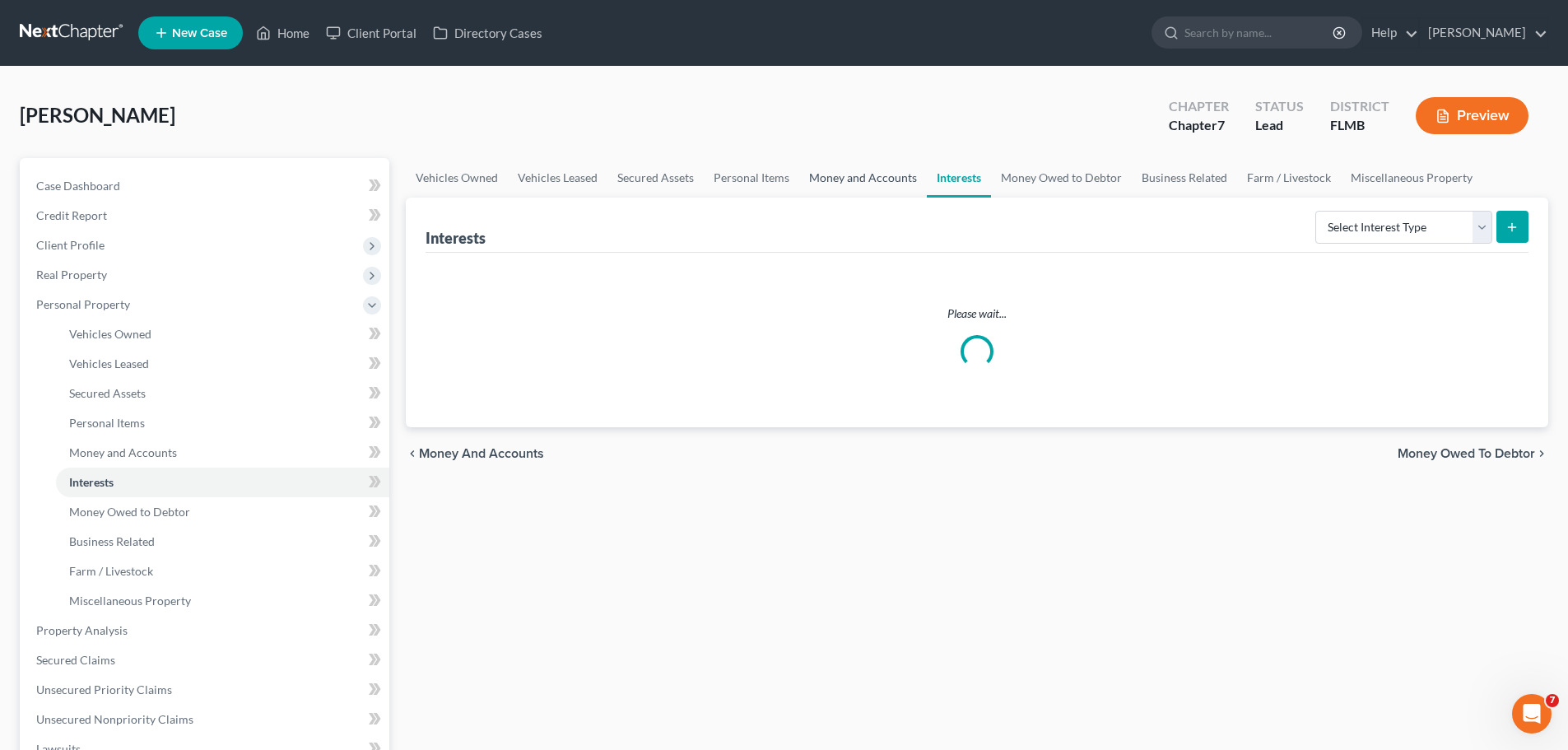
click at [892, 175] on link "Money and Accounts" at bounding box center [863, 177] width 128 height 39
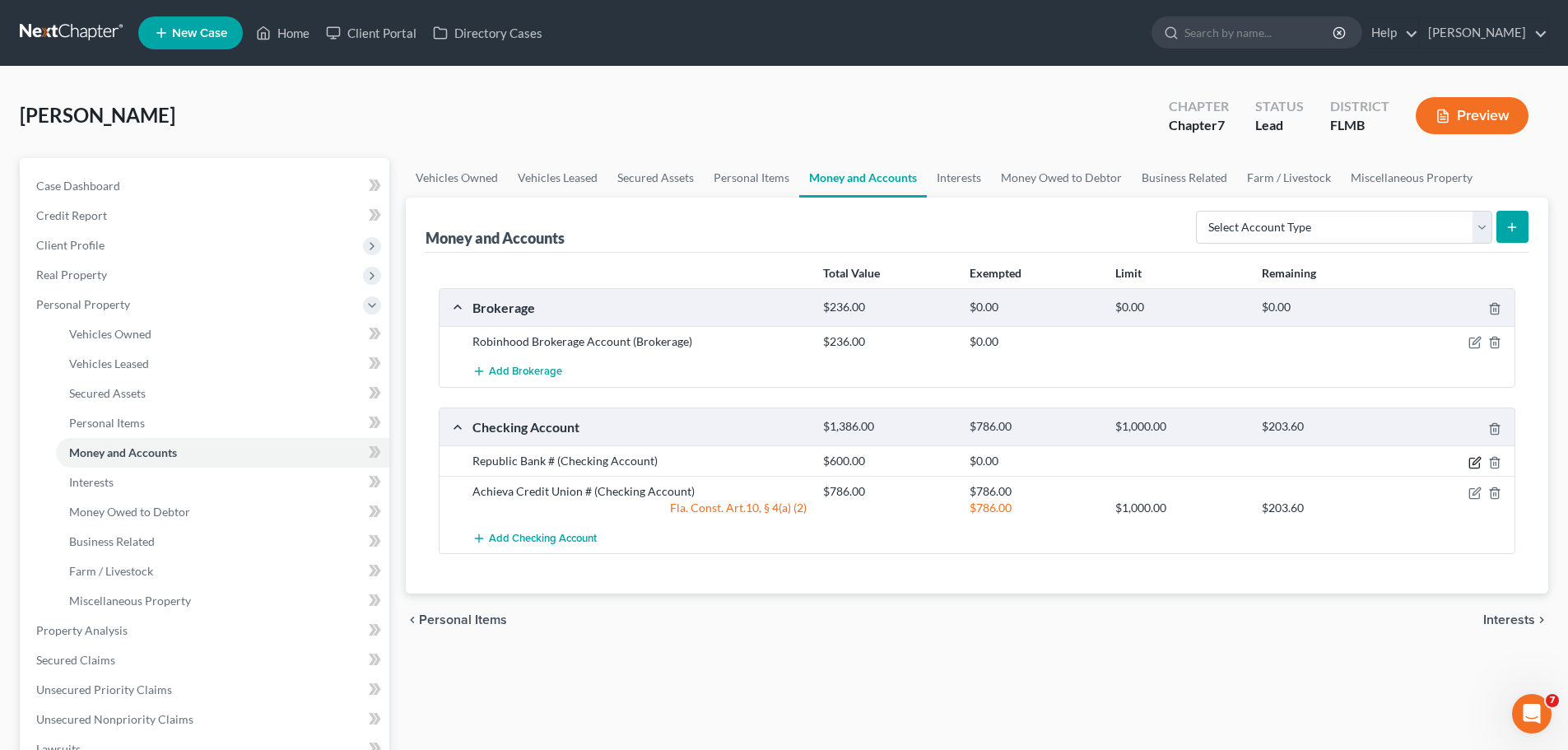
click at [1469, 463] on icon "button" at bounding box center [1475, 463] width 13 height 13
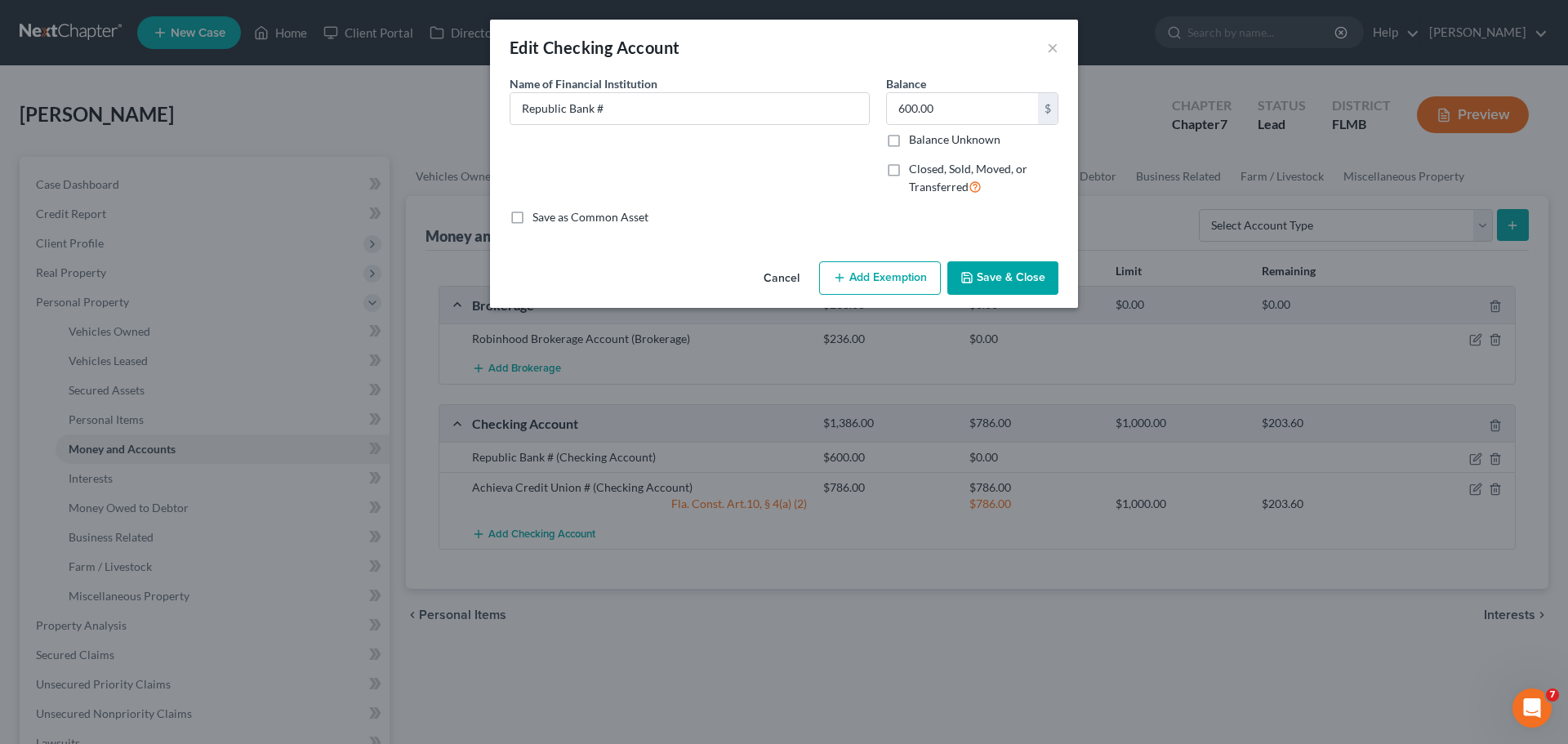
click at [827, 254] on div "An exemption set must first be selected from the Filing Information section. Co…" at bounding box center [784, 165] width 588 height 180
click at [849, 284] on button "Add Exemption" at bounding box center [880, 278] width 122 height 34
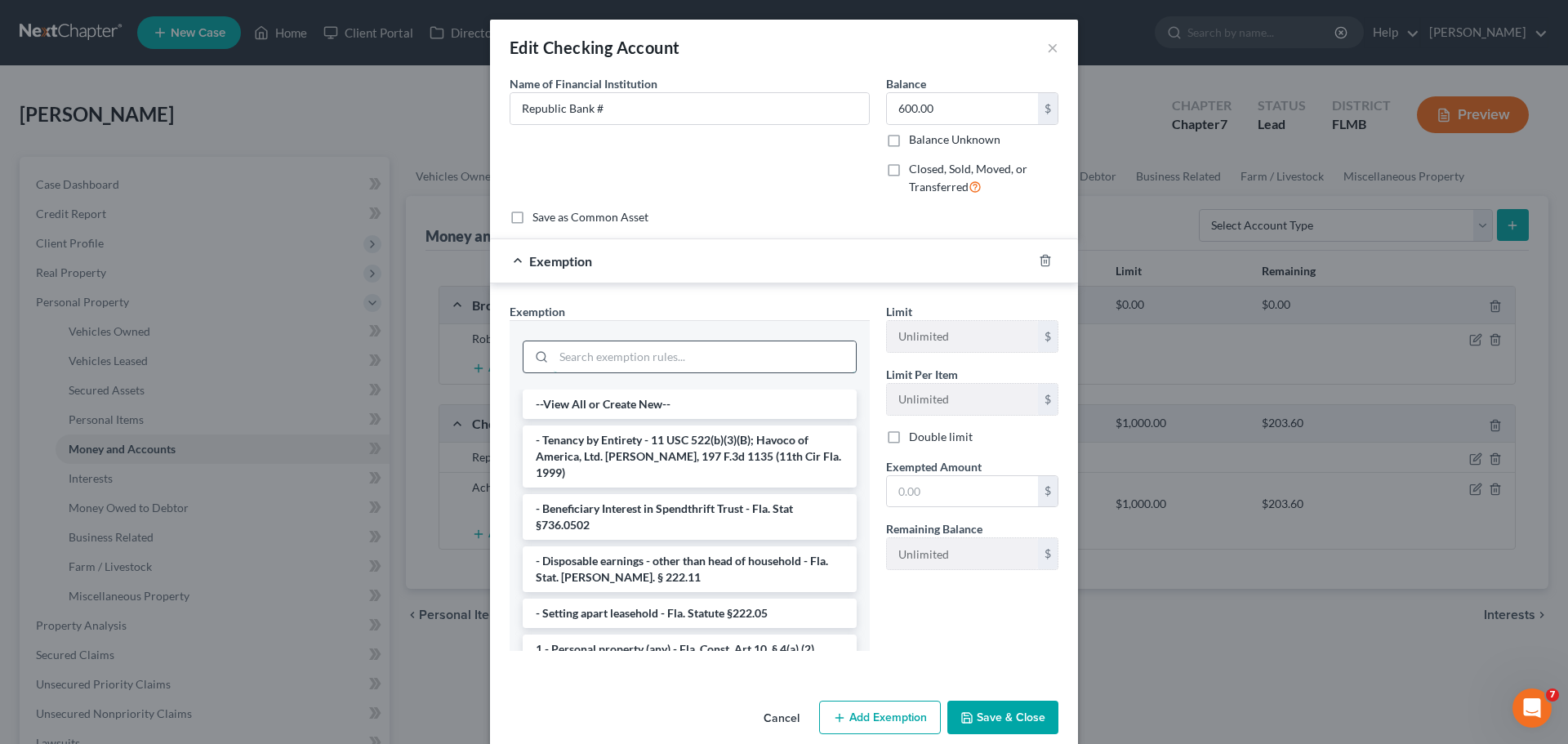
drag, startPoint x: 650, startPoint y: 362, endPoint x: 634, endPoint y: 356, distance: 17.1
click at [648, 362] on input "search" at bounding box center [705, 357] width 302 height 31
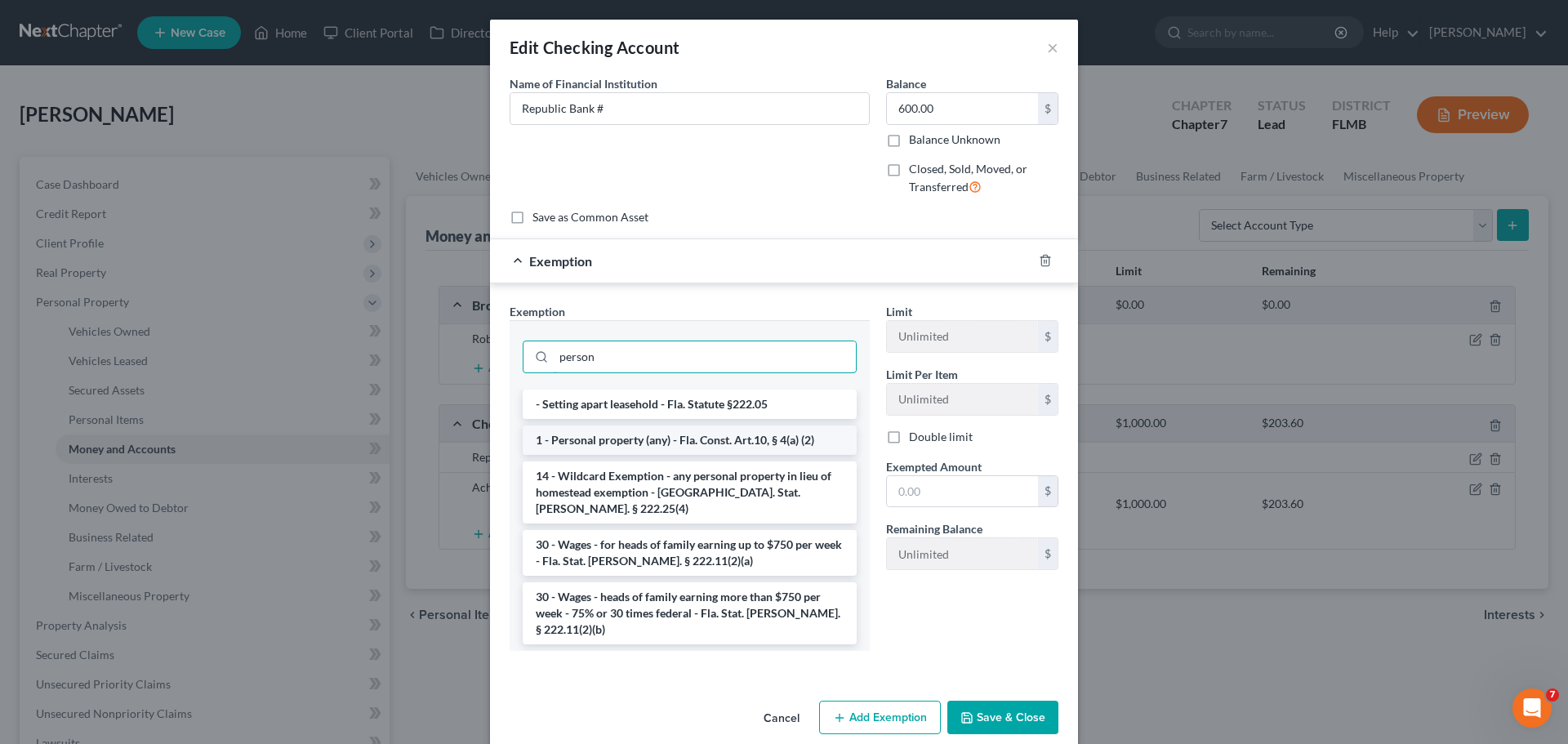
type input "person"
click at [775, 430] on li "1 - Personal property (any) - Fla. Const. Art.10, § 4(a) (2)" at bounding box center [689, 440] width 334 height 29
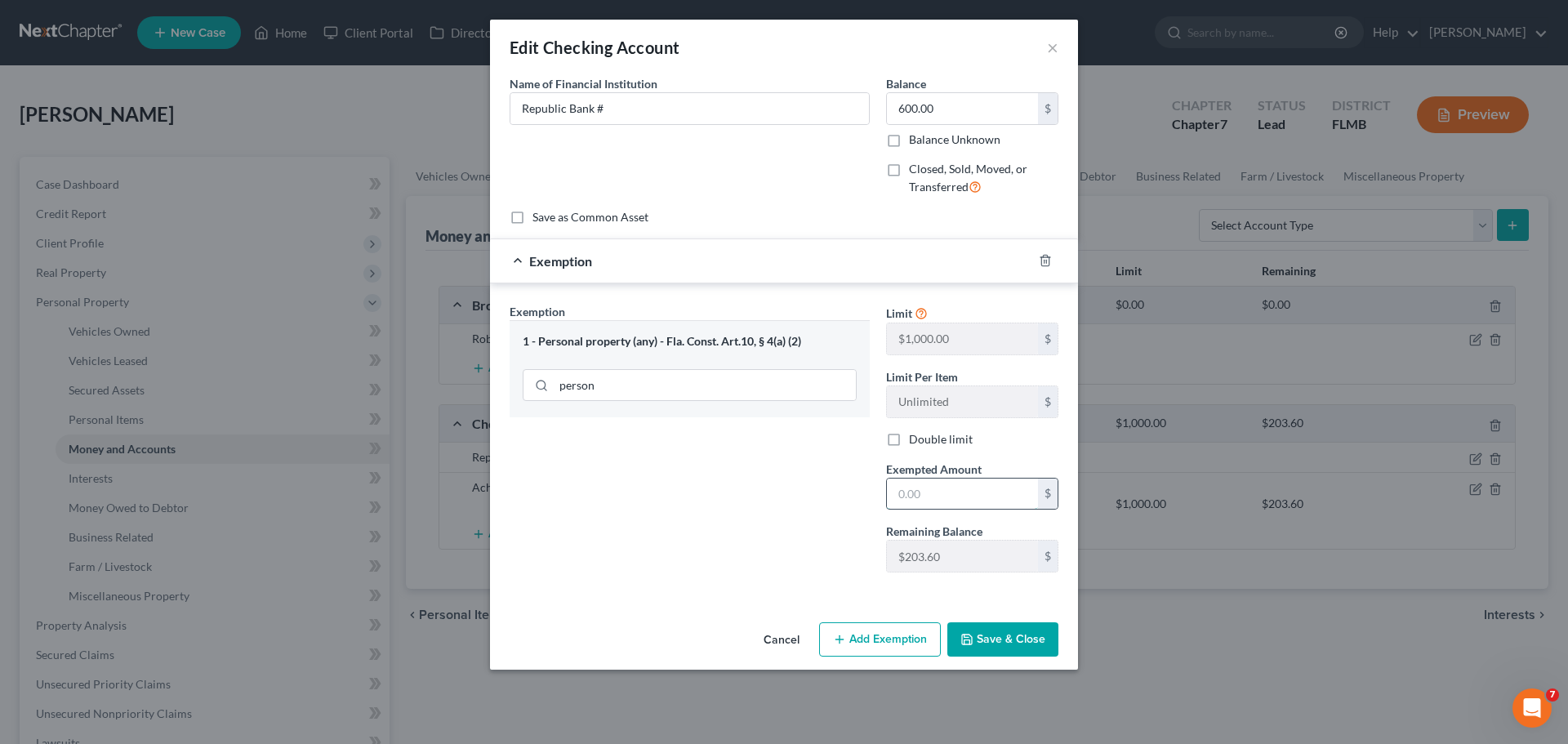
click at [983, 485] on input "text" at bounding box center [963, 494] width 151 height 31
type input "203.60"
click at [1049, 652] on button "Save & Close" at bounding box center [1002, 639] width 111 height 34
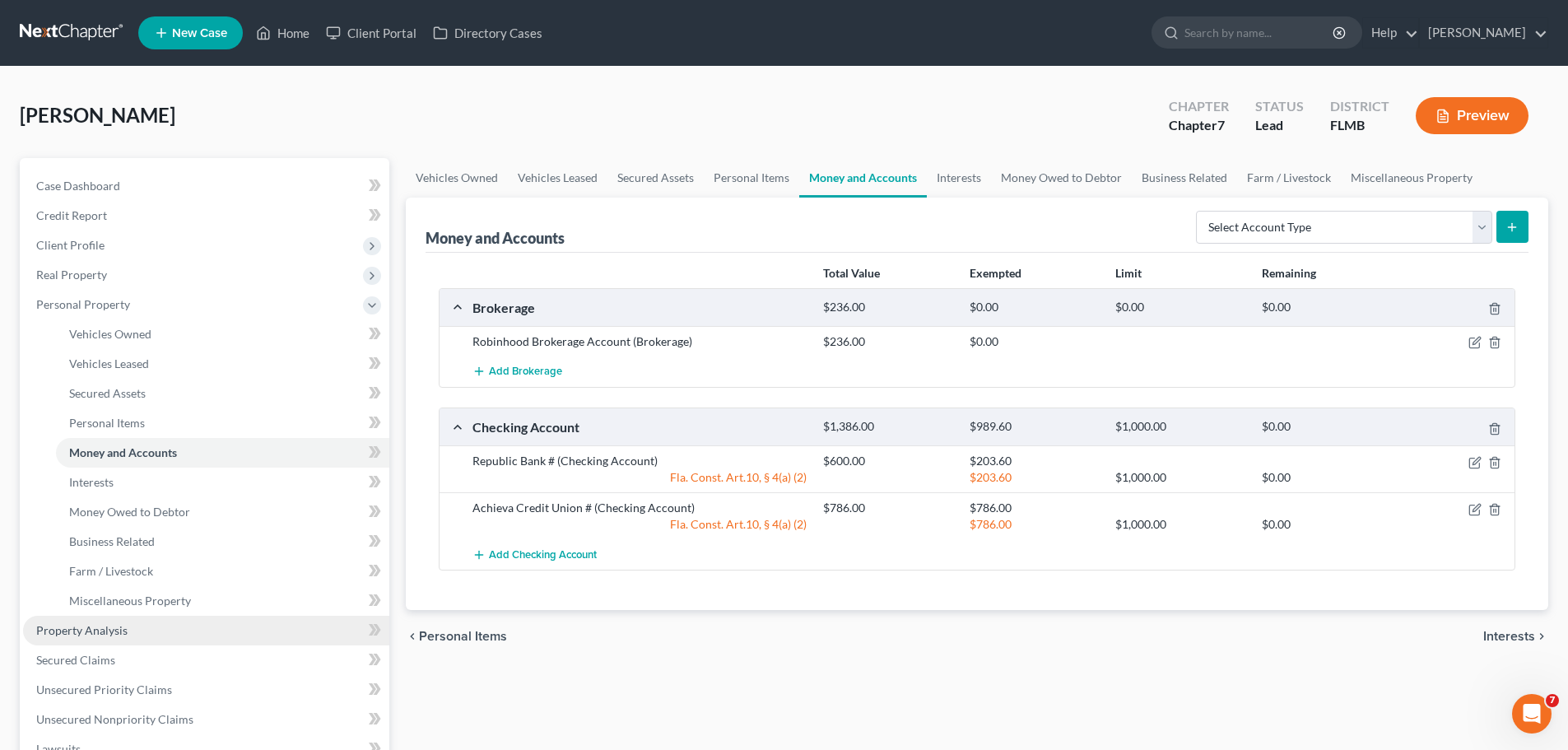
click at [157, 635] on link "Property Analysis" at bounding box center [206, 630] width 366 height 29
